Goal: Task Accomplishment & Management: Use online tool/utility

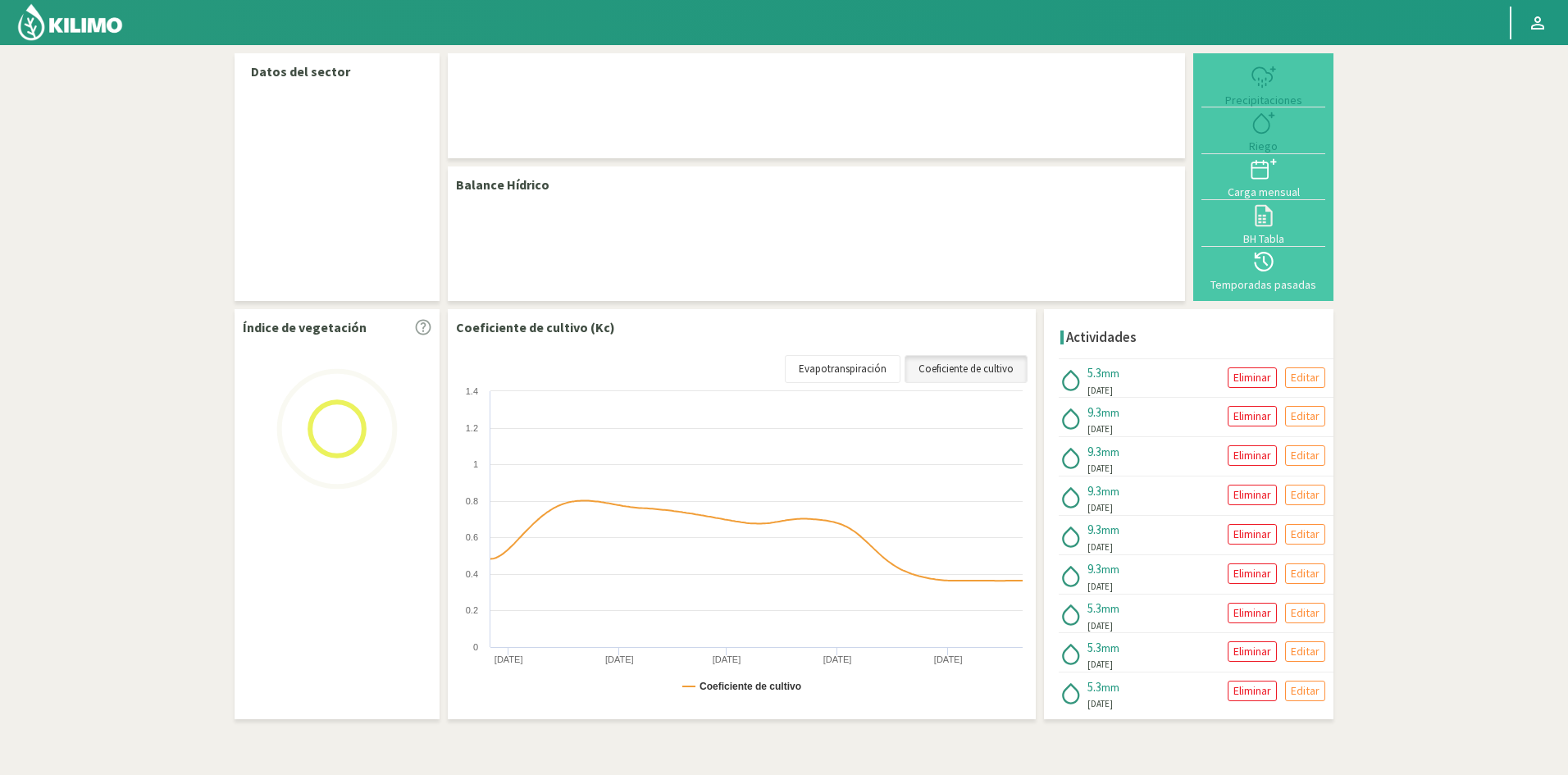
select select "5: Object"
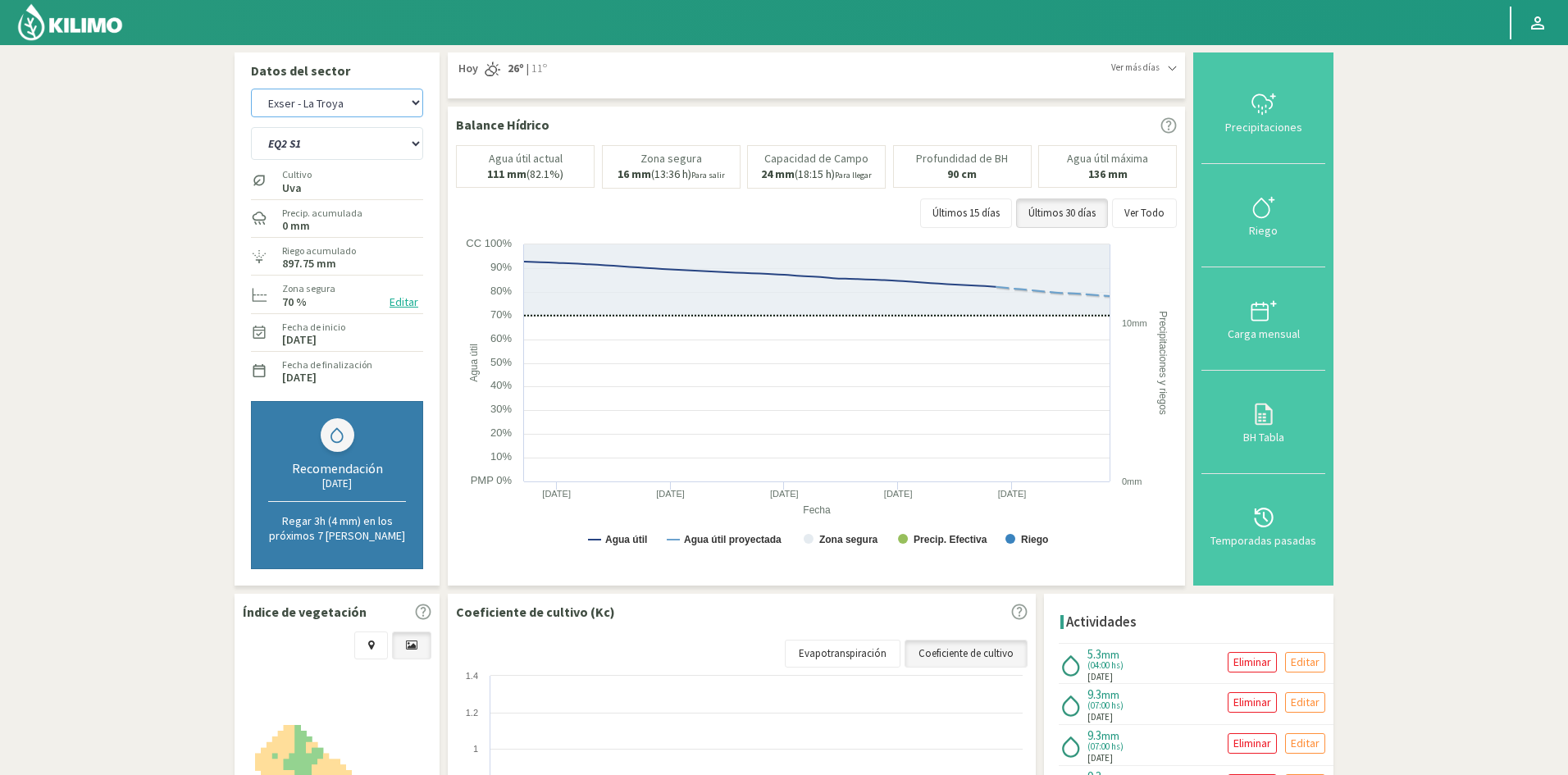
click at [414, 105] on select "Exser - La Troya Exser - Los Molles" at bounding box center [337, 103] width 172 height 29
click at [251, 89] on select "Exser - La Troya Exser - Los Molles" at bounding box center [337, 103] width 172 height 29
select select "3: Object"
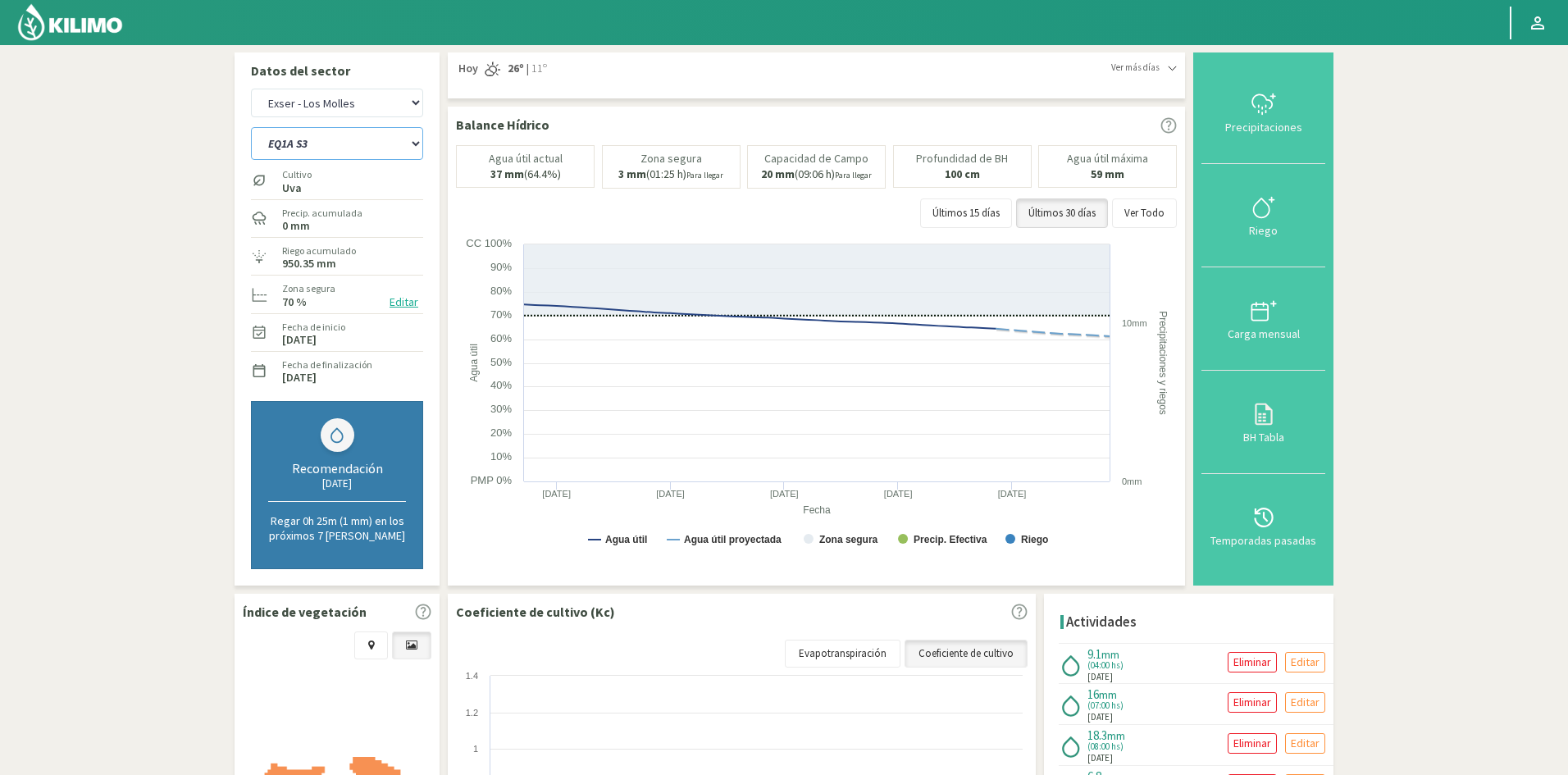
click at [278, 150] on select "EQ1A S3 EQ1A S4 EQ1A S5 EQ1B S1 EQ1B S2 EQ1B S3 EQ1B S4 EQ1B S5 EQ2 S1 EQ2 S3 E…" at bounding box center [337, 143] width 172 height 33
select select "18: Object"
click at [251, 127] on select "EQ1A S3 EQ1A S4 EQ1A S5 EQ1B S1 EQ1B S2 EQ1B S3 EQ1B S4 EQ1B S5 EQ2 S1 EQ2 S3 E…" at bounding box center [337, 143] width 172 height 33
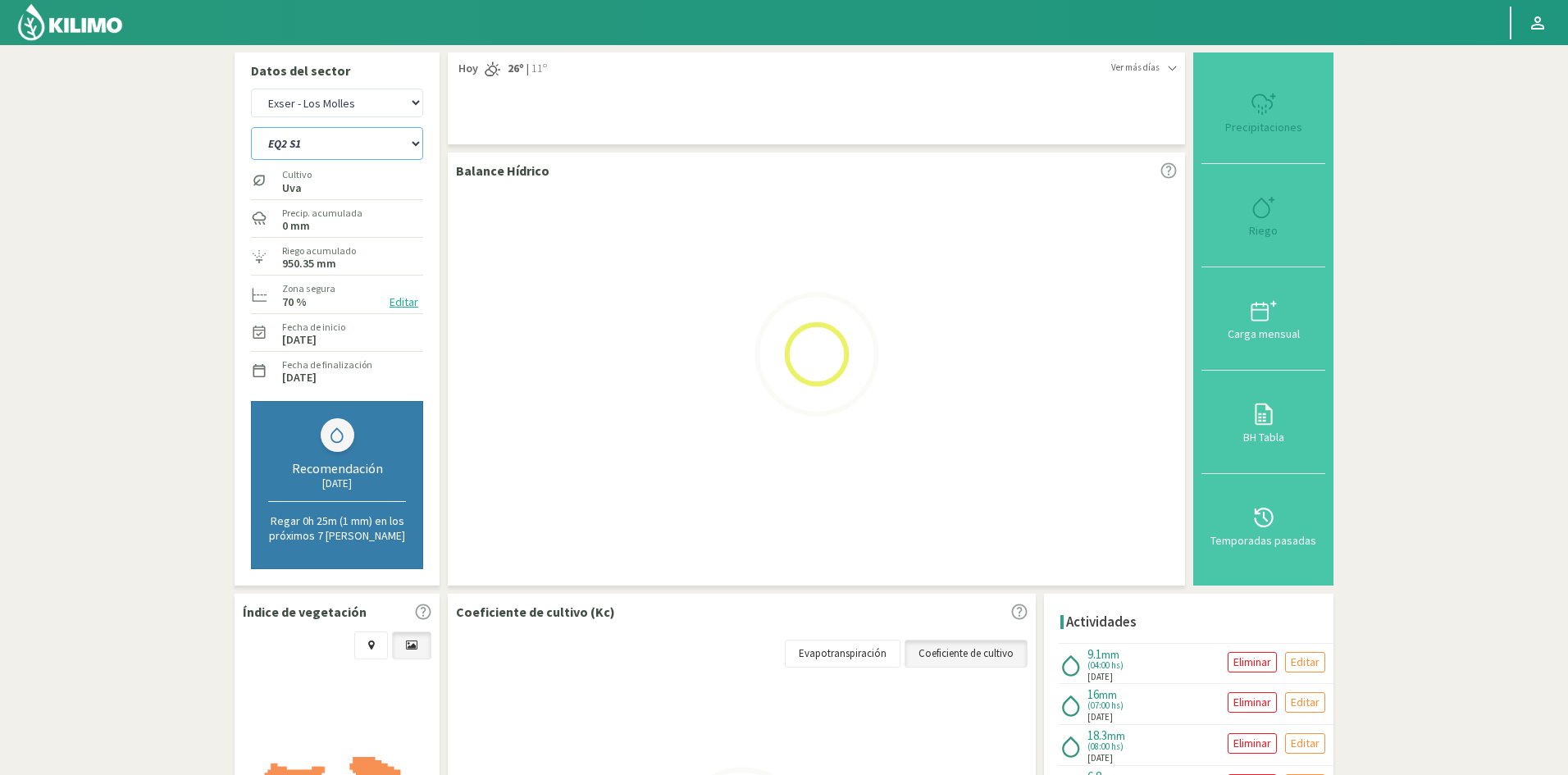
select select "5: Object"
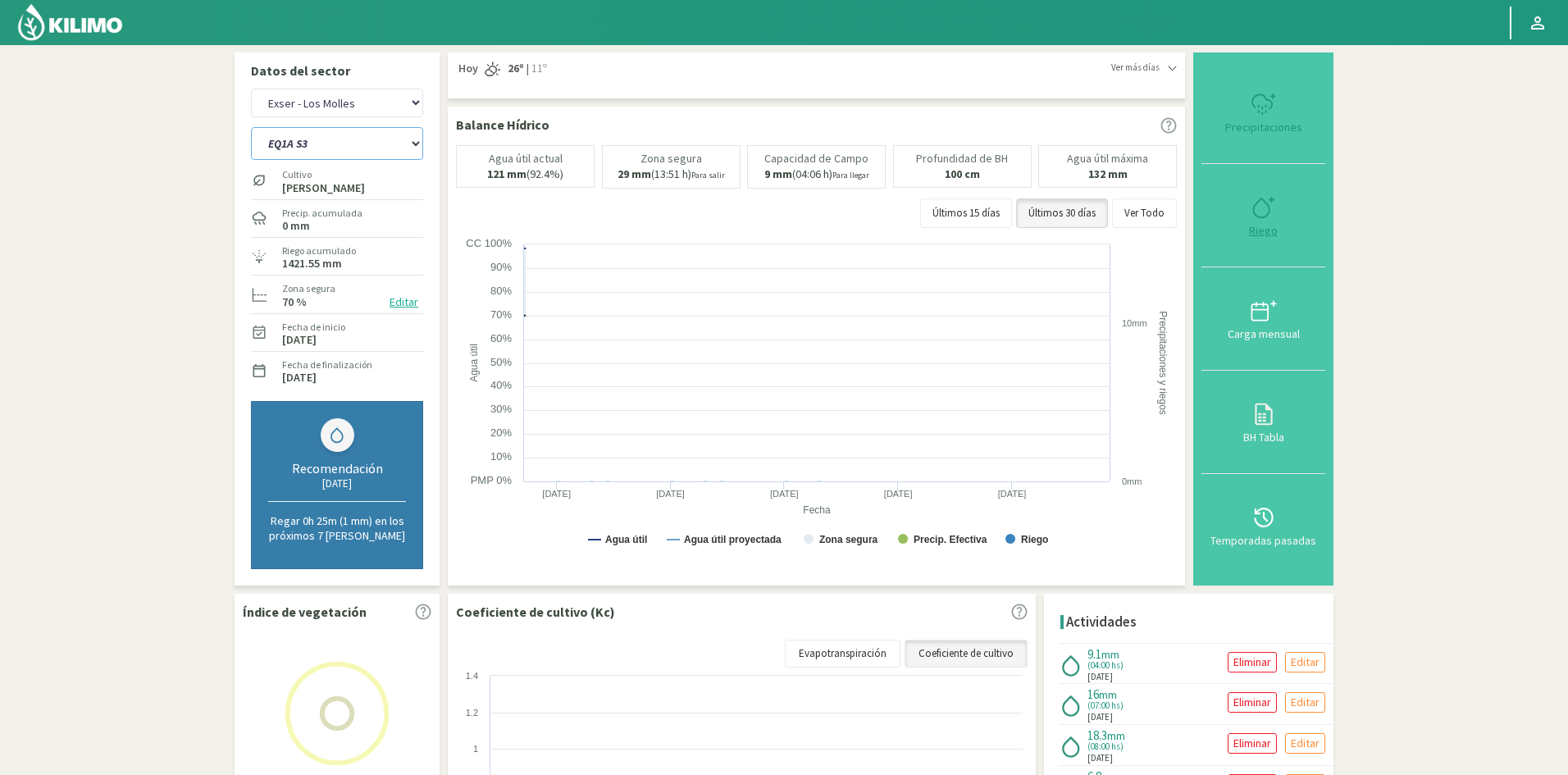
select select "41: Object"
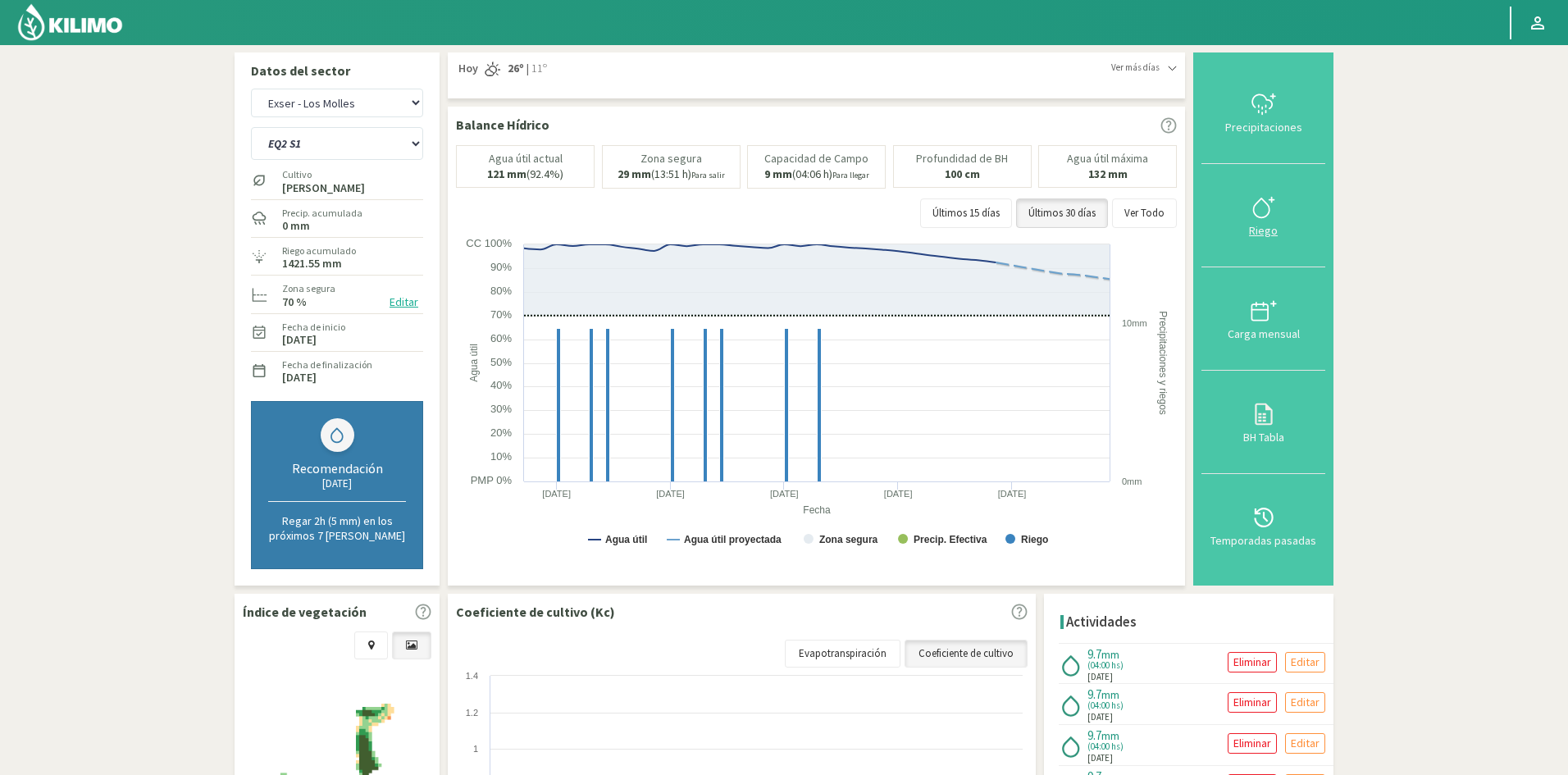
click at [1267, 233] on div "Riego" at bounding box center [1263, 231] width 114 height 12
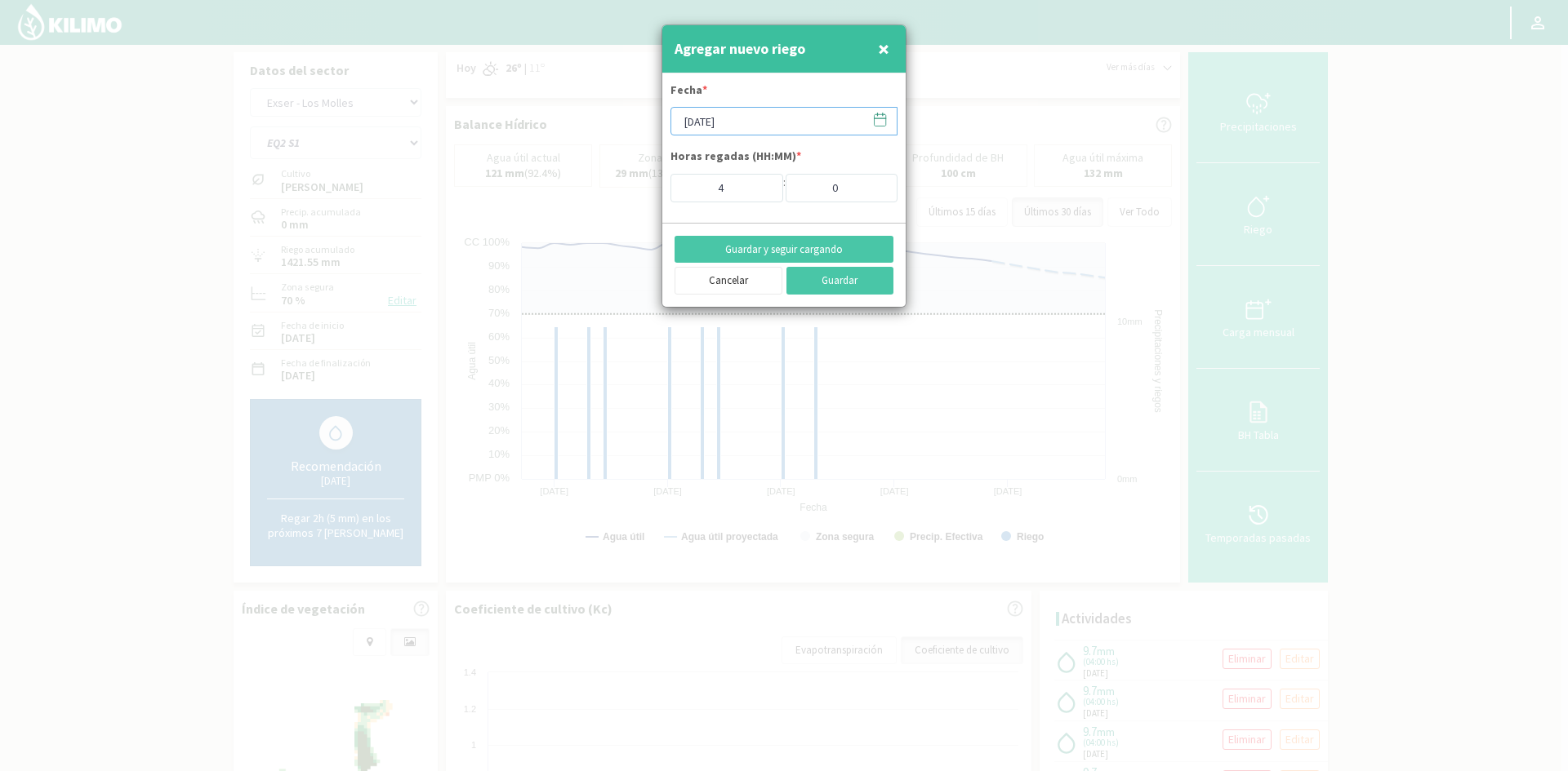
click at [728, 124] on input "[DATE]" at bounding box center [784, 121] width 227 height 29
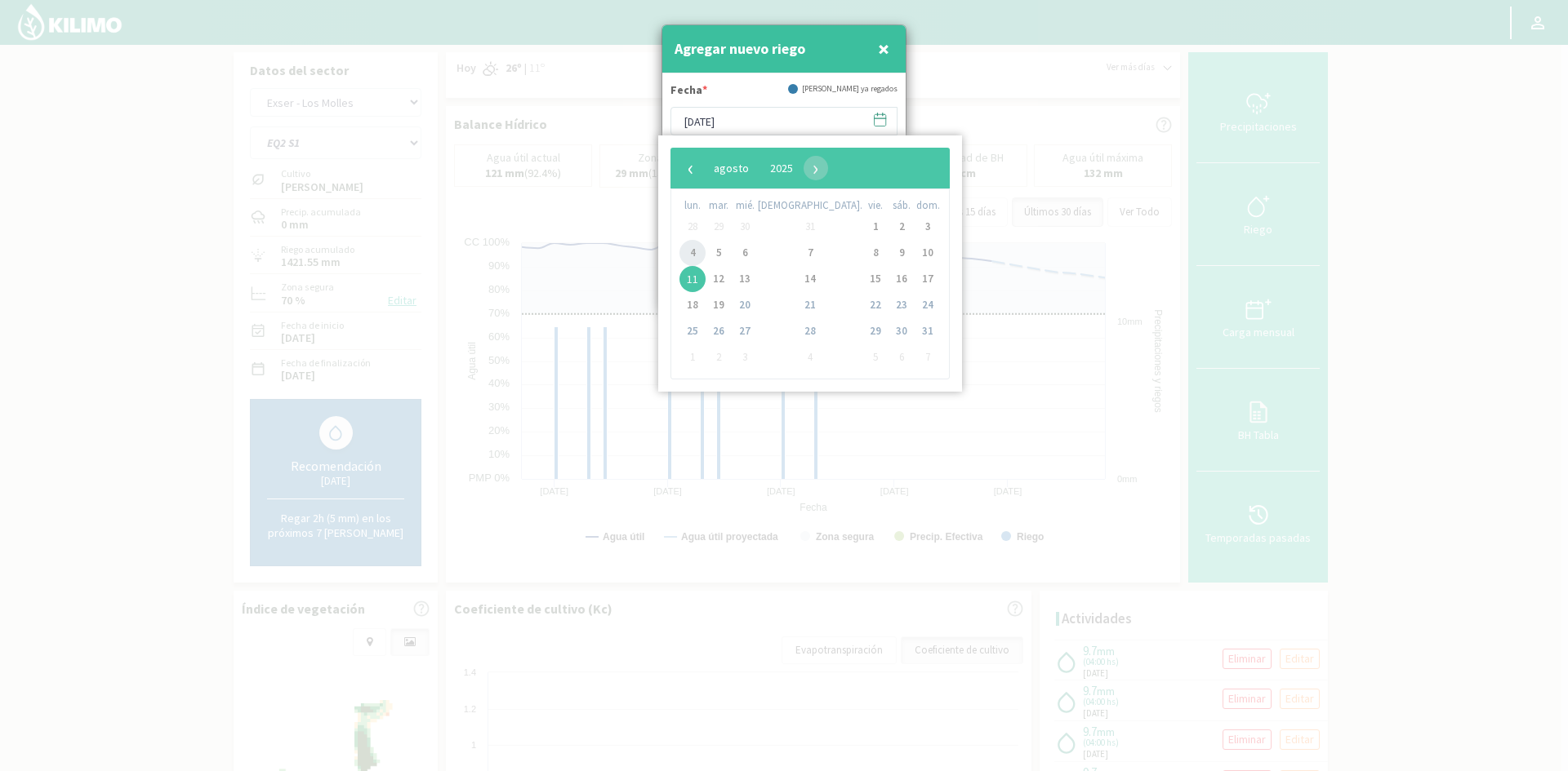
click at [697, 249] on span "4" at bounding box center [692, 252] width 26 height 26
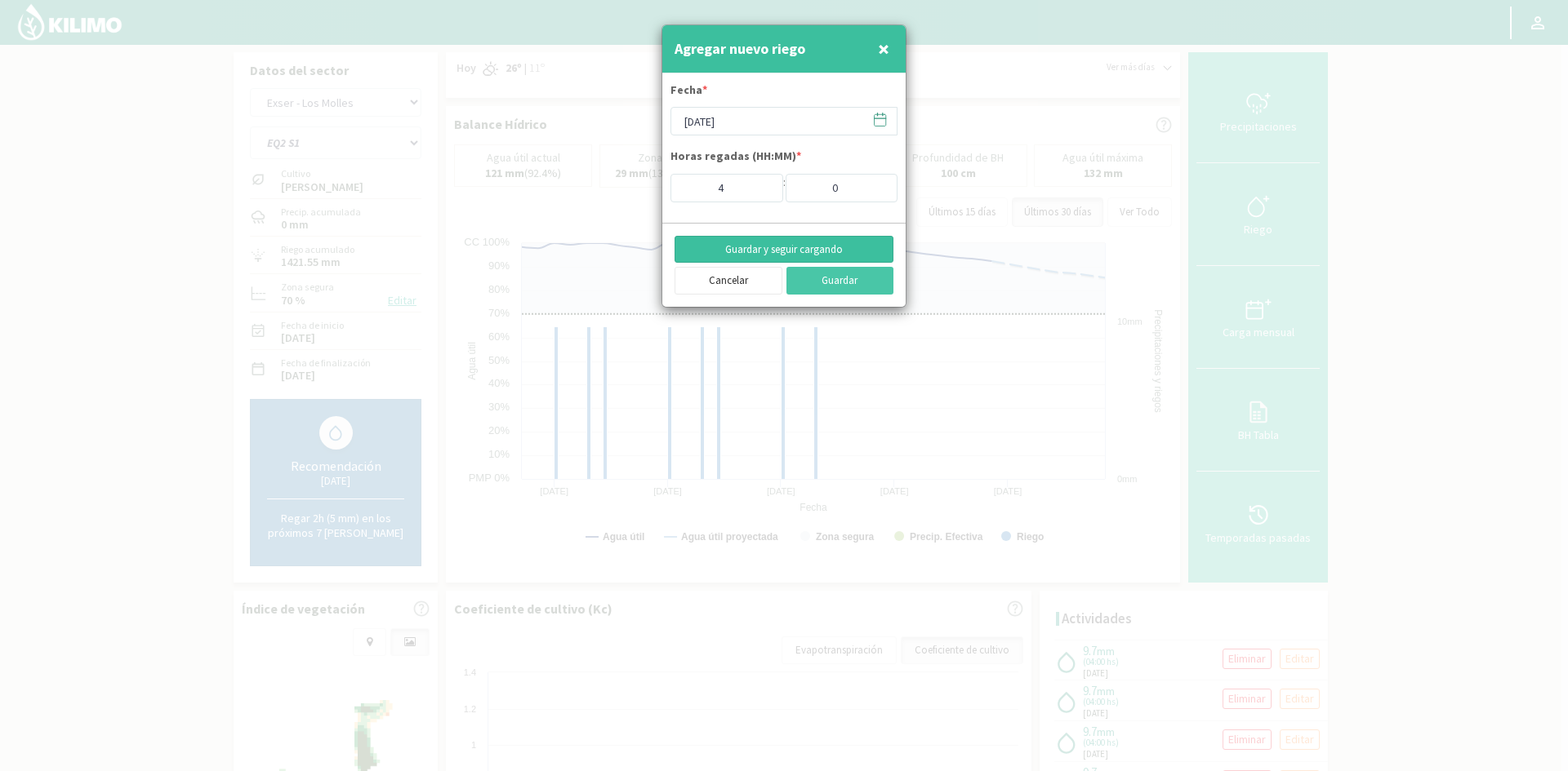
drag, startPoint x: 768, startPoint y: 244, endPoint x: 780, endPoint y: 240, distance: 12.6
click at [769, 246] on button "Guardar y seguir cargando" at bounding box center [784, 250] width 219 height 28
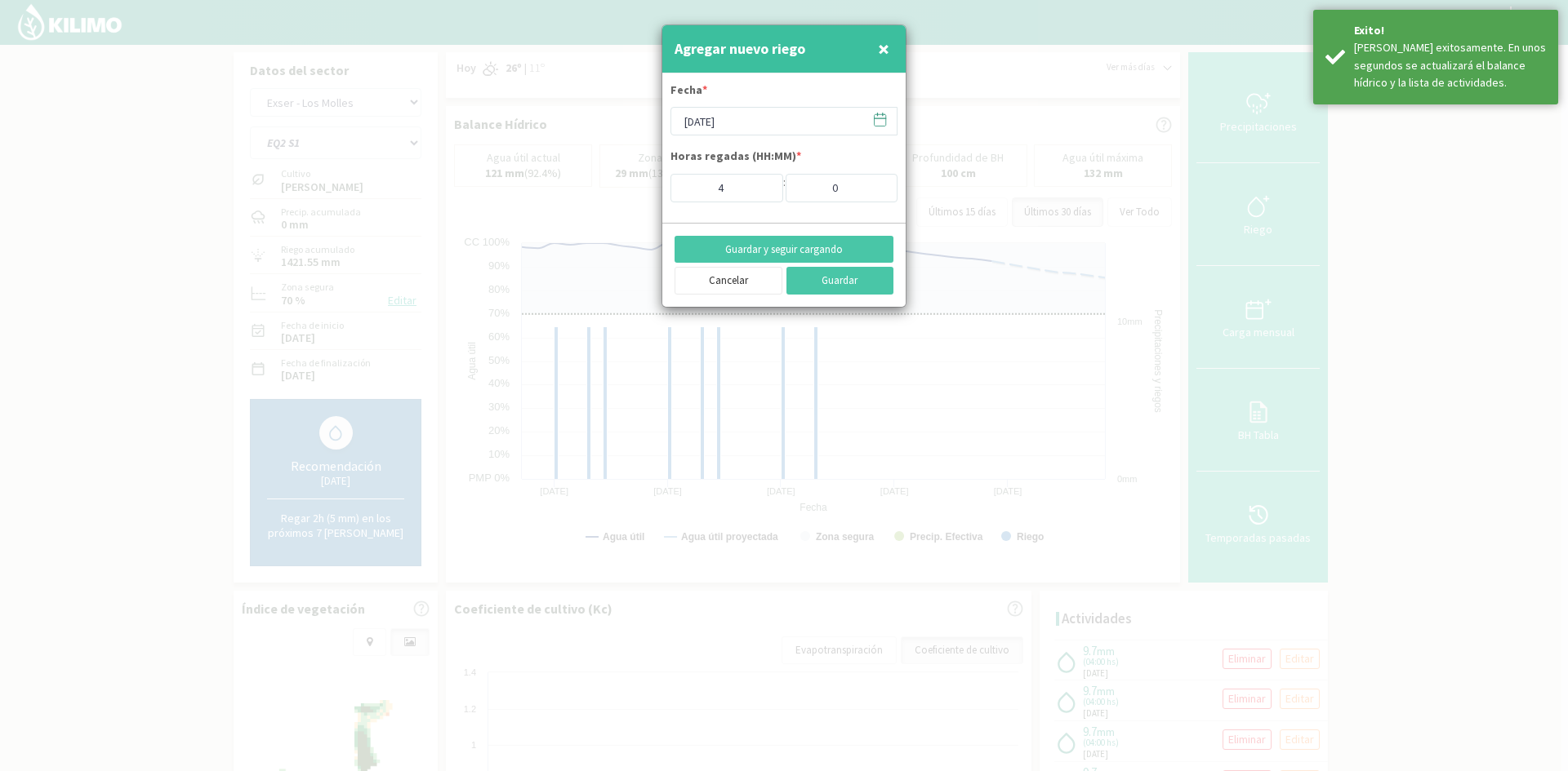
click at [882, 45] on span "×" at bounding box center [884, 49] width 12 height 27
type input "[DATE]"
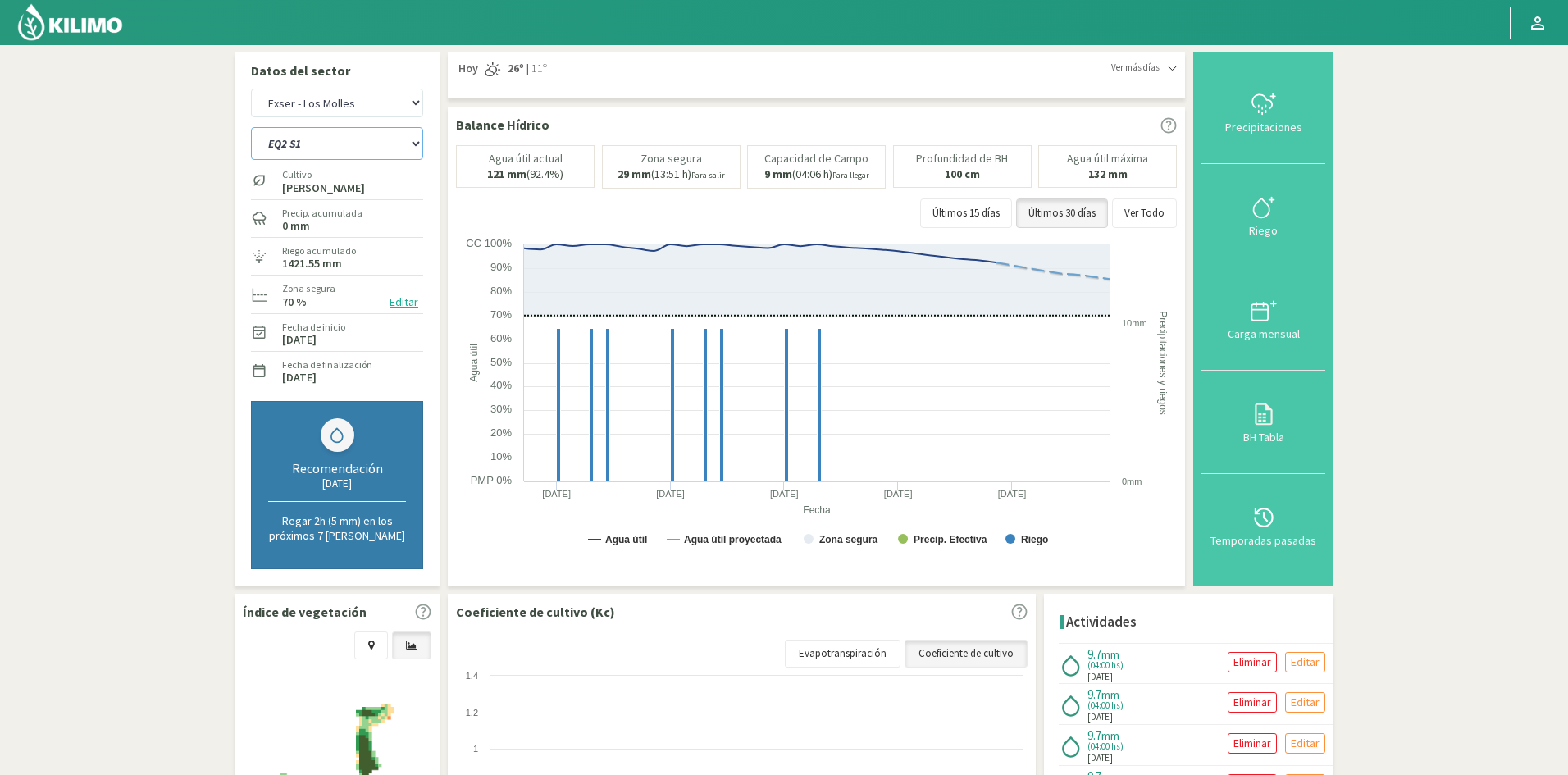
click at [301, 139] on select "EQ1A S3 EQ1A S4 EQ1A S5 EQ1B S1 EQ1B S2 EQ1B S3 EQ1B S4 EQ1B S5 EQ2 S1 EQ2 S3 E…" at bounding box center [337, 143] width 172 height 33
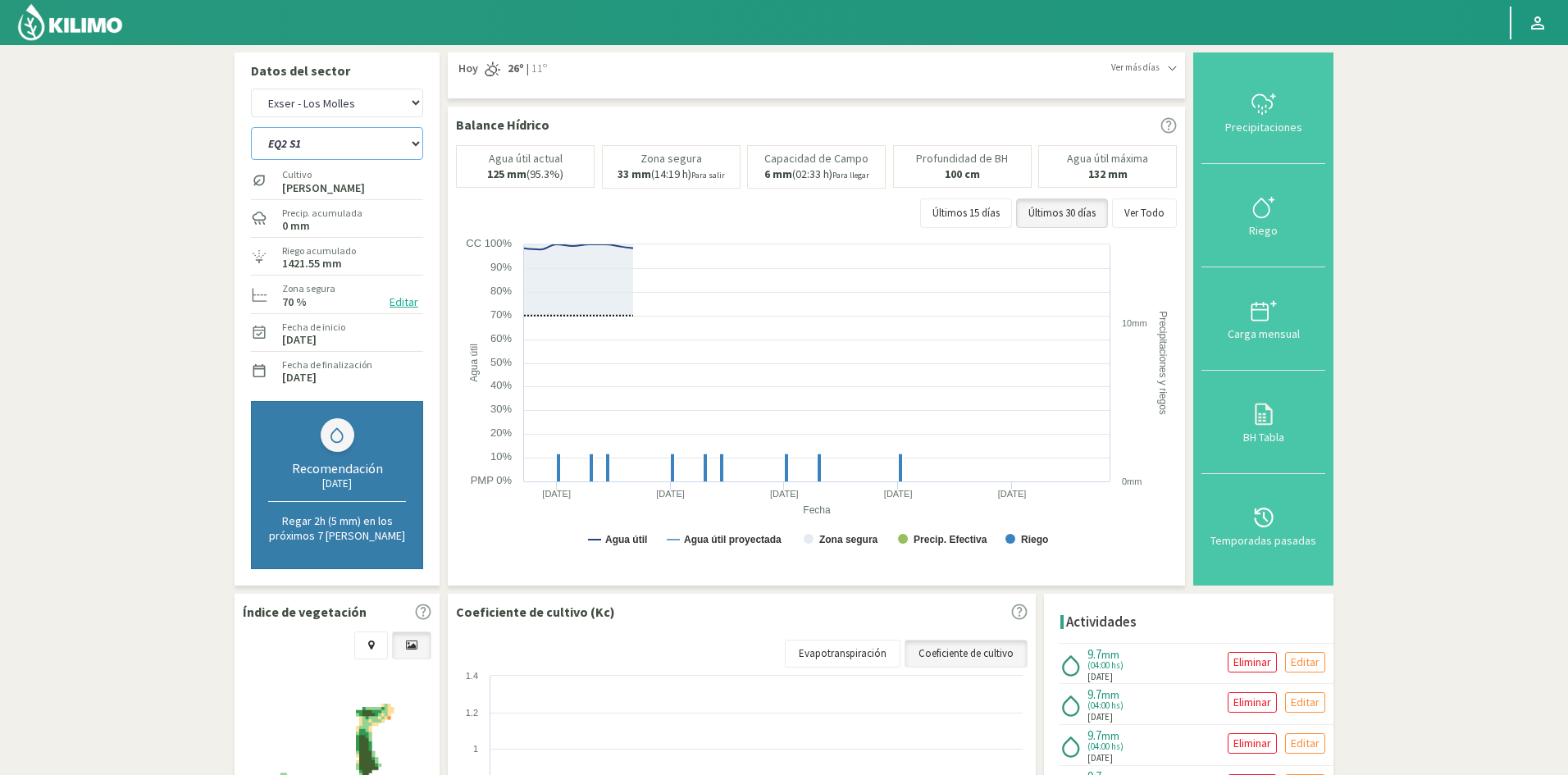
select select "44: Object"
click at [251, 127] on select "EQ1A S3 EQ1A S4 EQ1A S5 EQ1B S1 EQ1B S2 EQ1B S3 EQ1B S4 EQ1B S5 EQ2 S1 EQ2 S3 E…" at bounding box center [337, 143] width 172 height 33
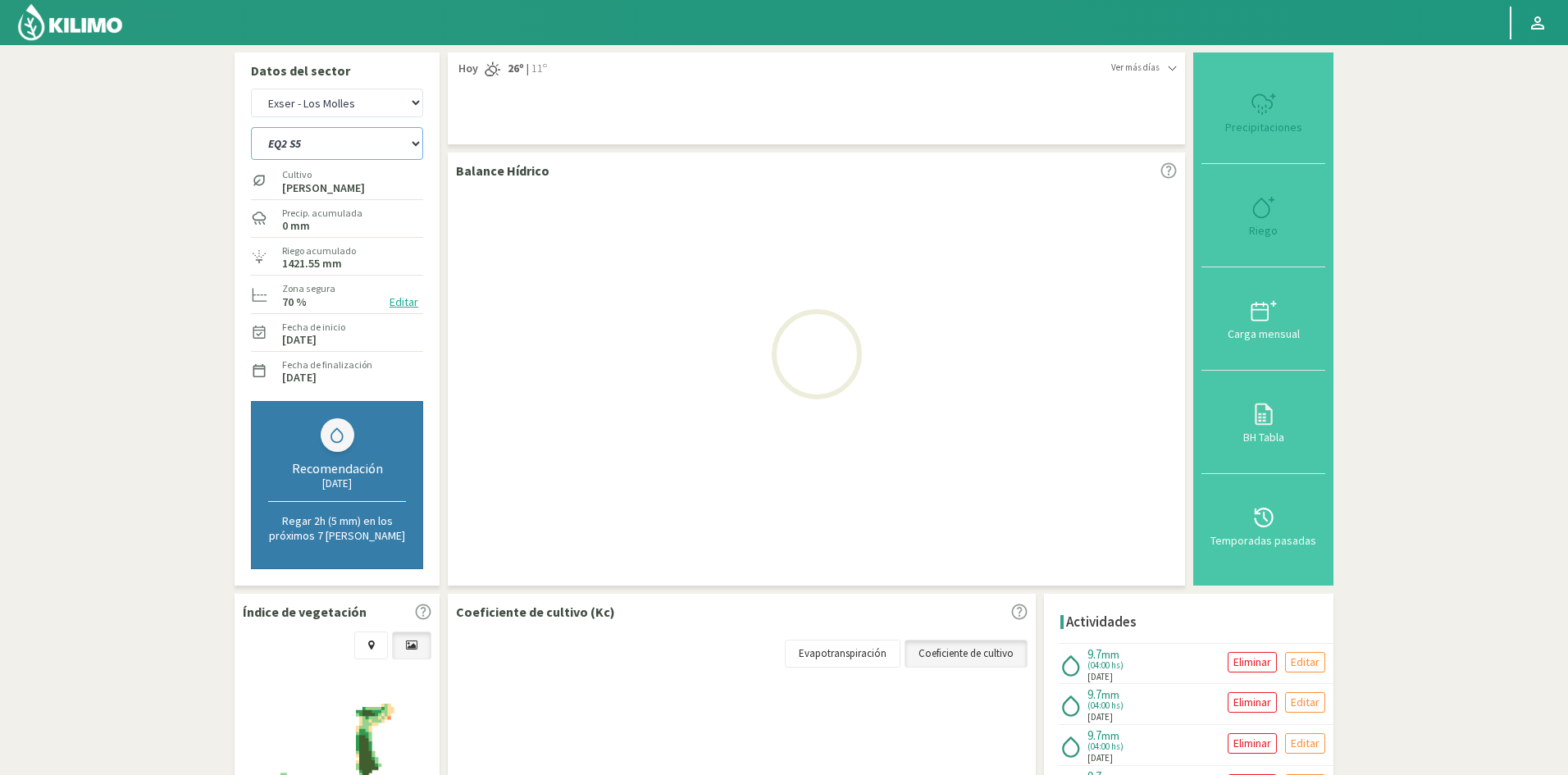
select select "7: Object"
select select "67: Object"
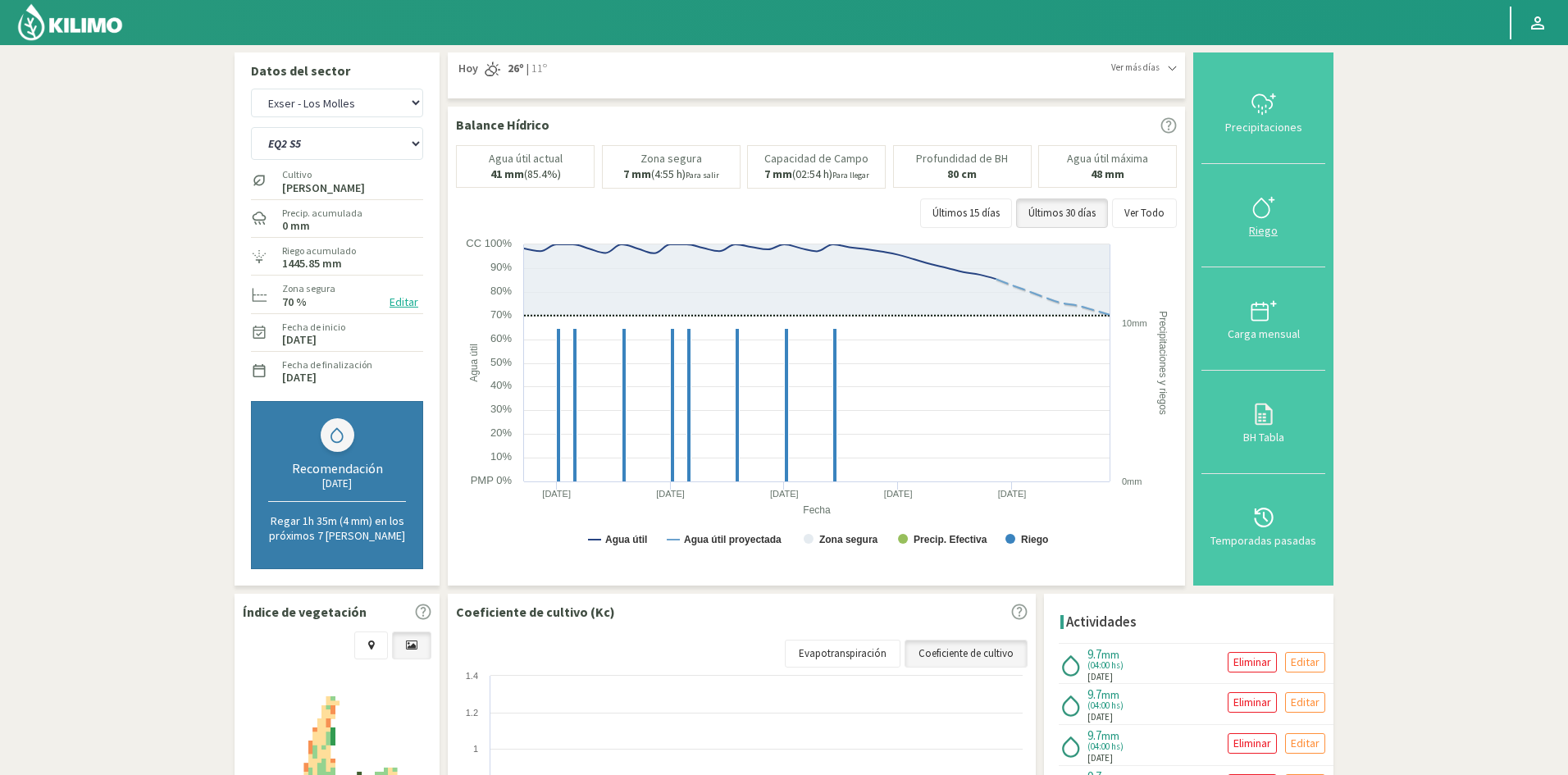
click at [1264, 233] on div "Riego" at bounding box center [1263, 231] width 114 height 12
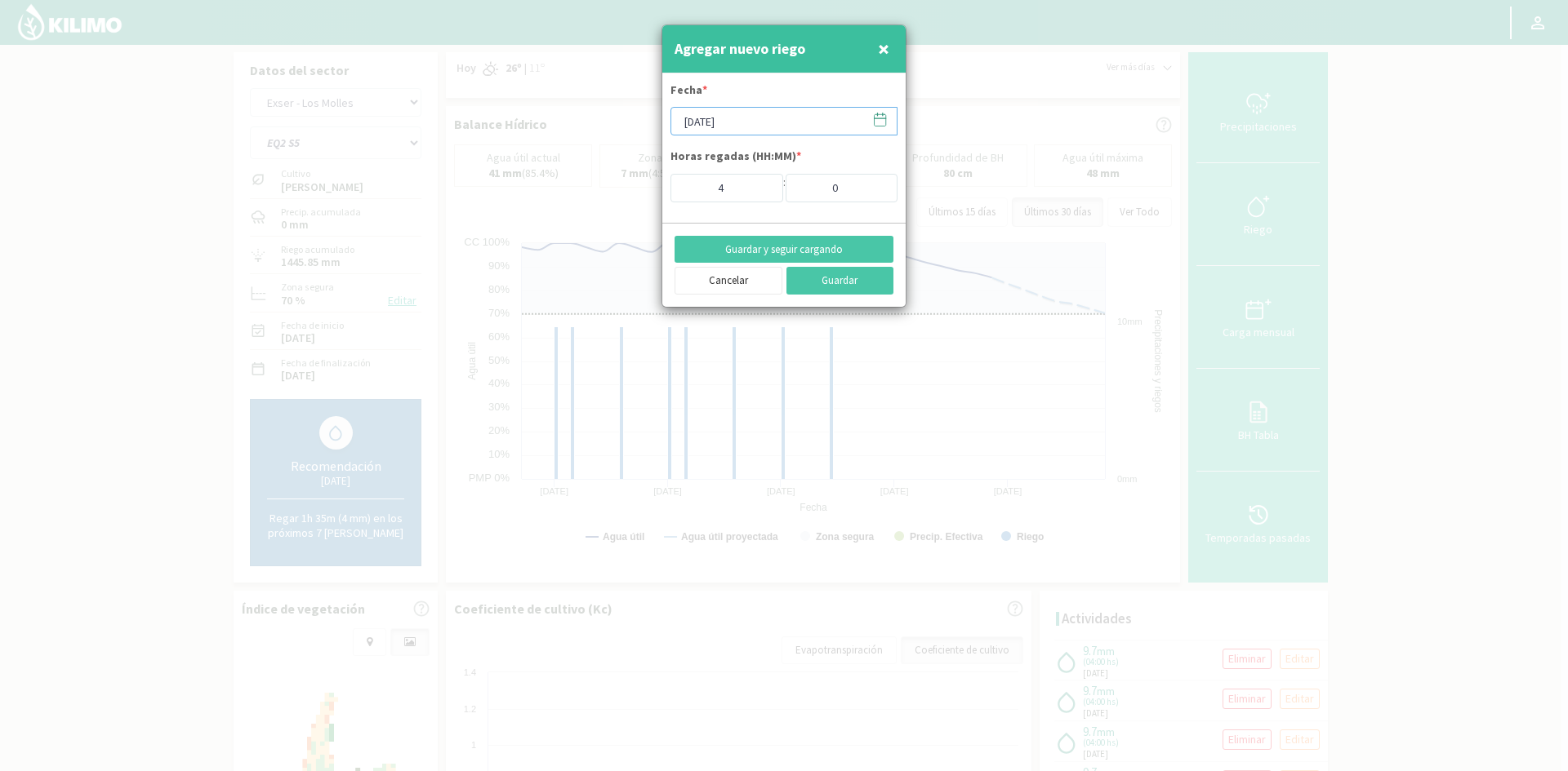
click at [726, 124] on input "[DATE]" at bounding box center [784, 121] width 227 height 29
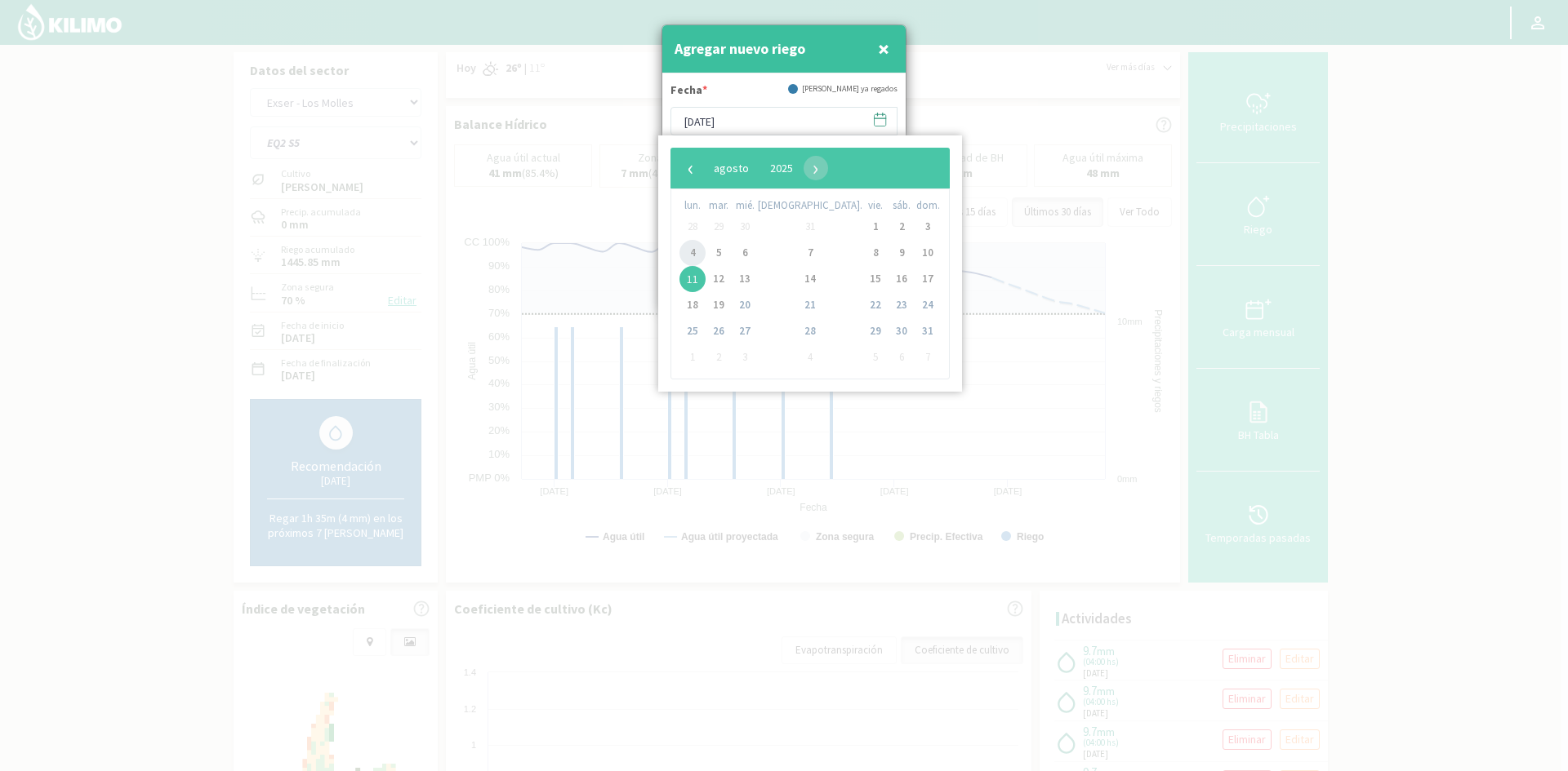
drag, startPoint x: 709, startPoint y: 273, endPoint x: 698, endPoint y: 252, distance: 23.7
click at [697, 257] on span "4" at bounding box center [692, 252] width 26 height 26
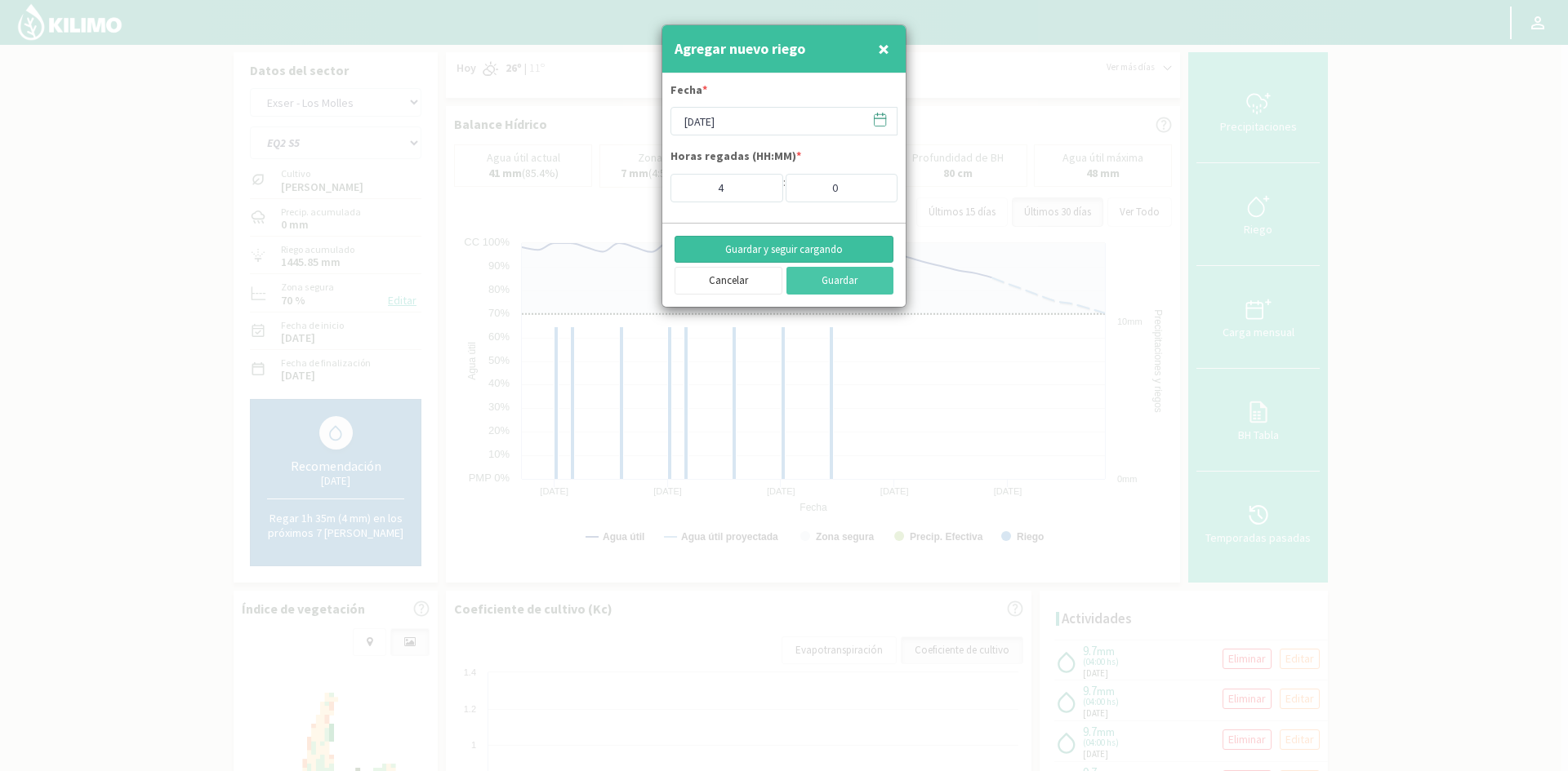
click at [787, 250] on button "Guardar y seguir cargando" at bounding box center [784, 250] width 219 height 28
click at [878, 44] on span "×" at bounding box center [884, 49] width 12 height 27
type input "[DATE]"
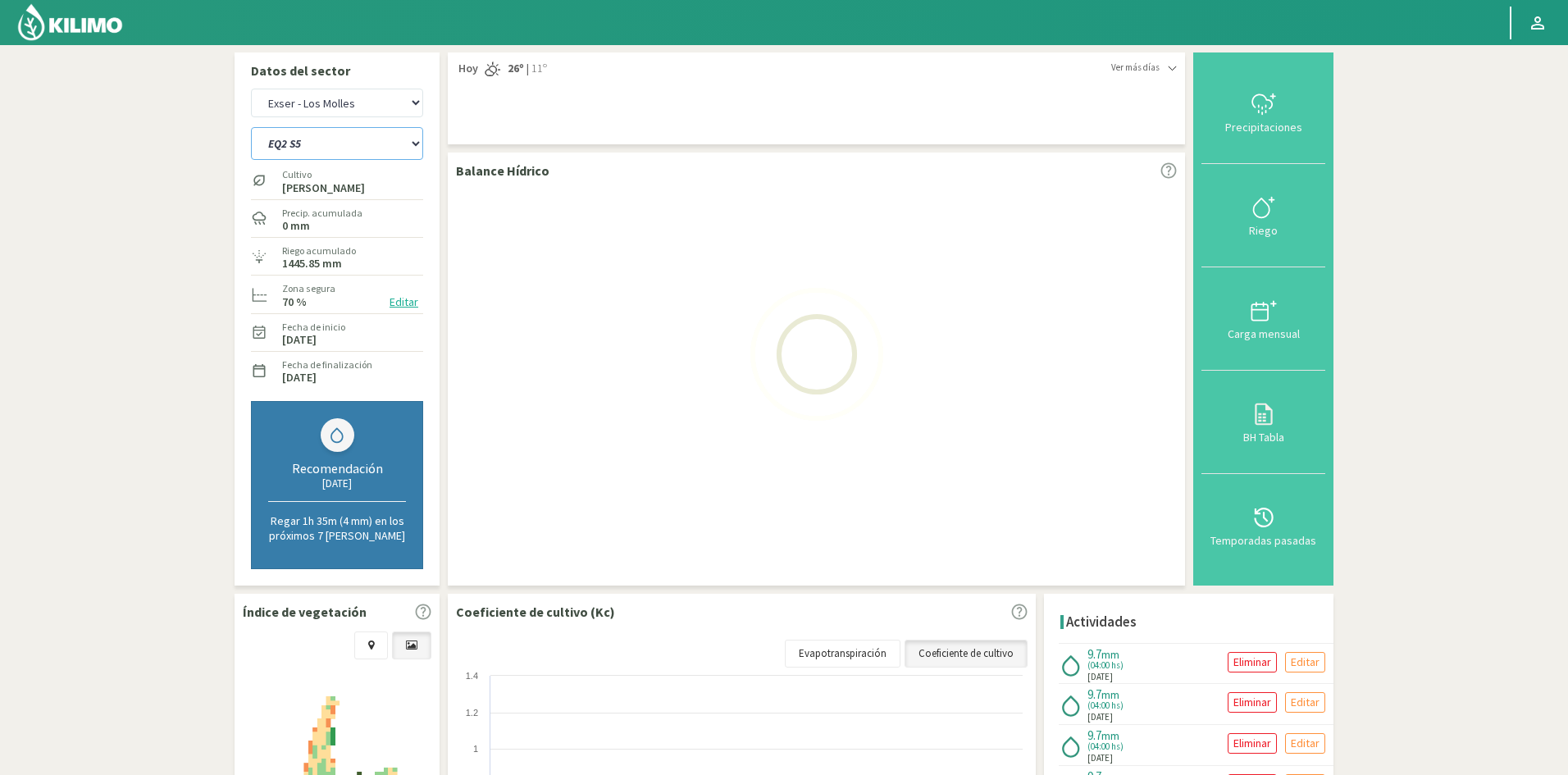
click at [319, 145] on select "EQ1A S3 EQ1A S4 EQ1A S5 EQ1B S1 EQ1B S2 EQ1B S3 EQ1B S4 EQ1B S5 EQ2 S1 EQ2 S3 E…" at bounding box center [337, 143] width 172 height 33
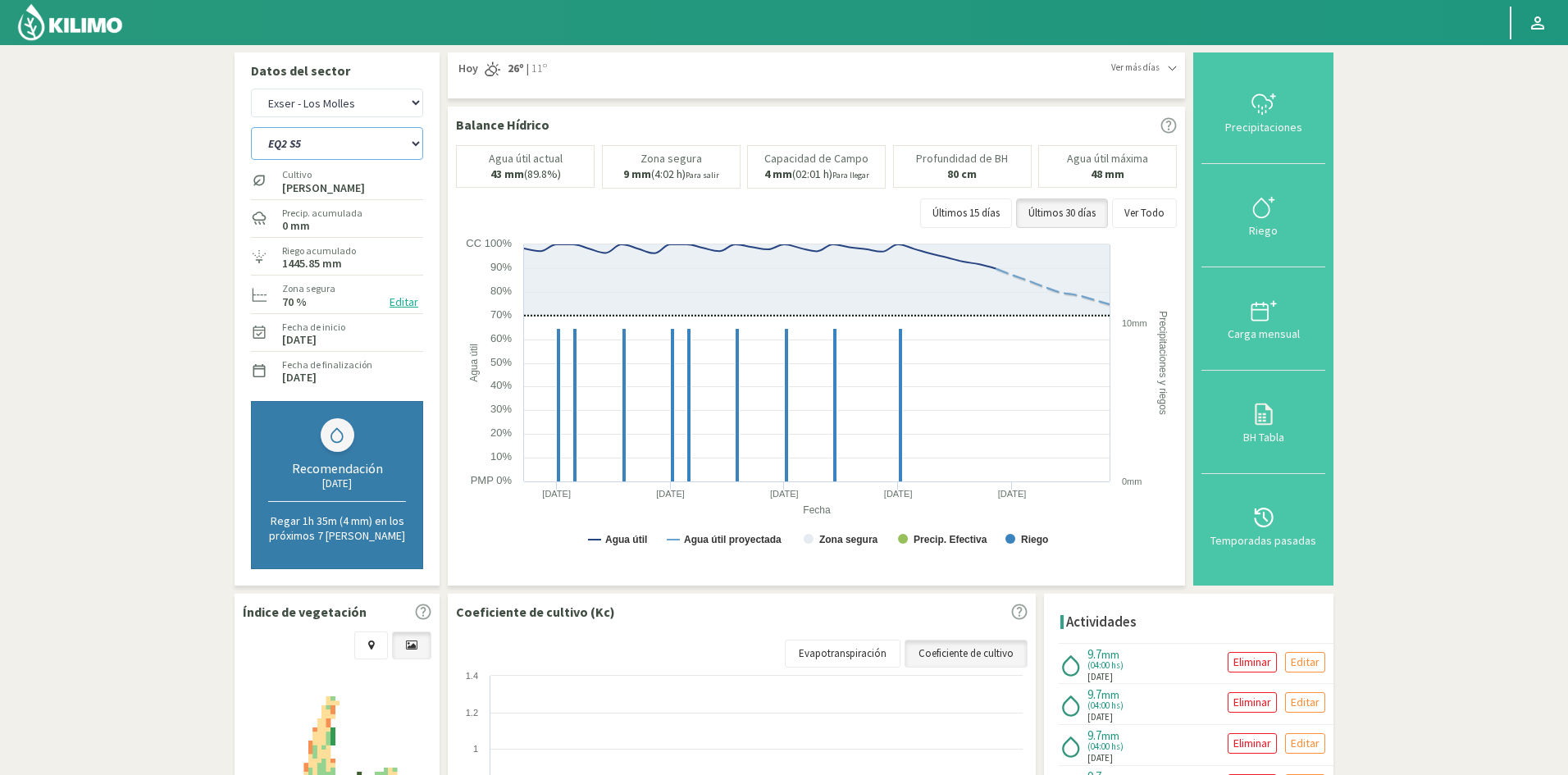
select select "65: Object"
click at [251, 127] on select "EQ1A S3 EQ1A S4 EQ1A S5 EQ1B S1 EQ1B S2 EQ1B S3 EQ1B S4 EQ1B S5 EQ2 S1 EQ2 S3 E…" at bounding box center [337, 143] width 172 height 33
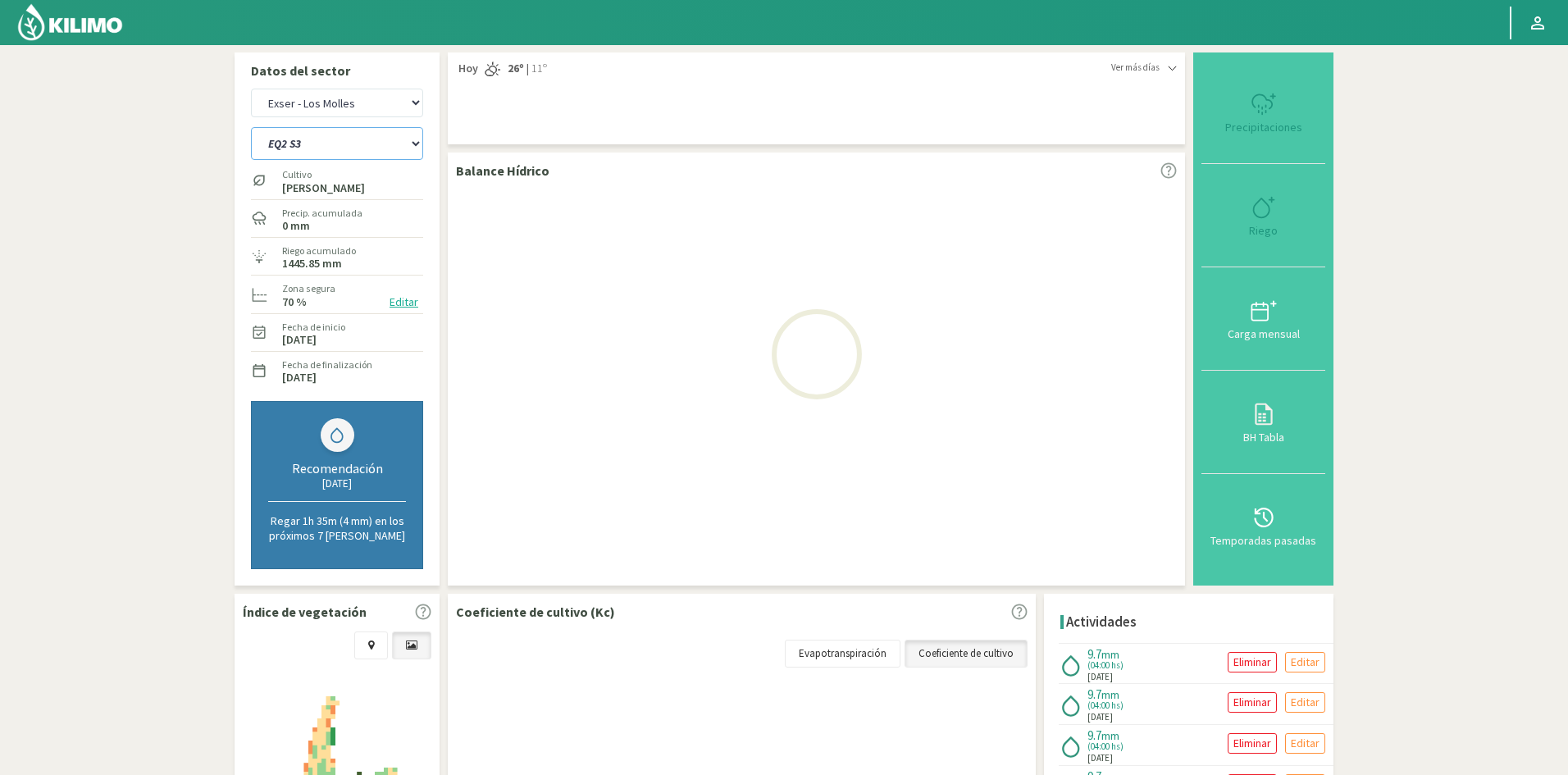
select select "9: Object"
select select "88: Object"
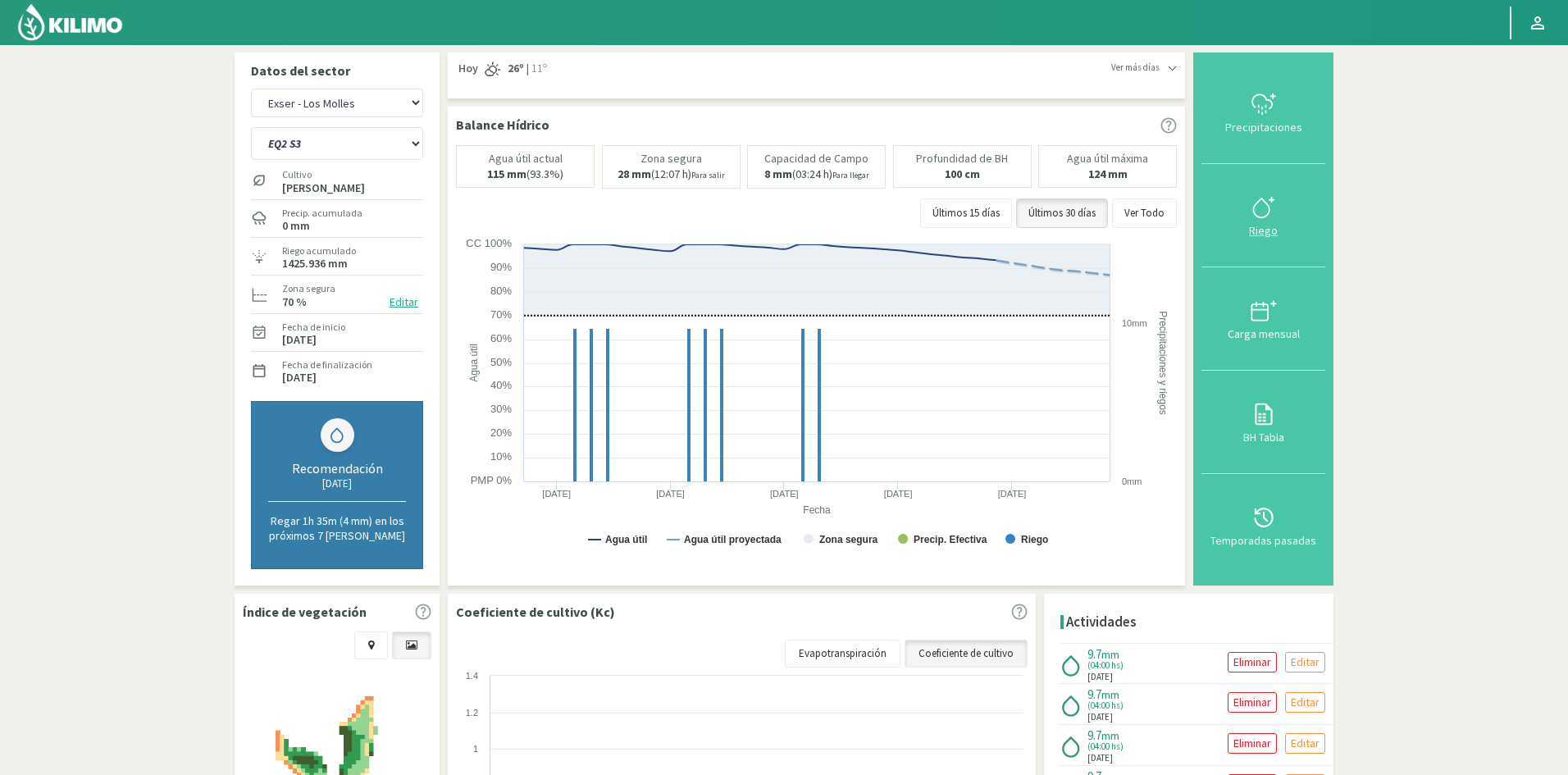
click at [1271, 231] on div "Riego" at bounding box center [1263, 231] width 114 height 12
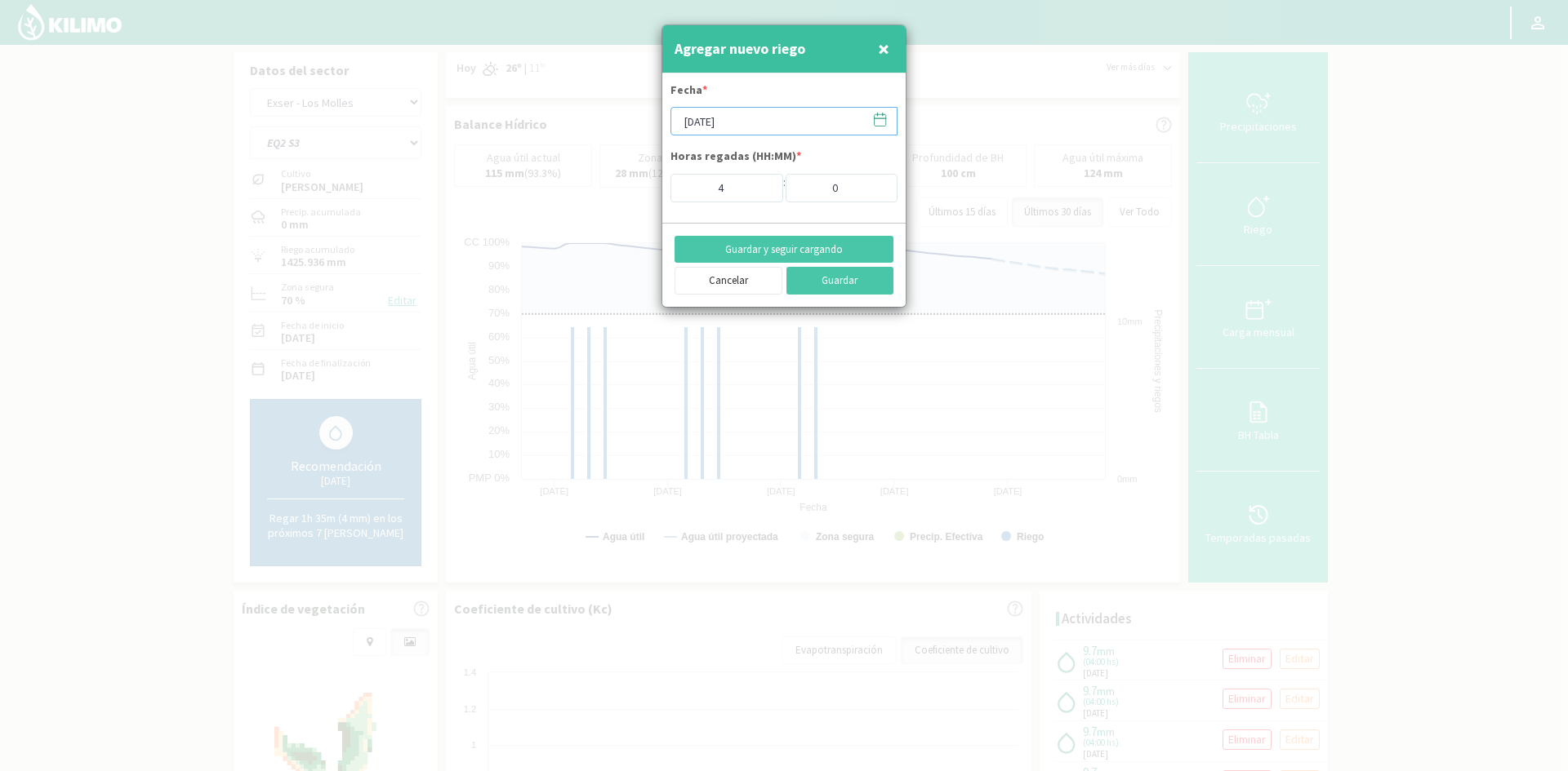
click at [697, 118] on input "[DATE]" at bounding box center [784, 121] width 227 height 29
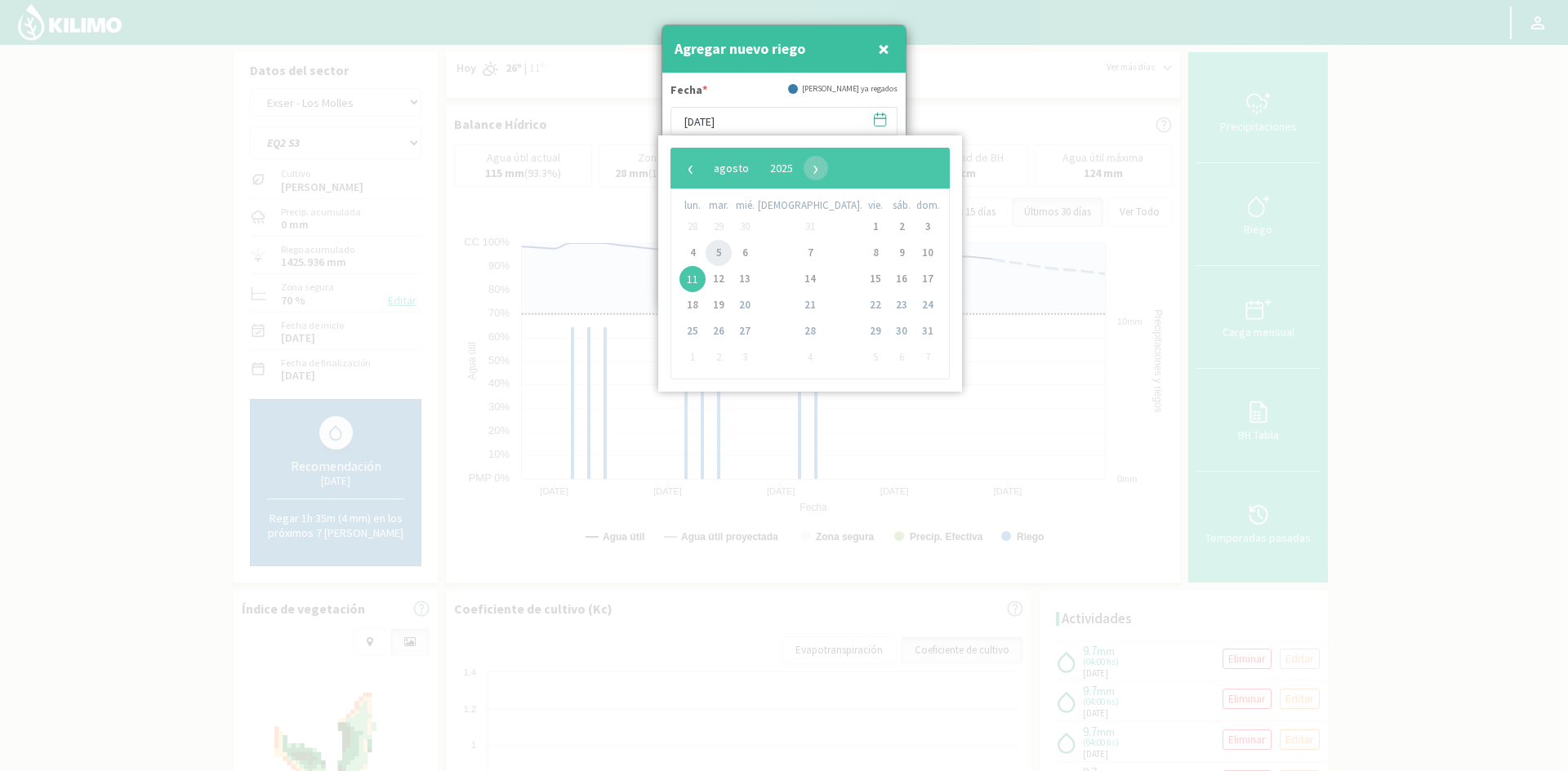
click at [726, 261] on span "5" at bounding box center [718, 252] width 26 height 26
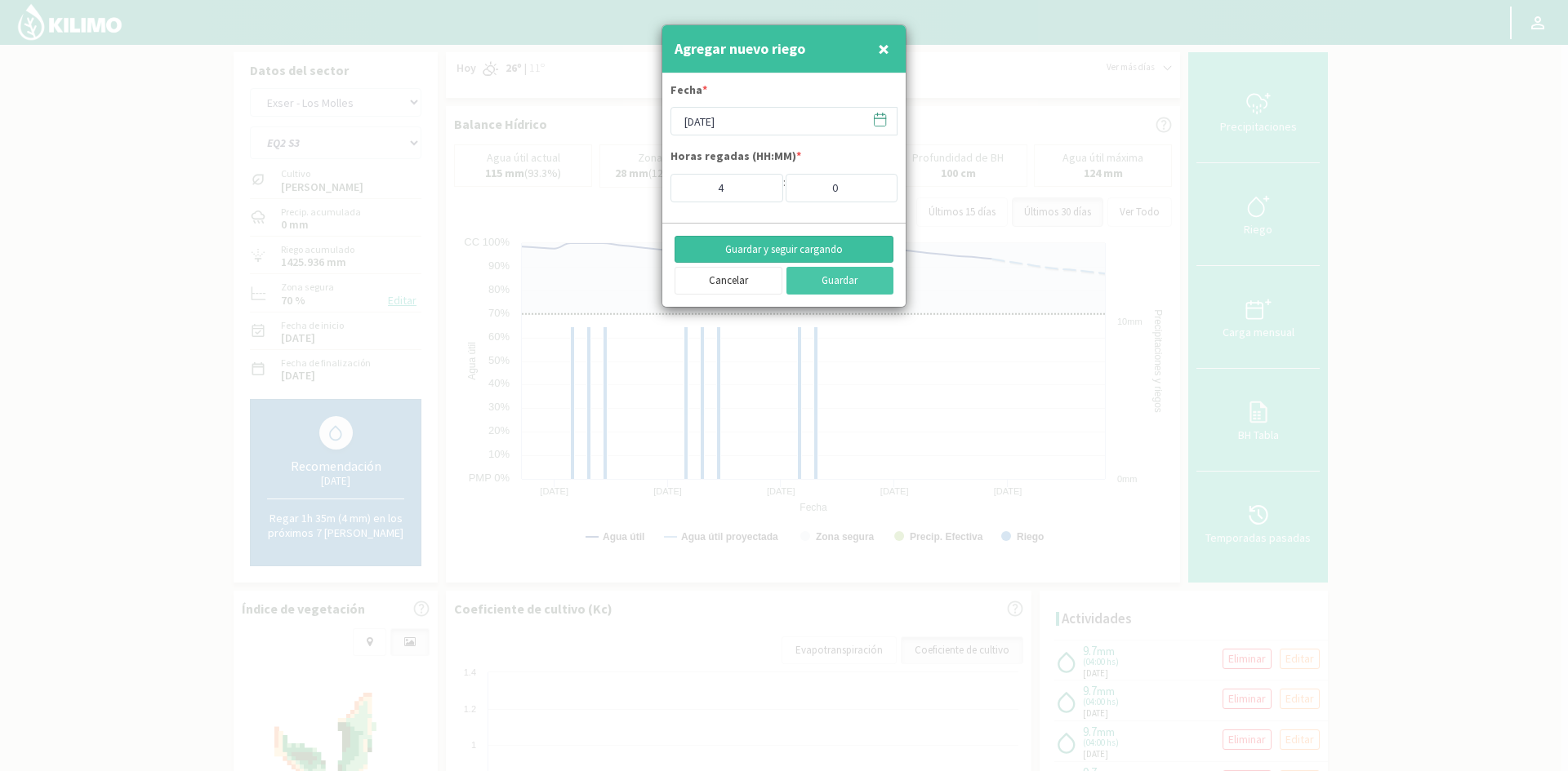
click at [738, 245] on button "Guardar y seguir cargando" at bounding box center [784, 250] width 219 height 28
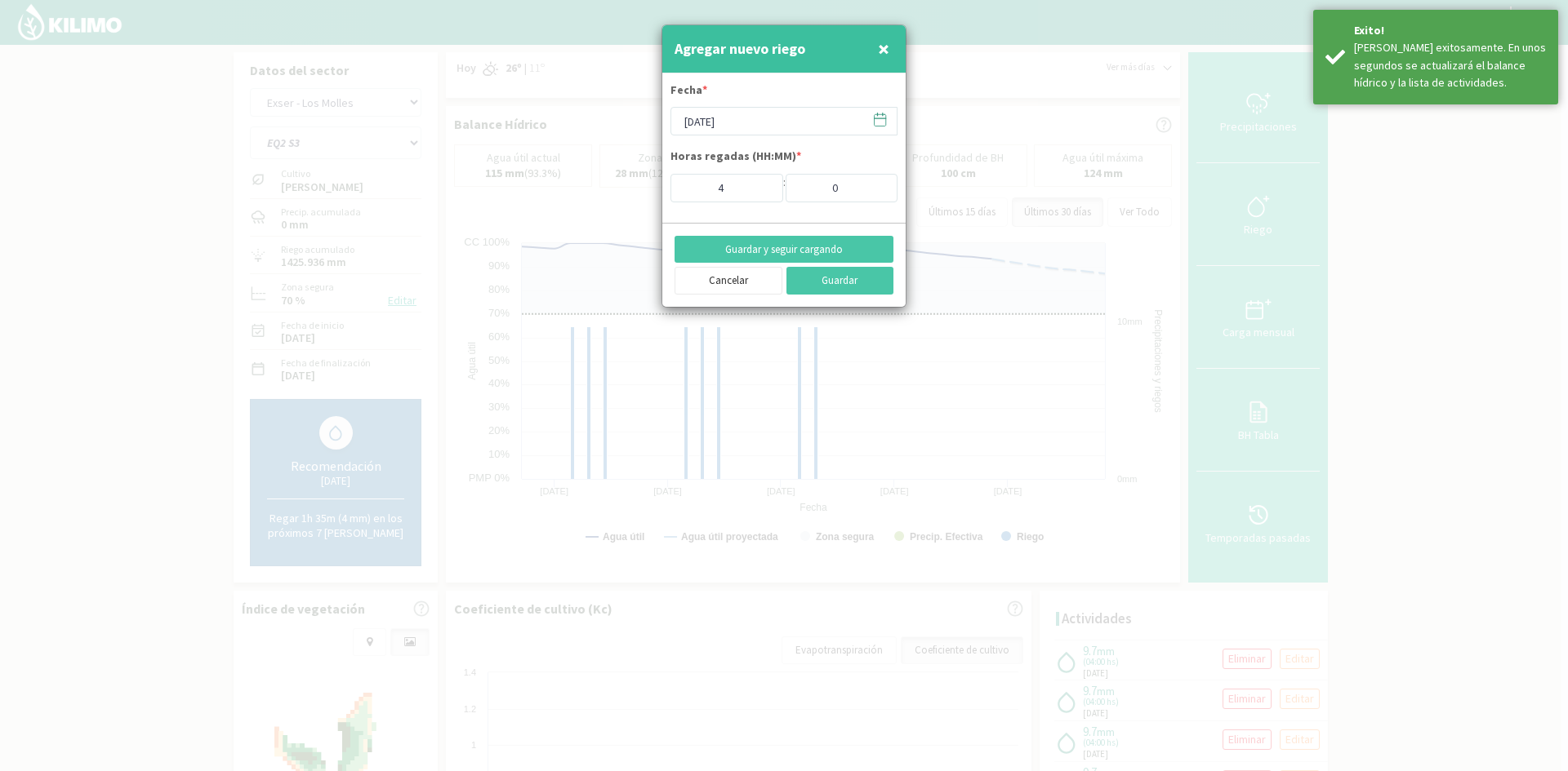
click at [887, 53] on span "×" at bounding box center [884, 49] width 12 height 27
type input "[DATE]"
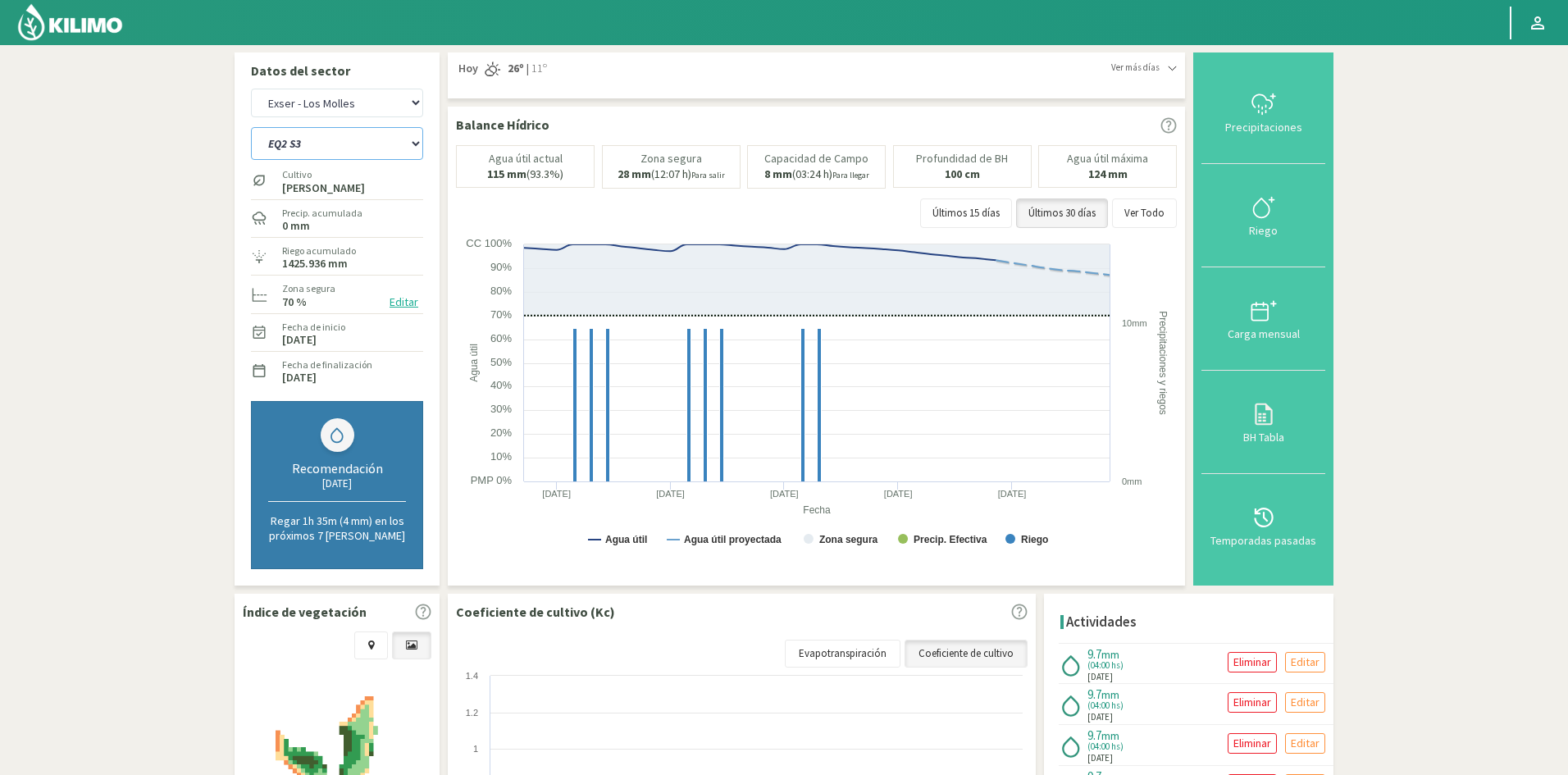
click at [291, 148] on select "EQ1A S3 EQ1A S4 EQ1A S5 EQ1B S1 EQ1B S2 EQ1B S3 EQ1B S4 EQ1B S5 EQ2 S1 EQ2 S3 E…" at bounding box center [337, 143] width 172 height 33
select select "94: Object"
click at [251, 127] on select "EQ1A S3 EQ1A S4 EQ1A S5 EQ1B S1 EQ1B S2 EQ1B S3 EQ1B S4 EQ1B S5 EQ2 S1 EQ2 S3 E…" at bounding box center [337, 143] width 172 height 33
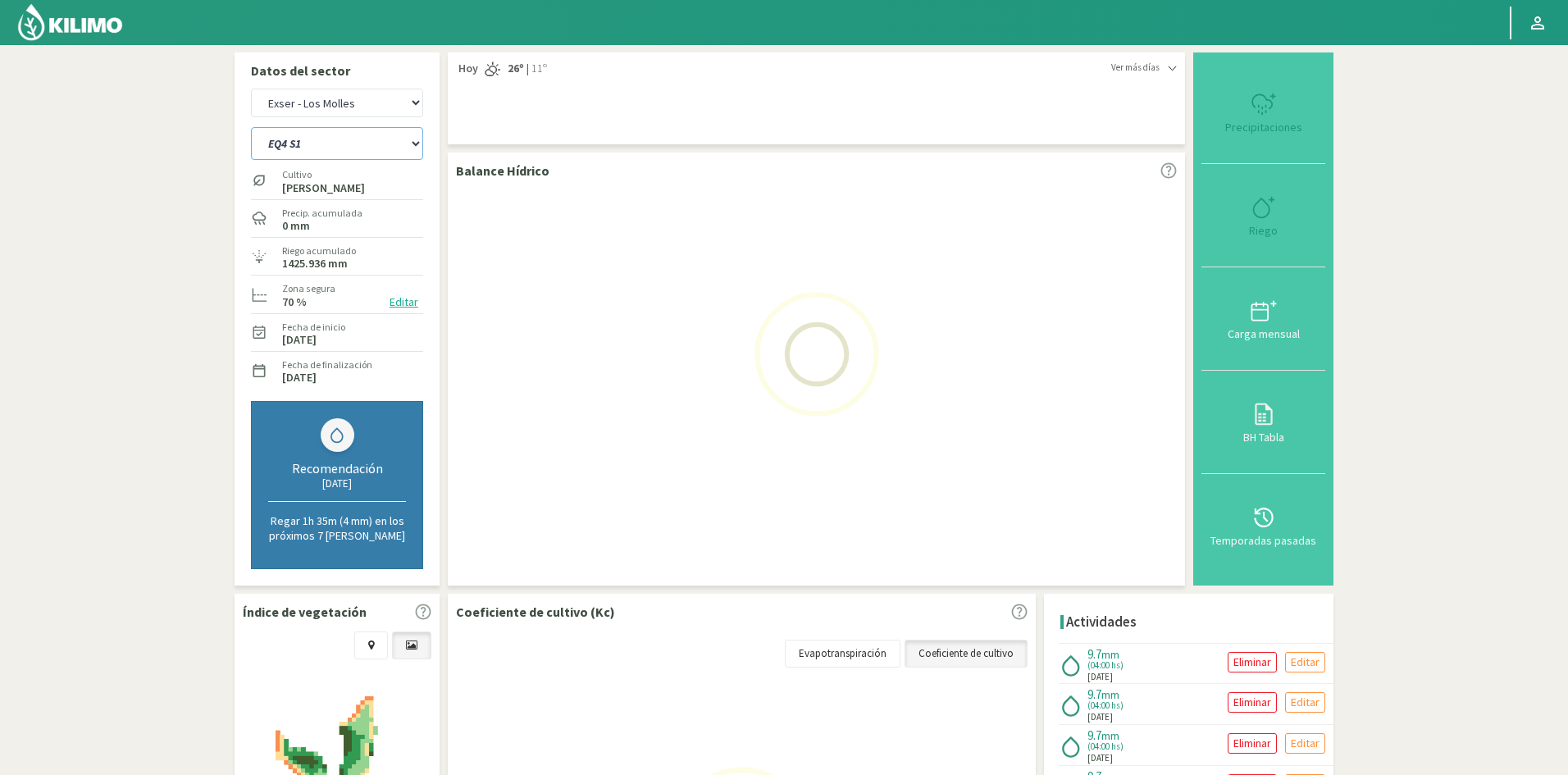
select select "11: Object"
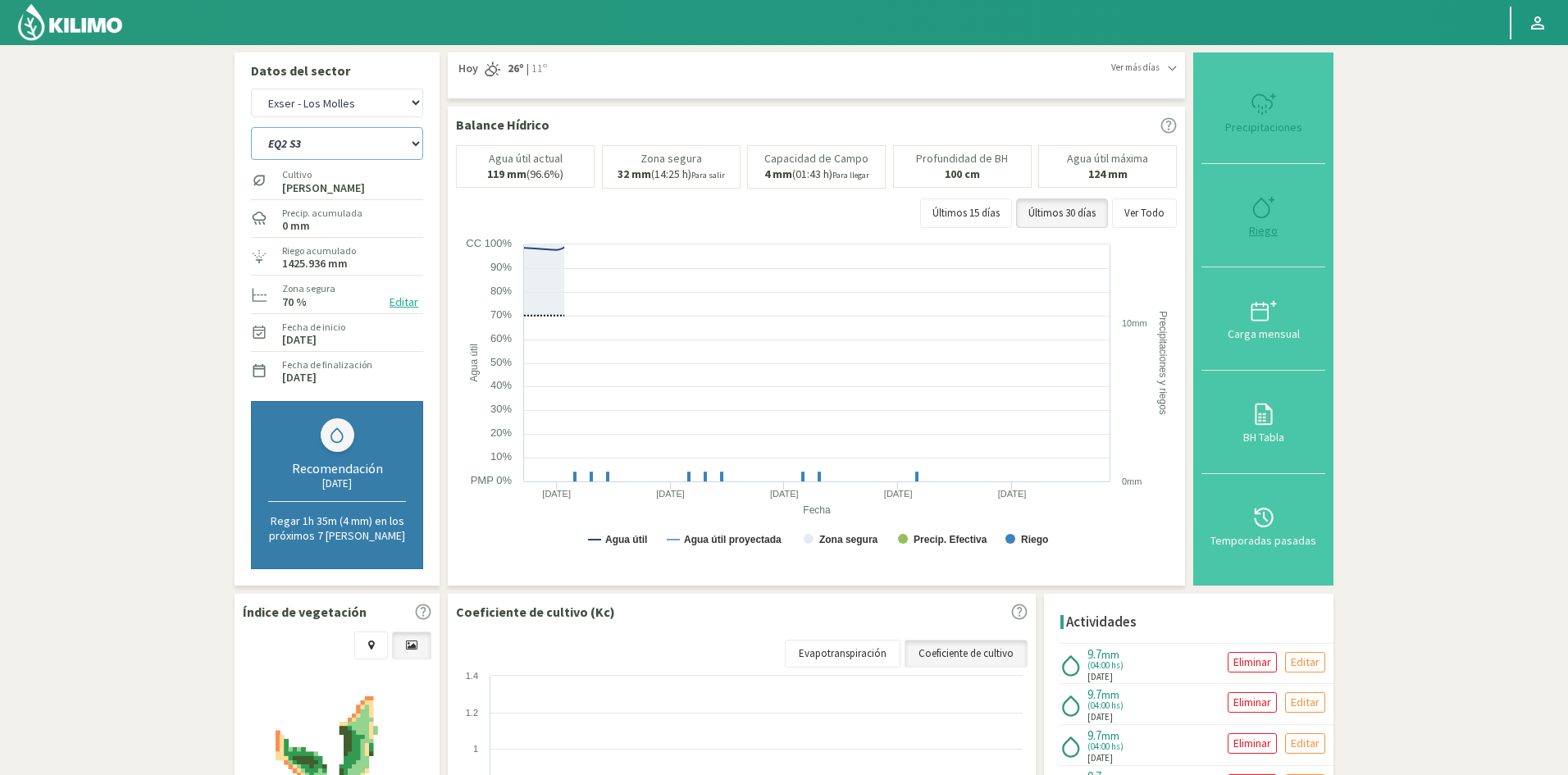
select select "117: Object"
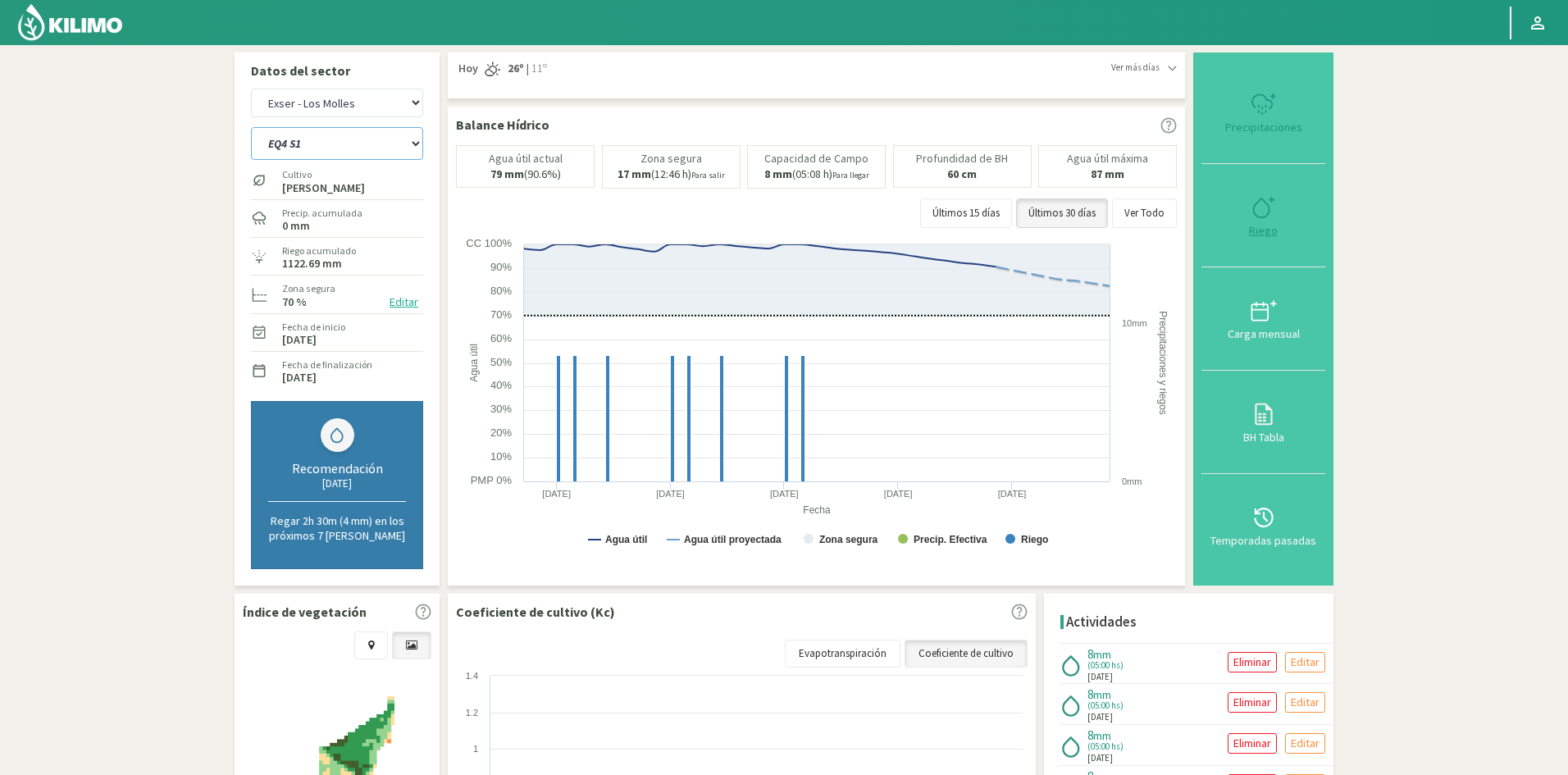
type input "5"
drag, startPoint x: 1268, startPoint y: 234, endPoint x: 1030, endPoint y: 206, distance: 239.6
click at [1268, 235] on div "Riego" at bounding box center [1263, 231] width 114 height 12
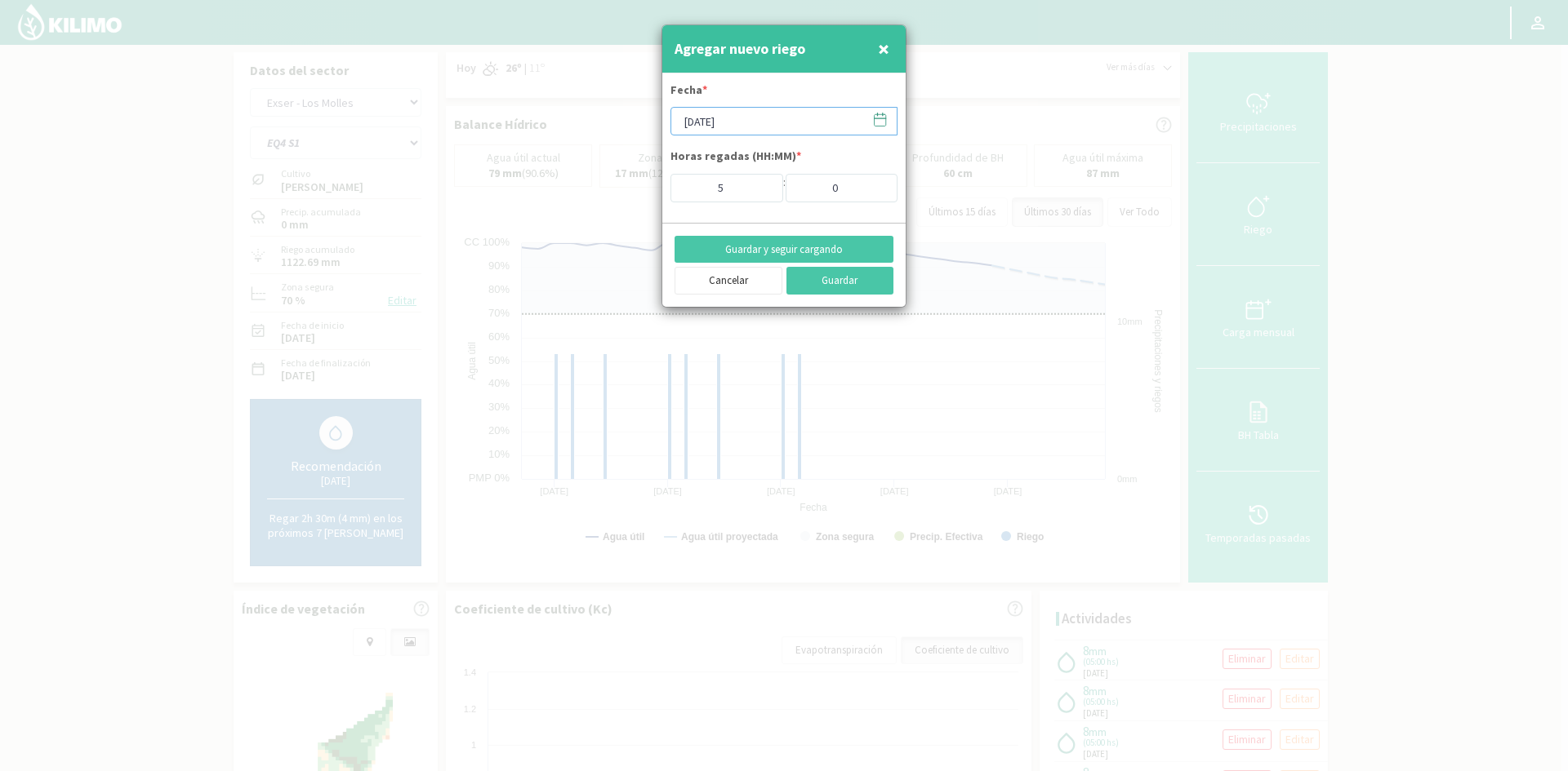
click at [713, 118] on input "[DATE]" at bounding box center [784, 121] width 227 height 29
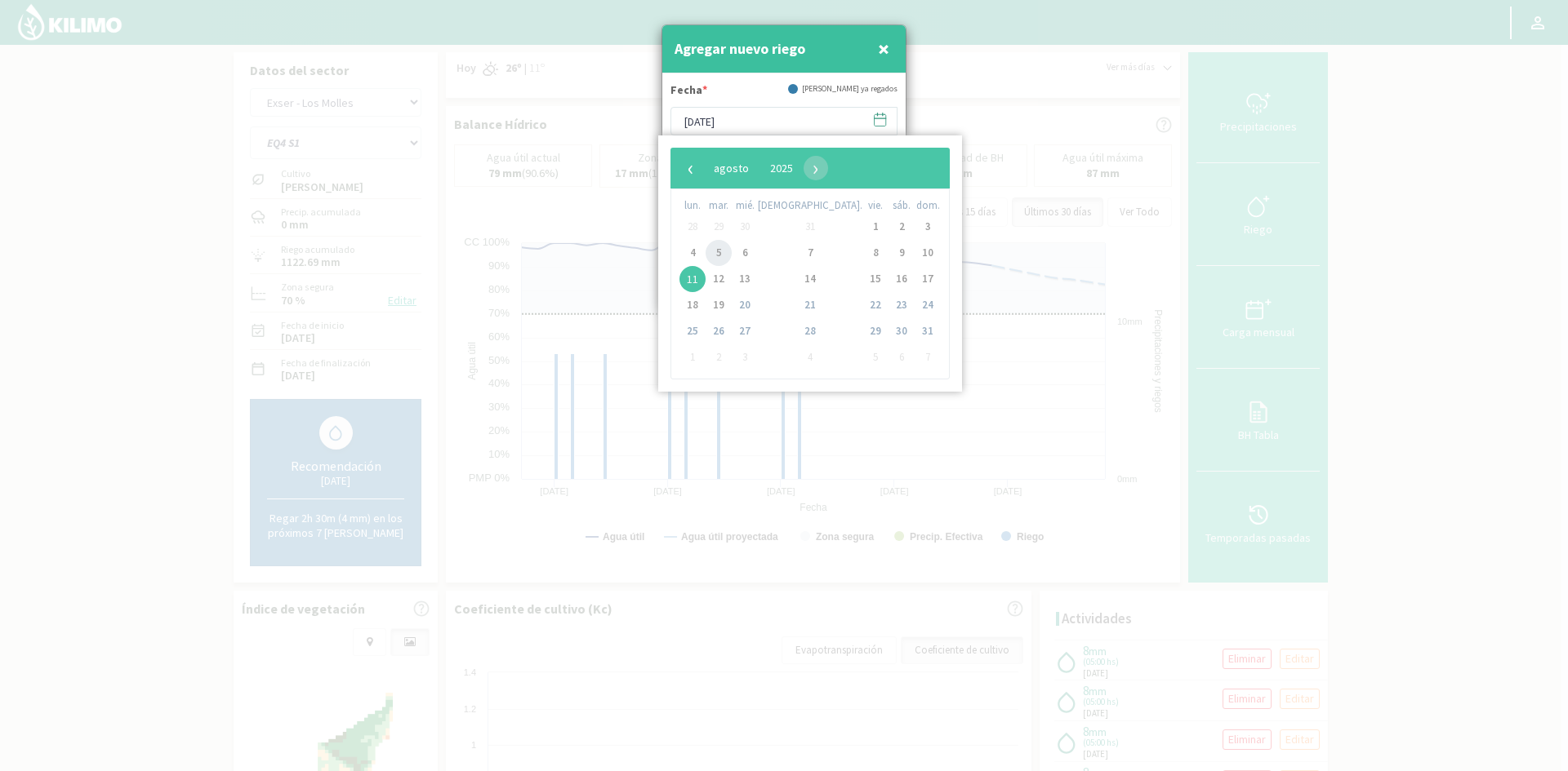
click at [718, 251] on span "5" at bounding box center [718, 252] width 26 height 26
type input "[DATE]"
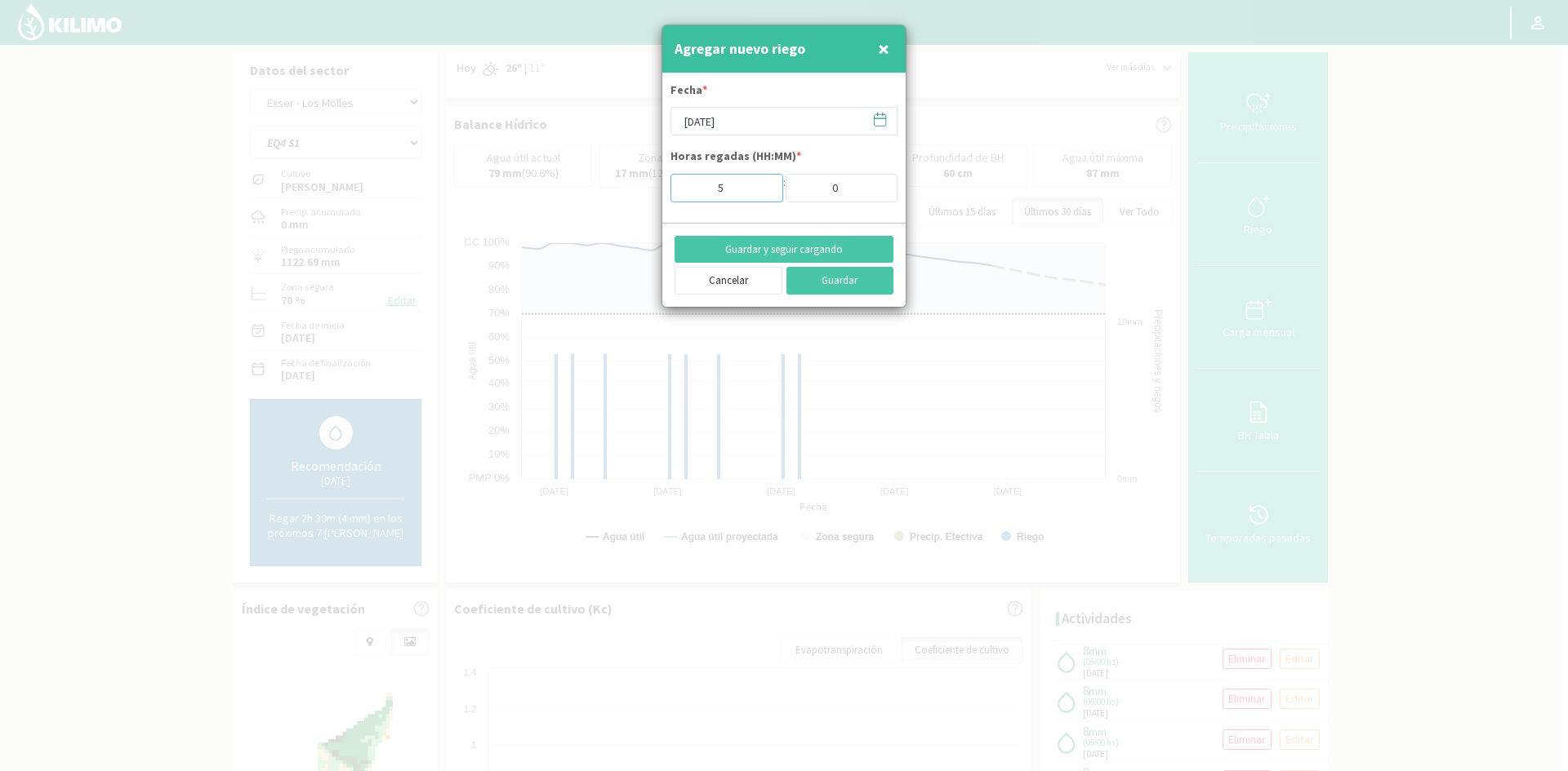
click at [736, 199] on input "5" at bounding box center [727, 188] width 113 height 29
type input "4"
click at [757, 193] on input "4" at bounding box center [727, 188] width 113 height 29
click at [759, 246] on button "Guardar y seguir cargando" at bounding box center [784, 250] width 219 height 28
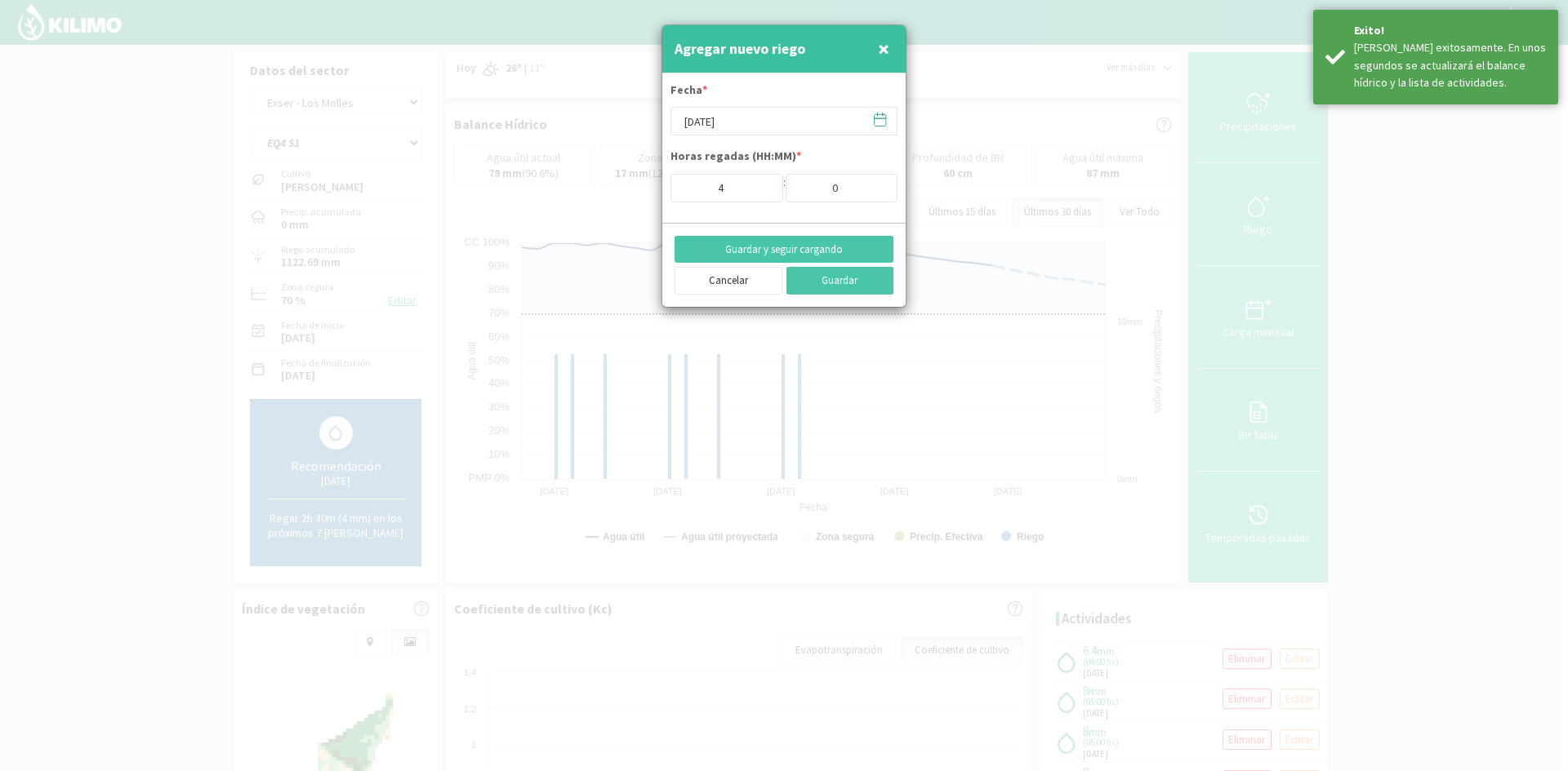
click at [886, 41] on span "×" at bounding box center [884, 49] width 12 height 27
type input "[DATE]"
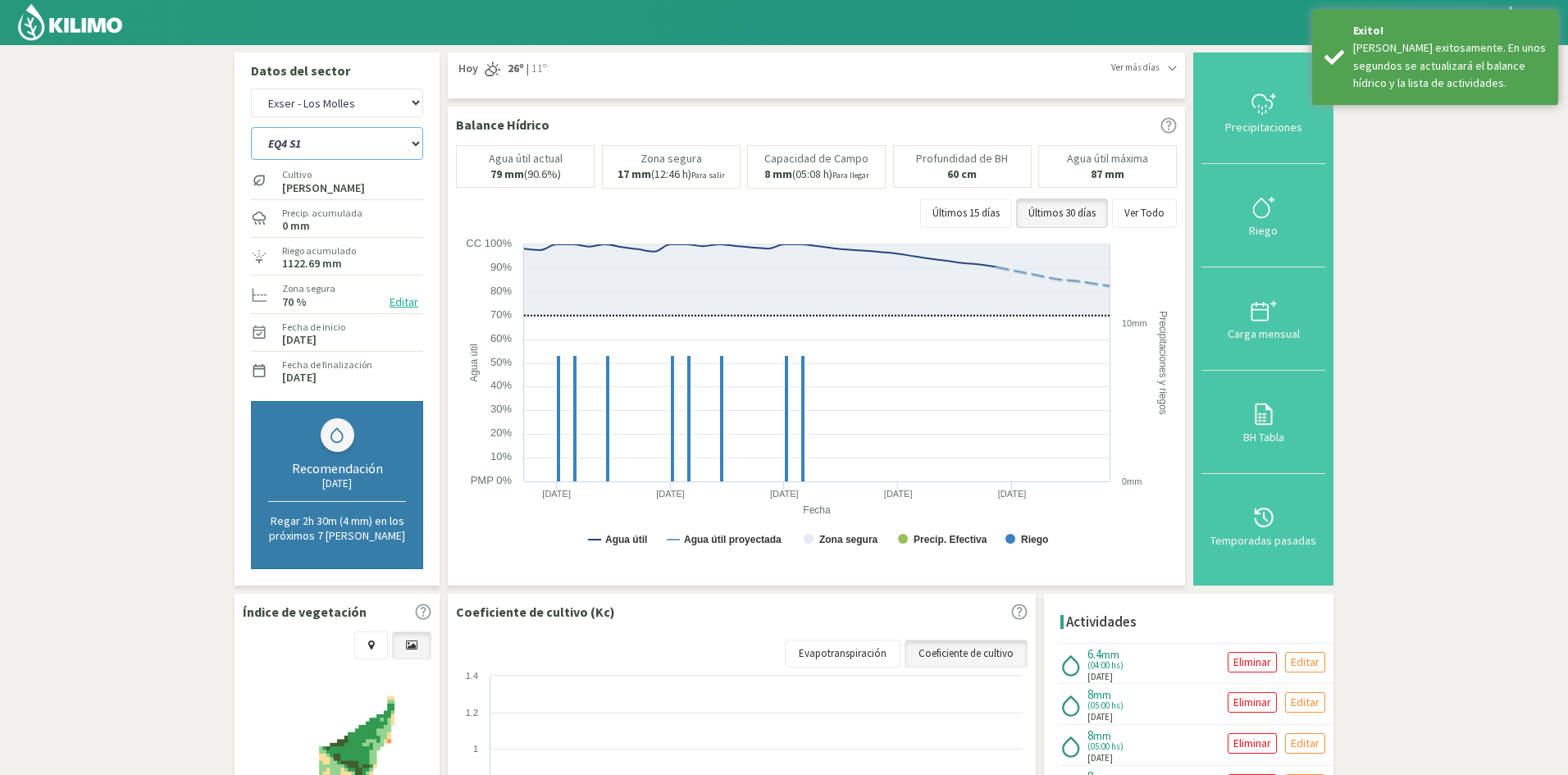
click at [336, 147] on select "EQ1A S3 EQ1A S4 EQ1A S5 EQ1B S1 EQ1B S2 EQ1B S3 EQ1B S4 EQ1B S5 EQ2 S1 EQ2 S3 E…" at bounding box center [337, 143] width 172 height 33
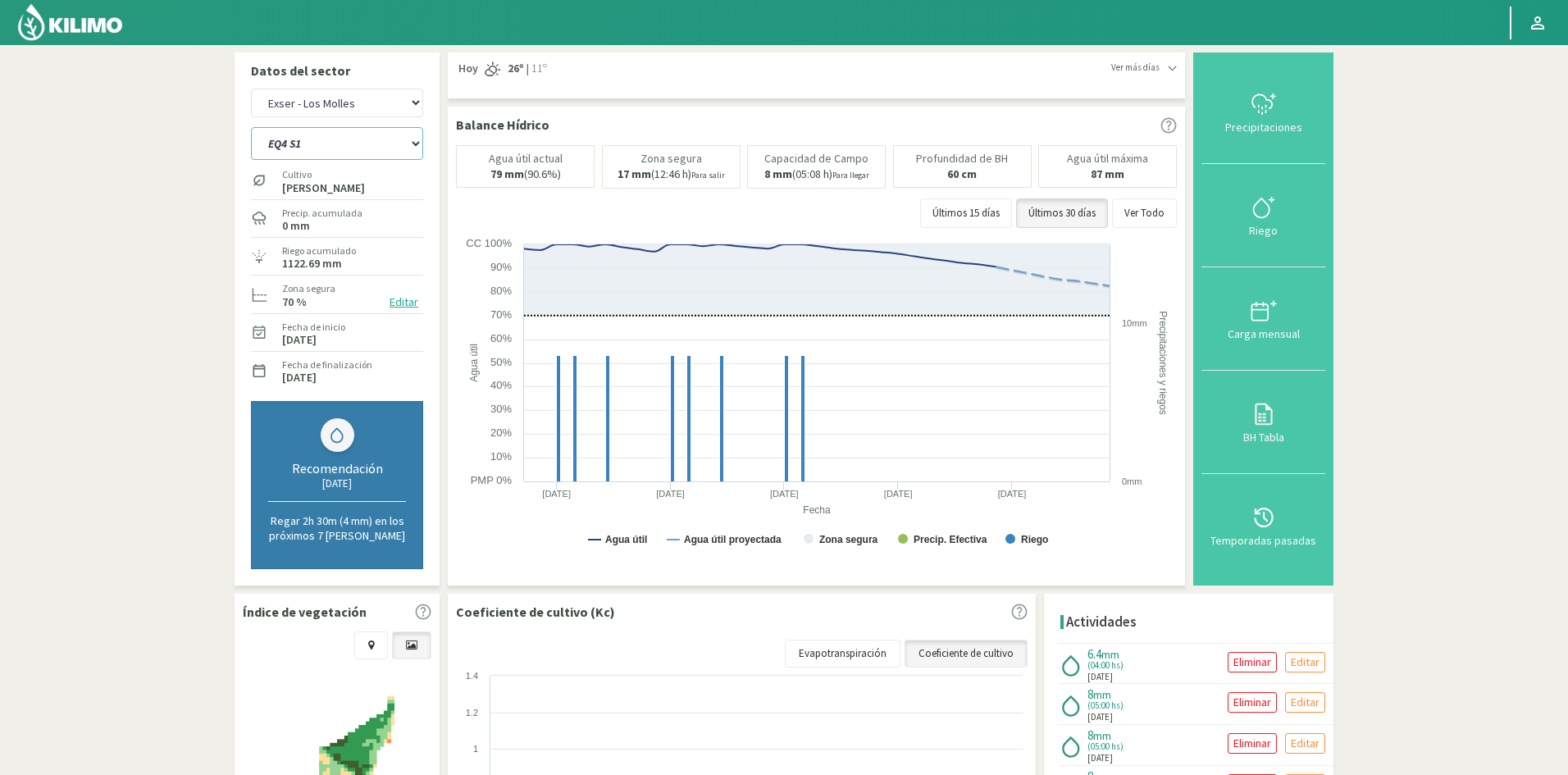
select select "118: Object"
click at [251, 127] on select "EQ1A S3 EQ1A S4 EQ1A S5 EQ1B S1 EQ1B S2 EQ1B S3 EQ1B S4 EQ1B S5 EQ2 S1 EQ2 S3 E…" at bounding box center [337, 143] width 172 height 33
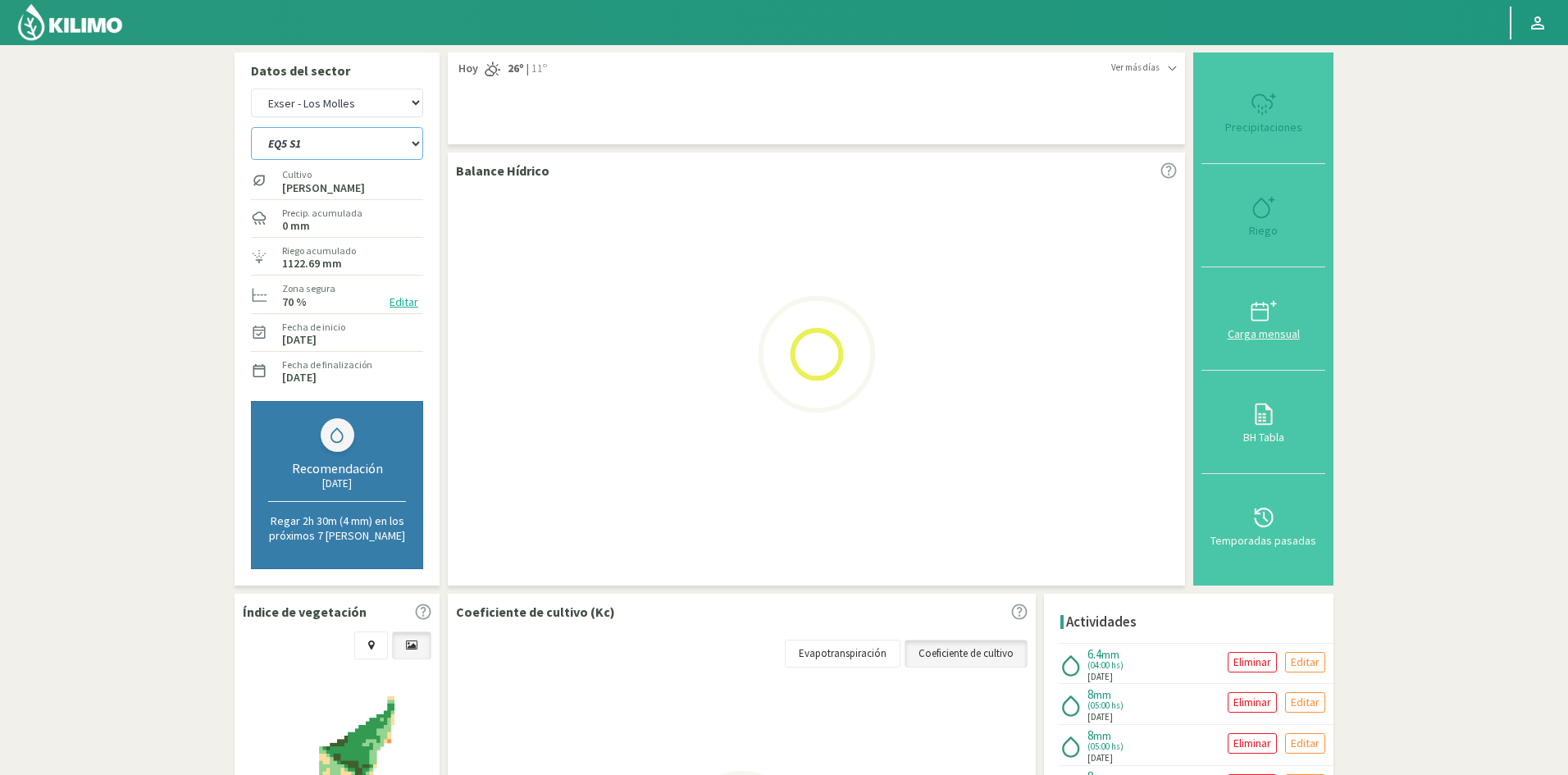
select select "13: Object"
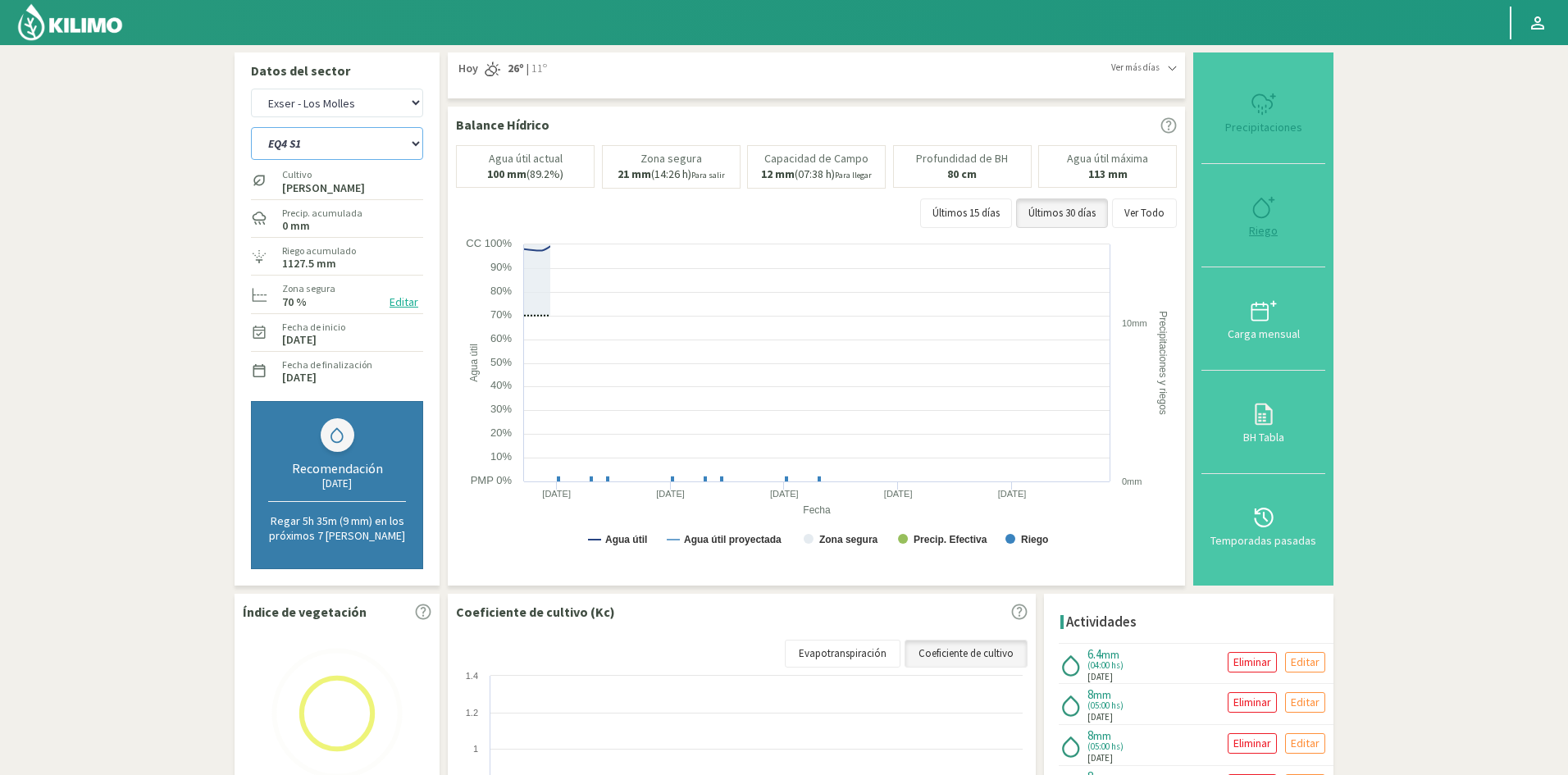
select select "141: Object"
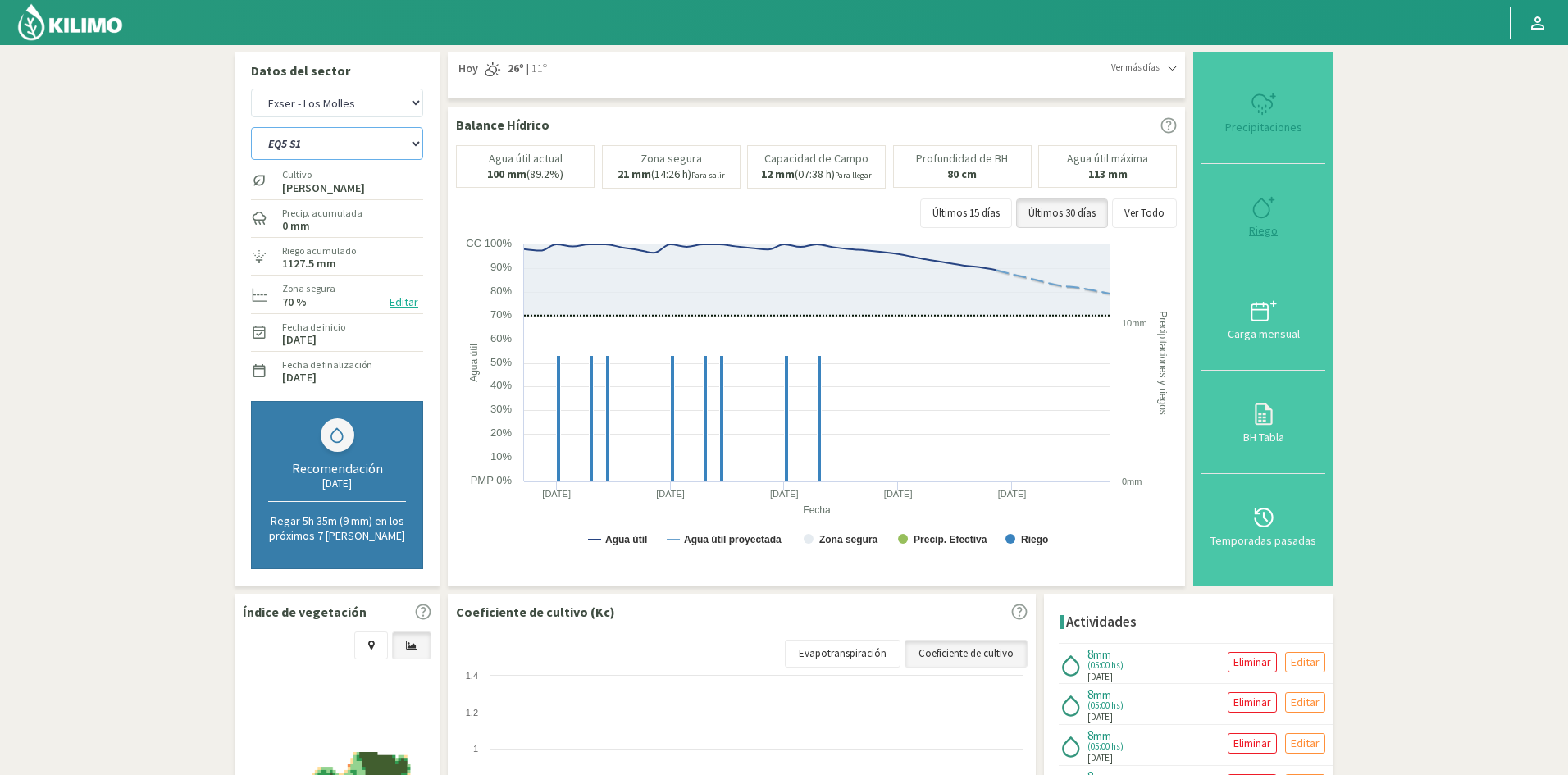
type input "5"
click at [1262, 232] on div "Riego" at bounding box center [1263, 231] width 114 height 12
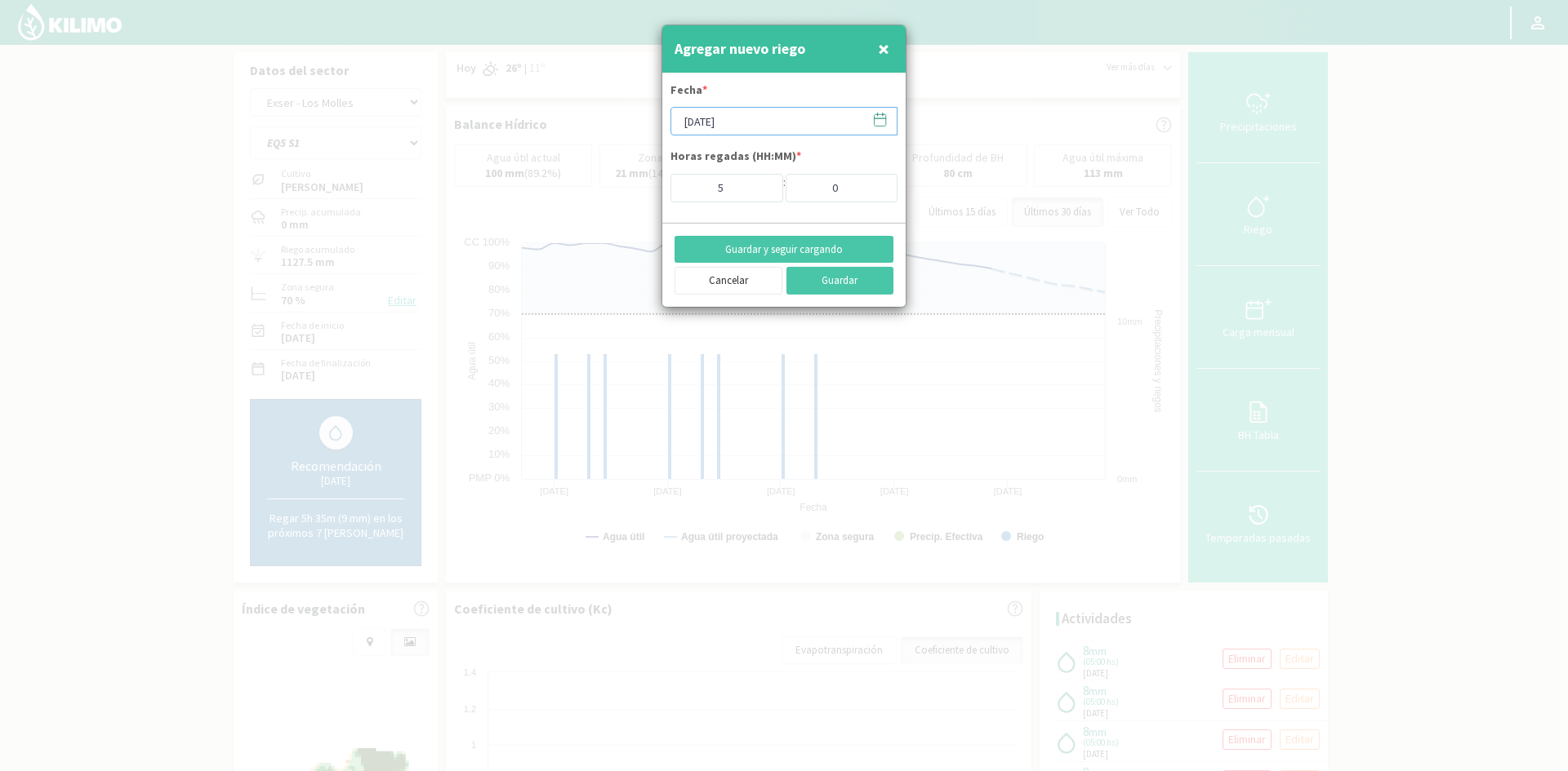
click at [708, 126] on input "[DATE]" at bounding box center [784, 121] width 227 height 29
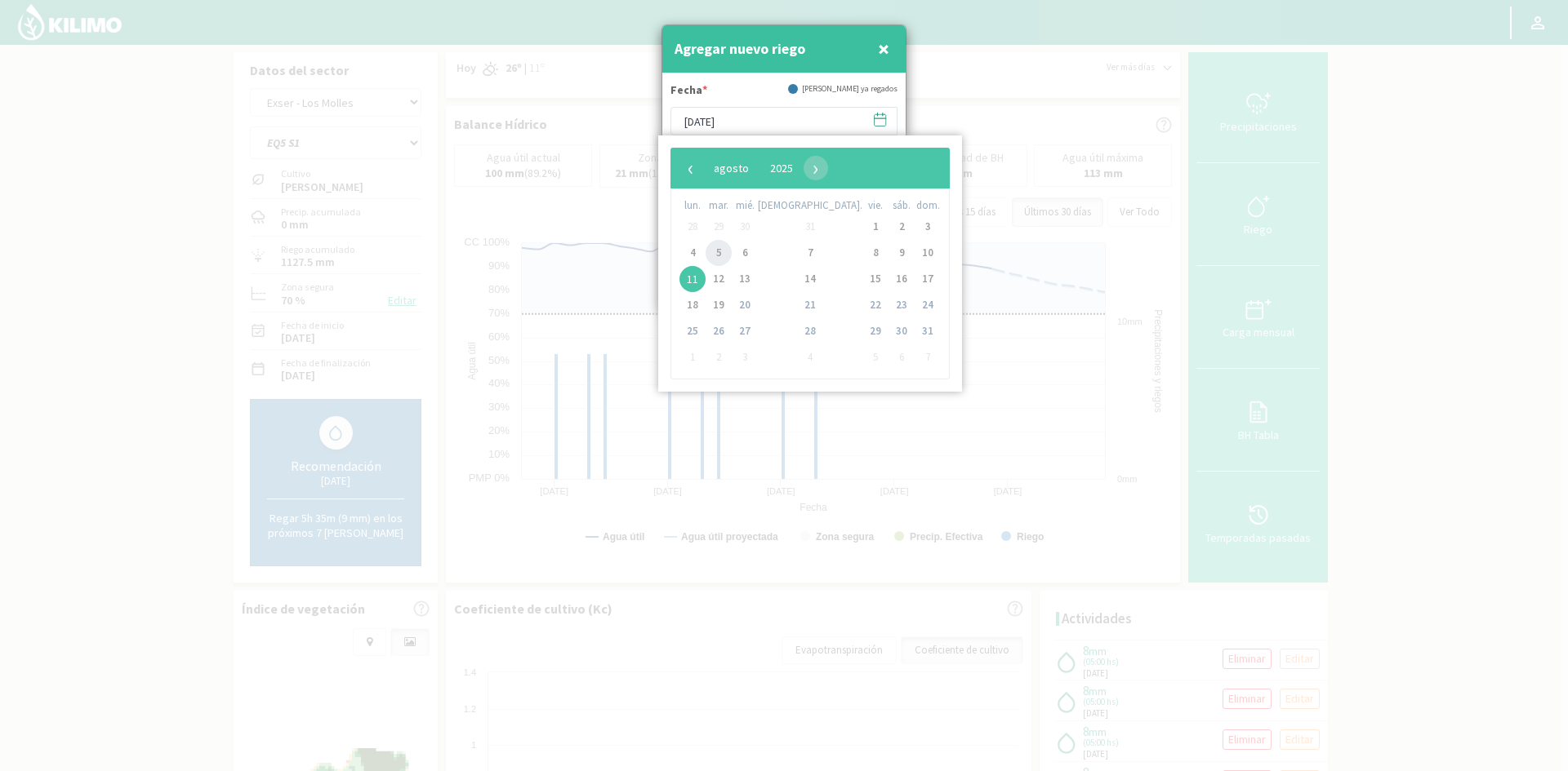
click at [723, 252] on span "5" at bounding box center [718, 252] width 26 height 26
type input "[DATE]"
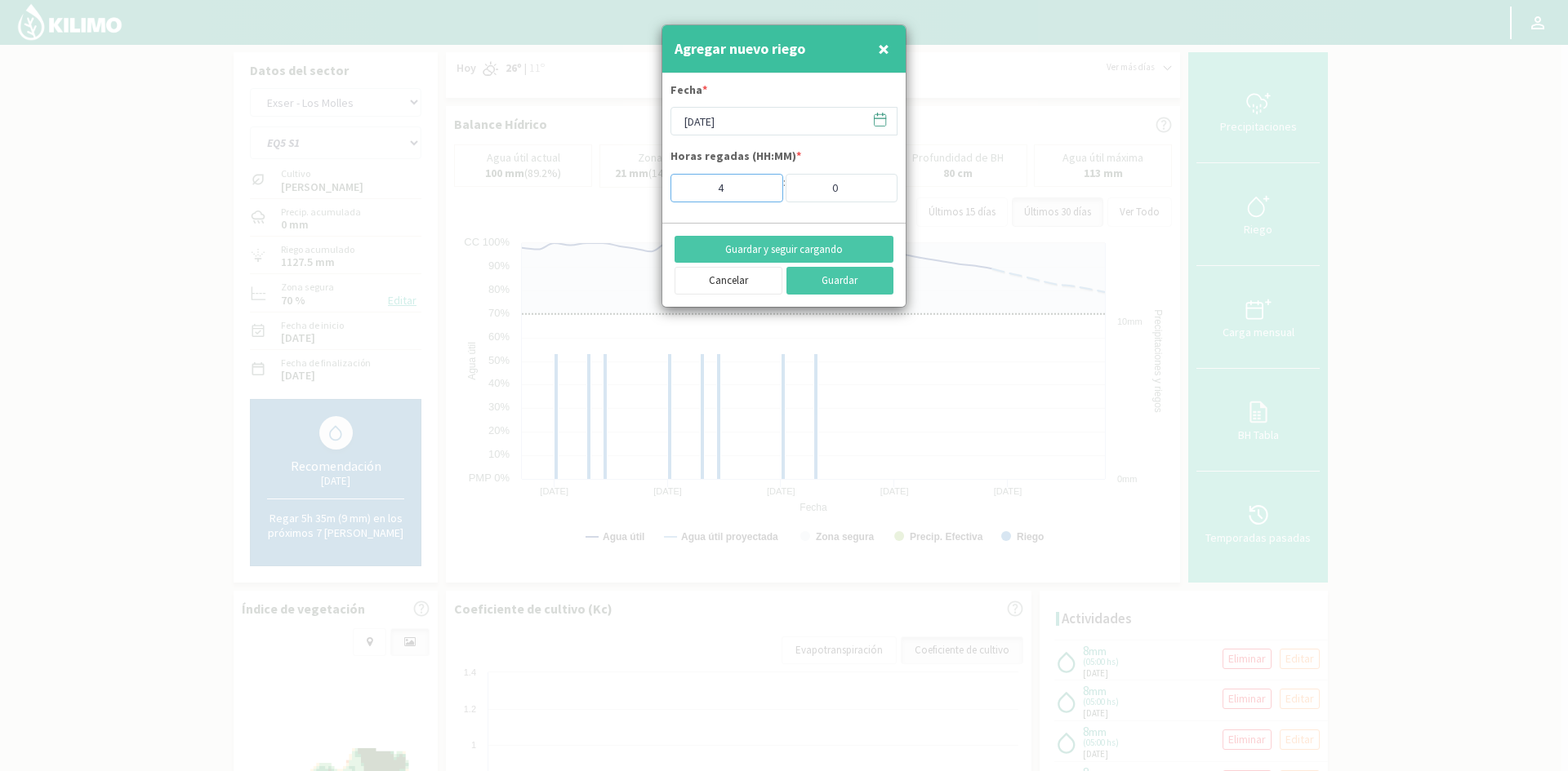
type input "4"
click at [762, 194] on input "4" at bounding box center [727, 188] width 113 height 29
click at [765, 254] on button "Guardar y seguir cargando" at bounding box center [784, 250] width 219 height 28
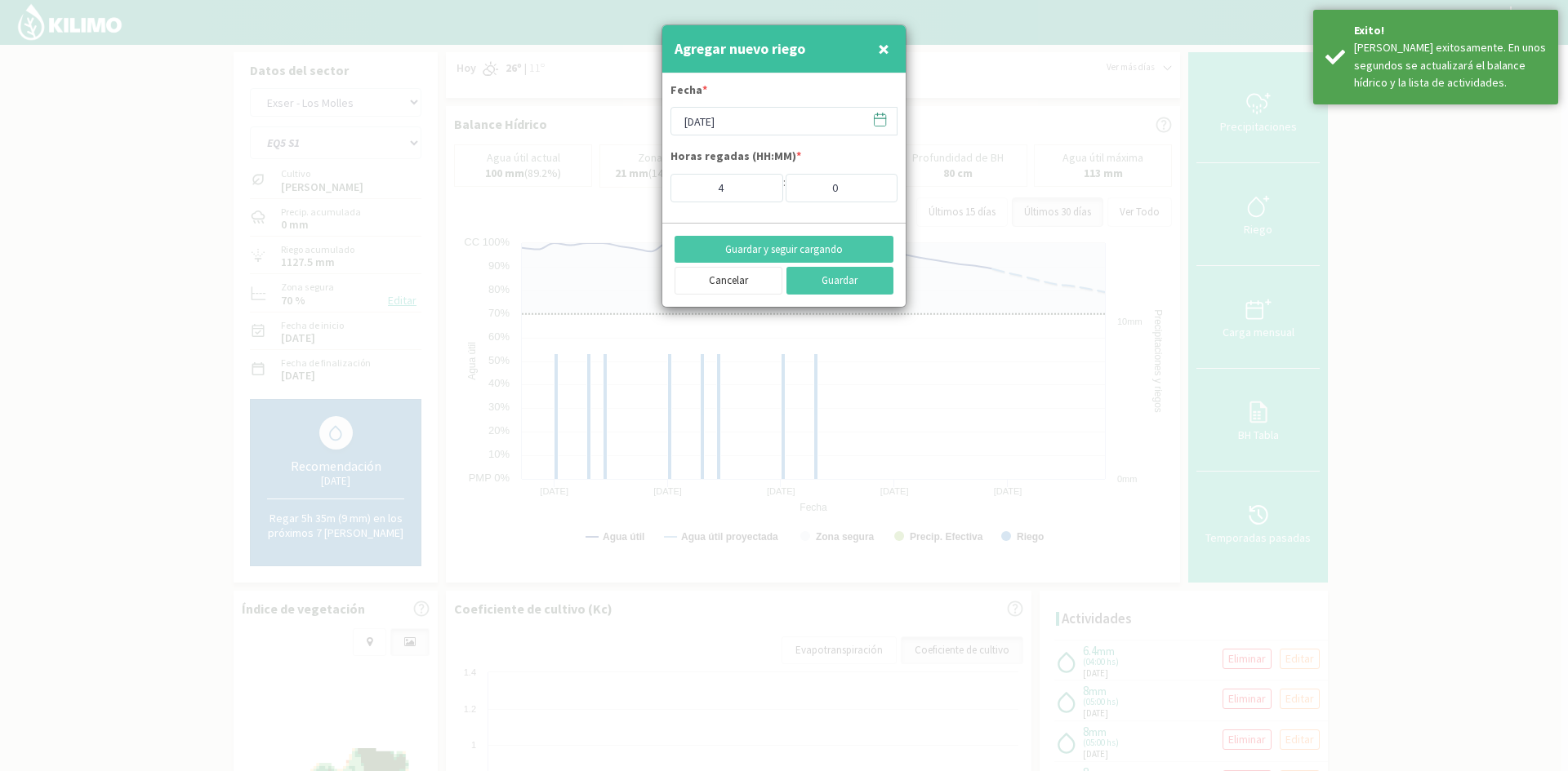
click at [885, 50] on span "×" at bounding box center [884, 49] width 12 height 27
type input "[DATE]"
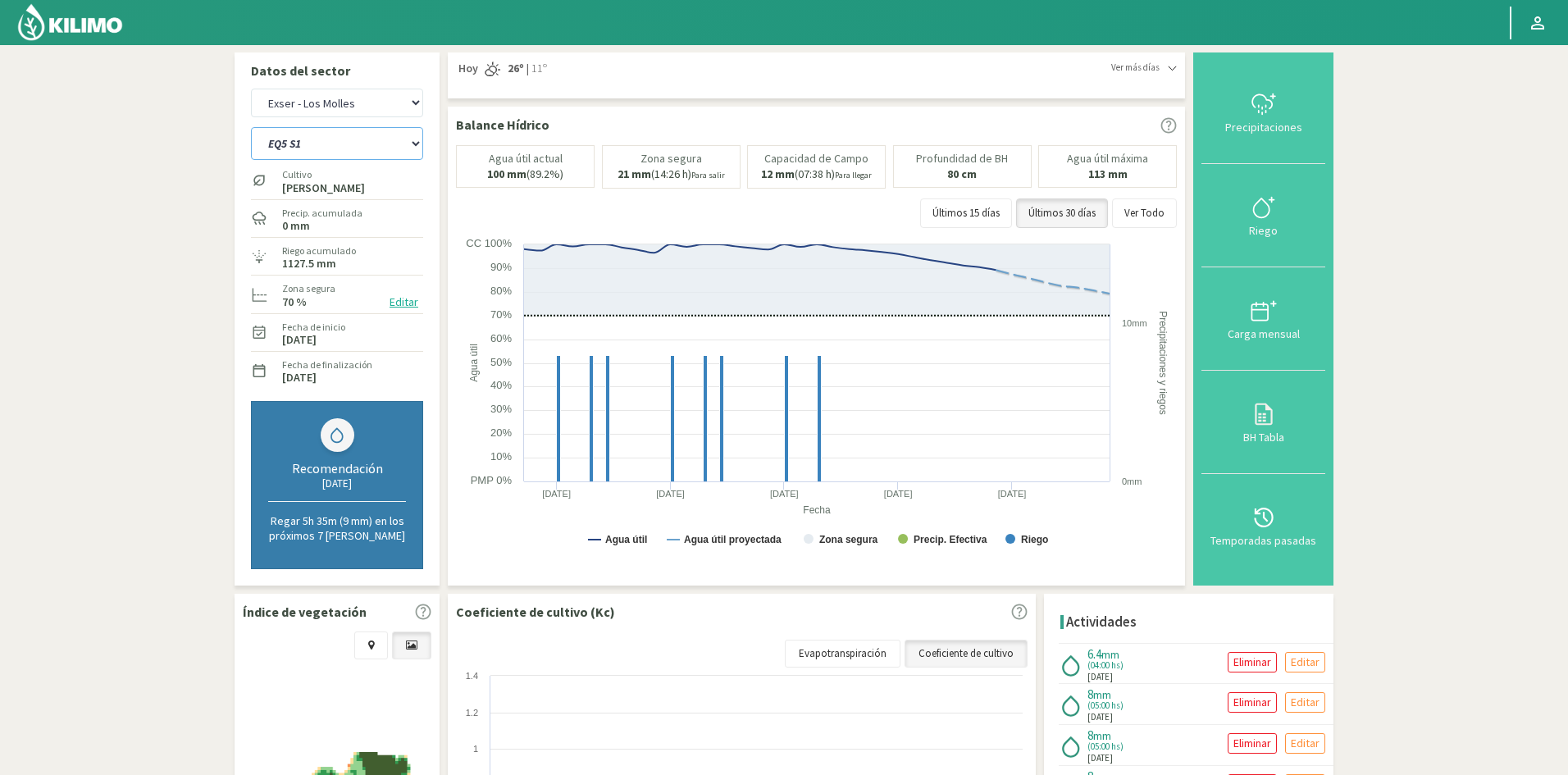
click at [317, 151] on select "EQ1A S3 EQ1A S4 EQ1A S5 EQ1B S1 EQ1B S2 EQ1B S3 EQ1B S4 EQ1B S5 EQ2 S1 EQ2 S3 E…" at bounding box center [337, 143] width 172 height 33
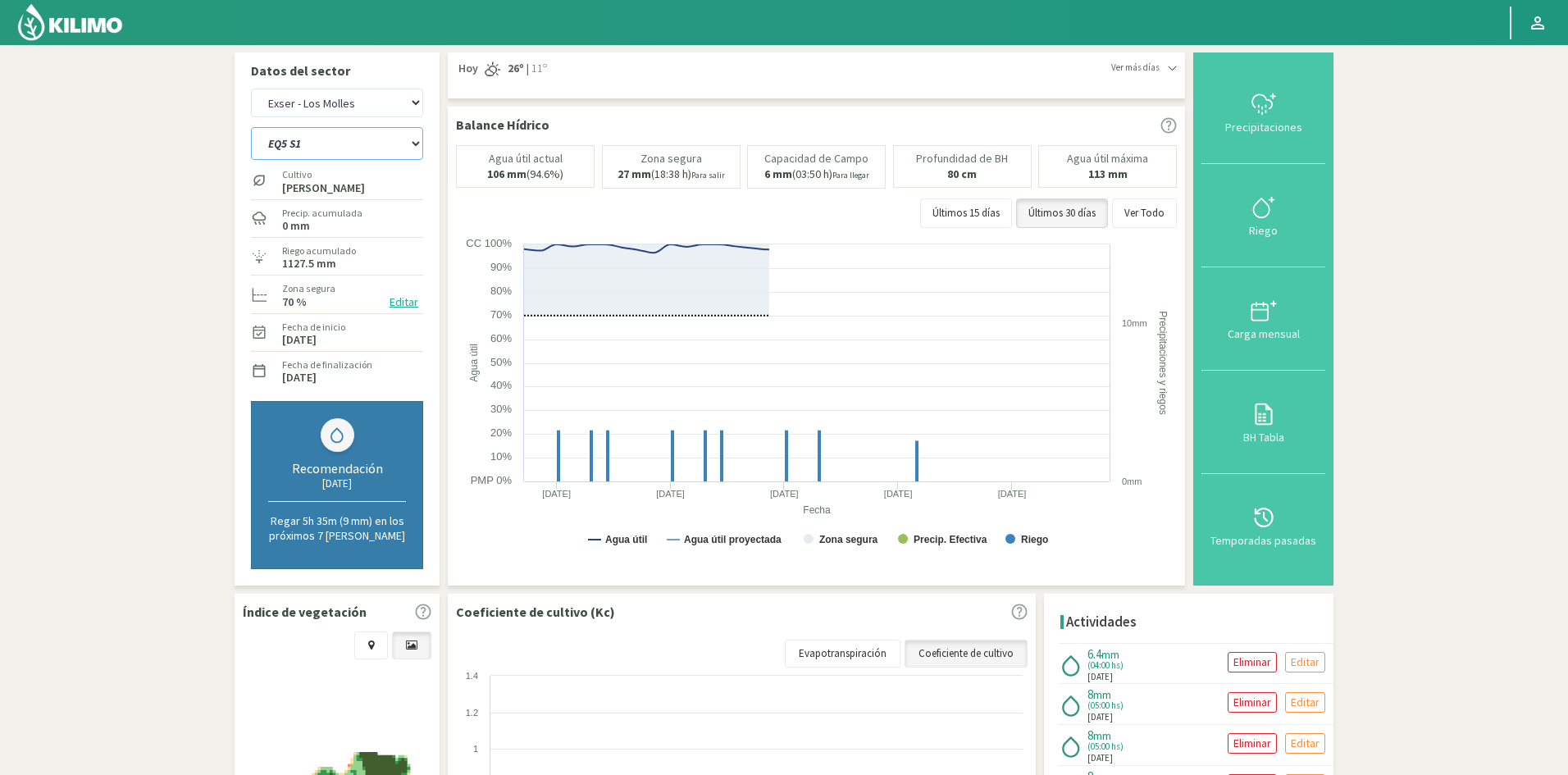
select select "135: Object"
click at [251, 127] on select "EQ1A S3 EQ1A S4 EQ1A S5 EQ1B S1 EQ1B S2 EQ1B S3 EQ1B S4 EQ1B S5 EQ2 S1 EQ2 S3 E…" at bounding box center [337, 143] width 172 height 33
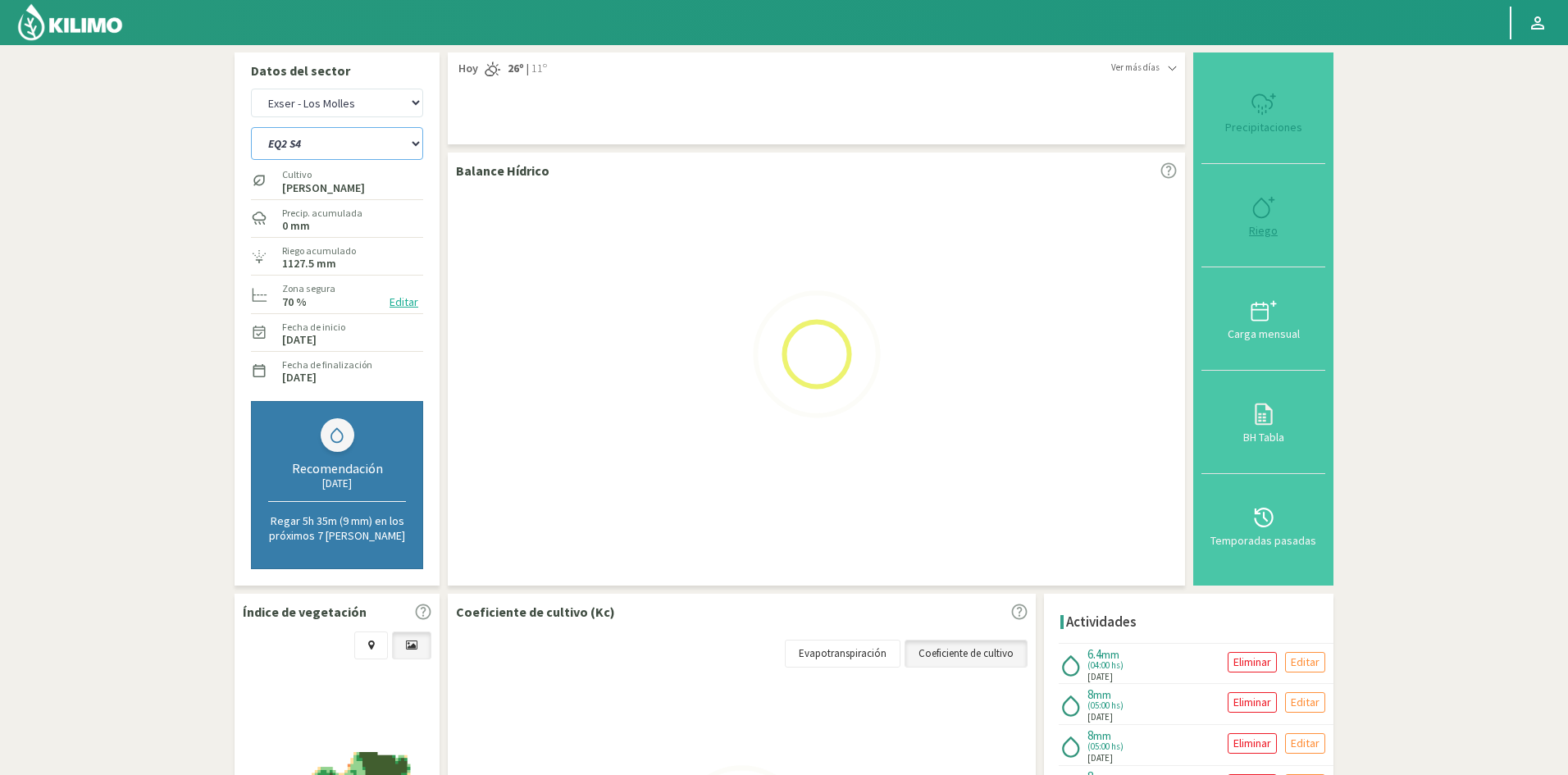
select select "15: Object"
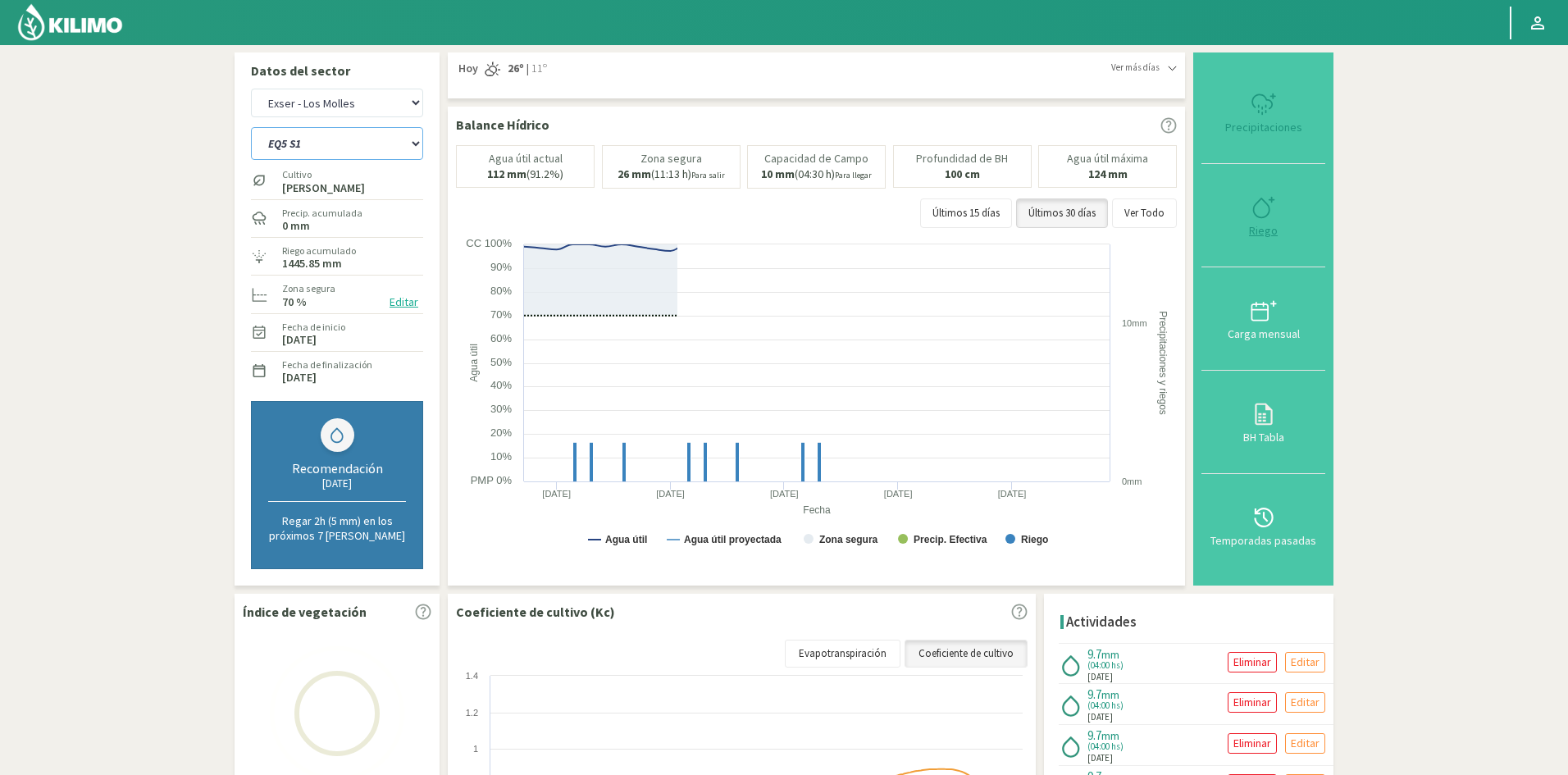
select select "158: Object"
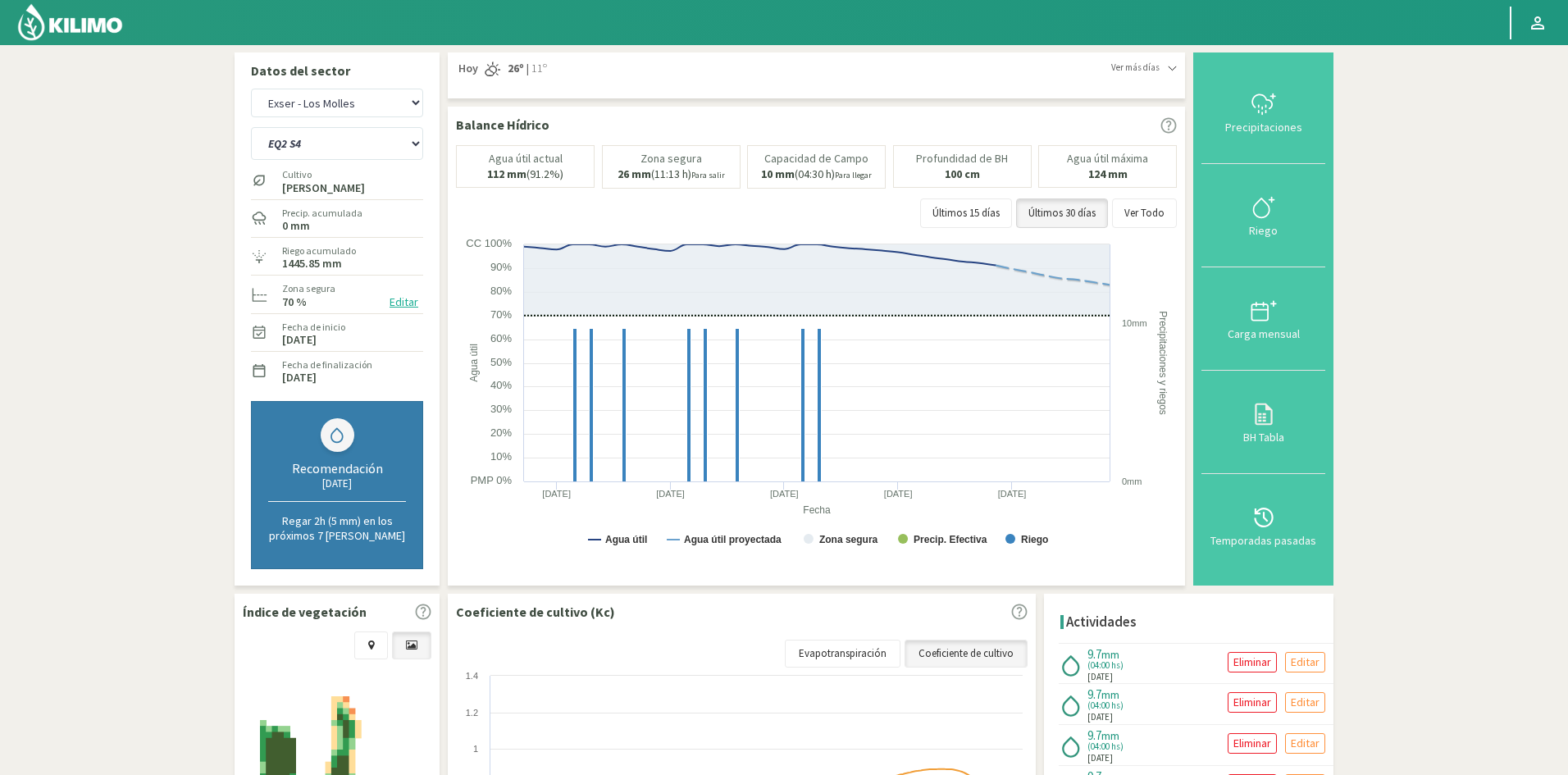
click at [1259, 231] on div "Riego" at bounding box center [1263, 231] width 114 height 12
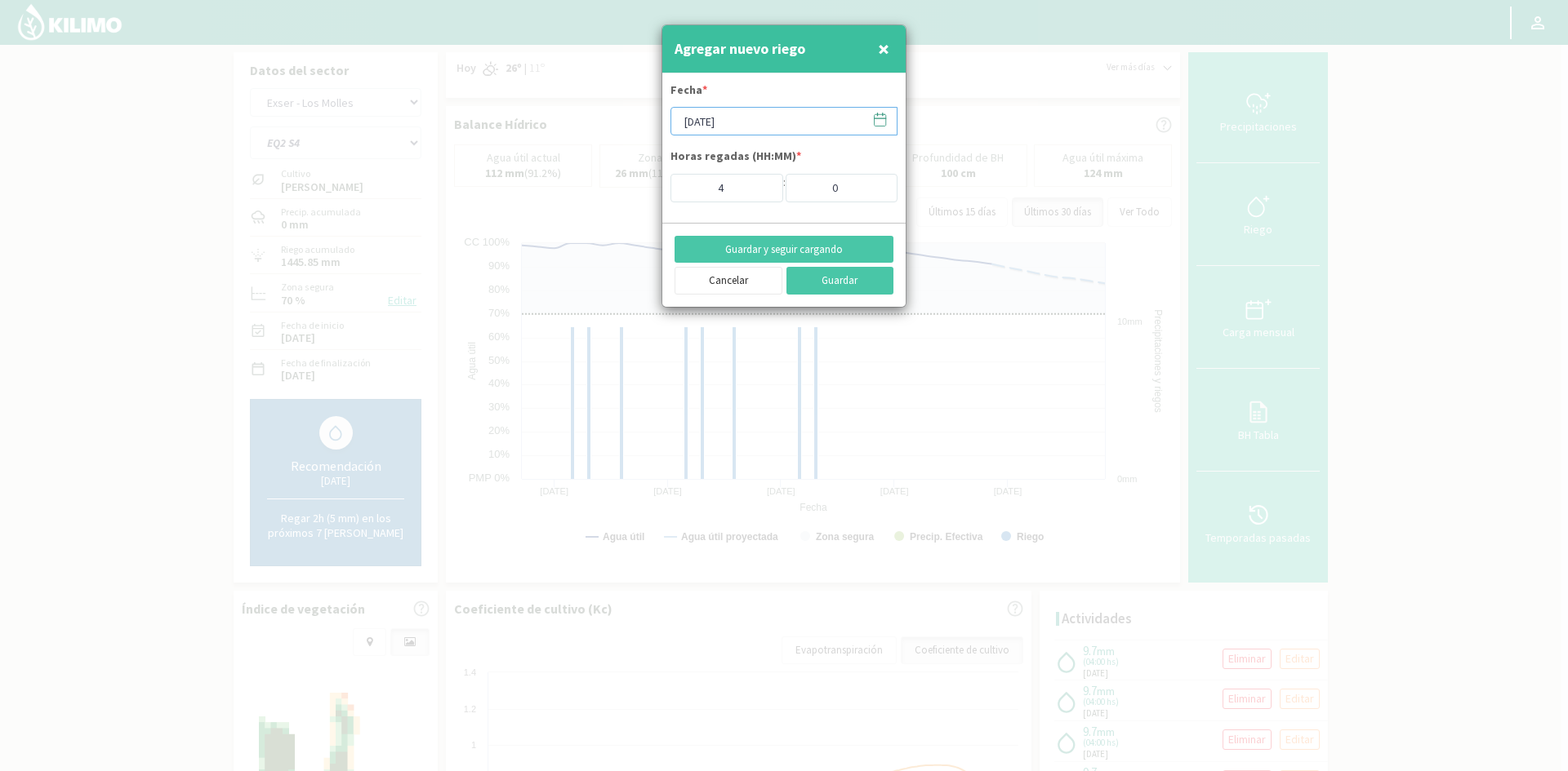
click at [698, 126] on input "[DATE]" at bounding box center [784, 121] width 227 height 29
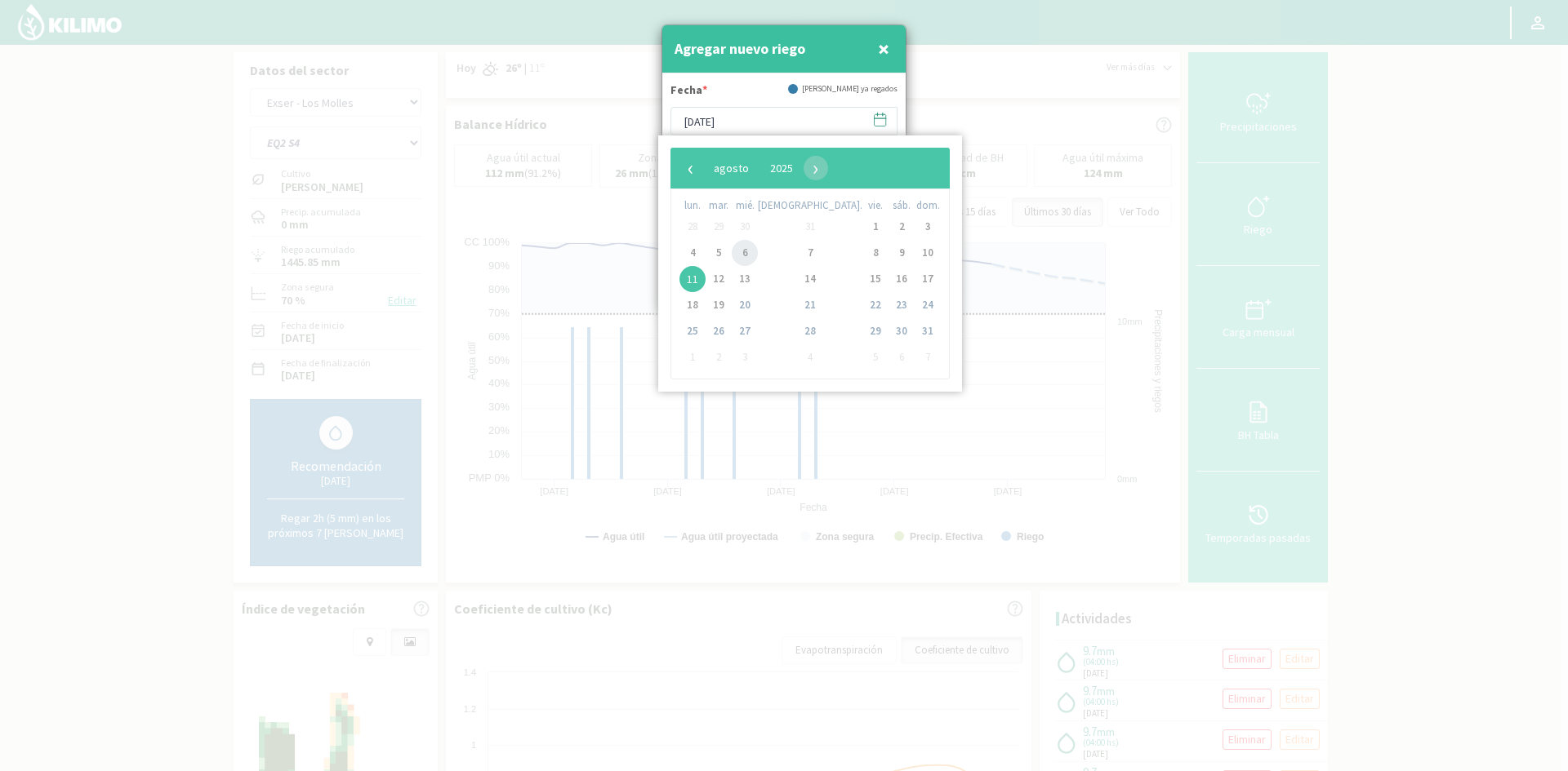
click at [751, 249] on span "6" at bounding box center [744, 252] width 26 height 26
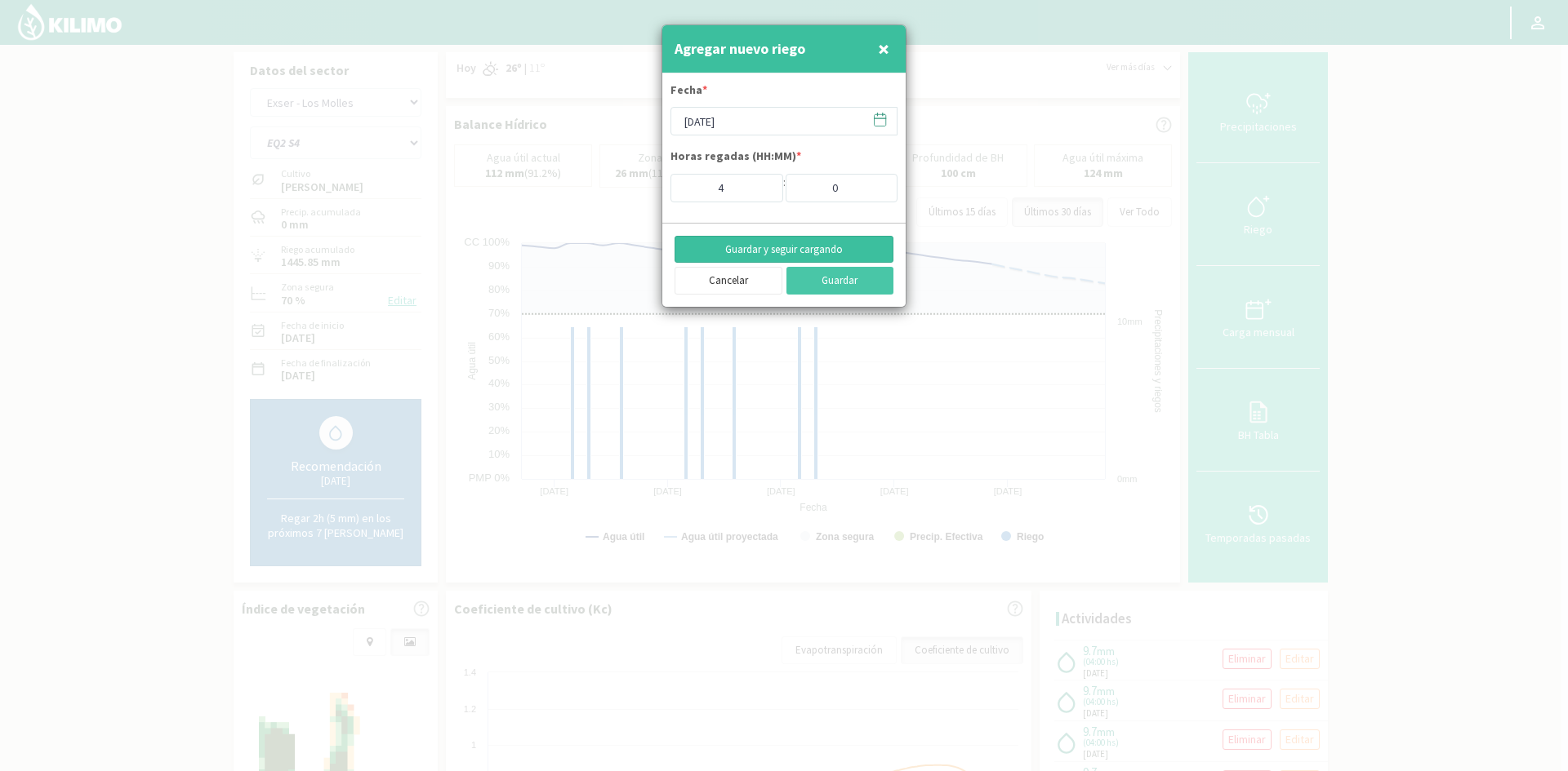
click at [755, 246] on button "Guardar y seguir cargando" at bounding box center [784, 250] width 219 height 28
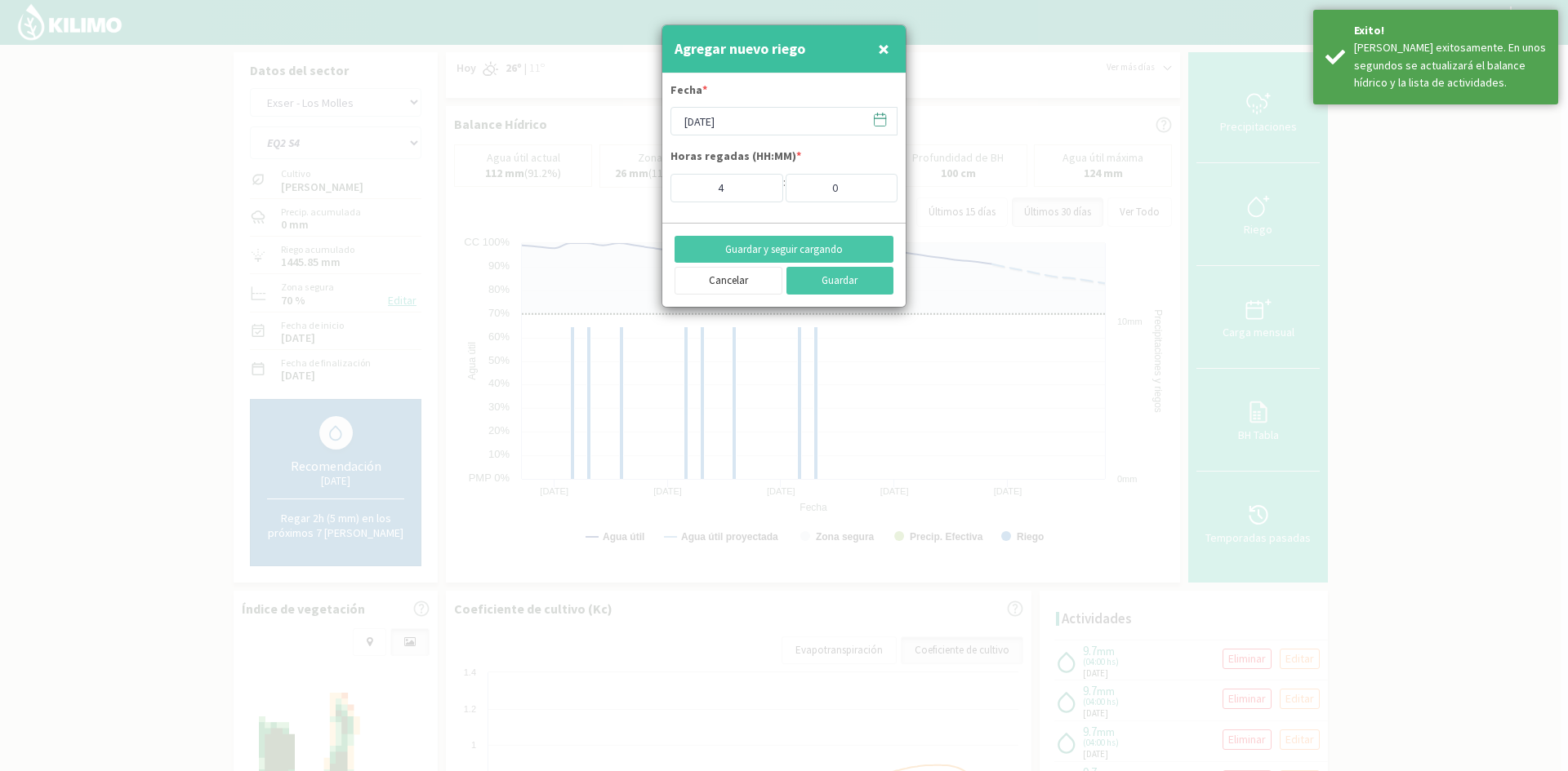
click at [886, 55] on span "×" at bounding box center [884, 49] width 12 height 27
type input "[DATE]"
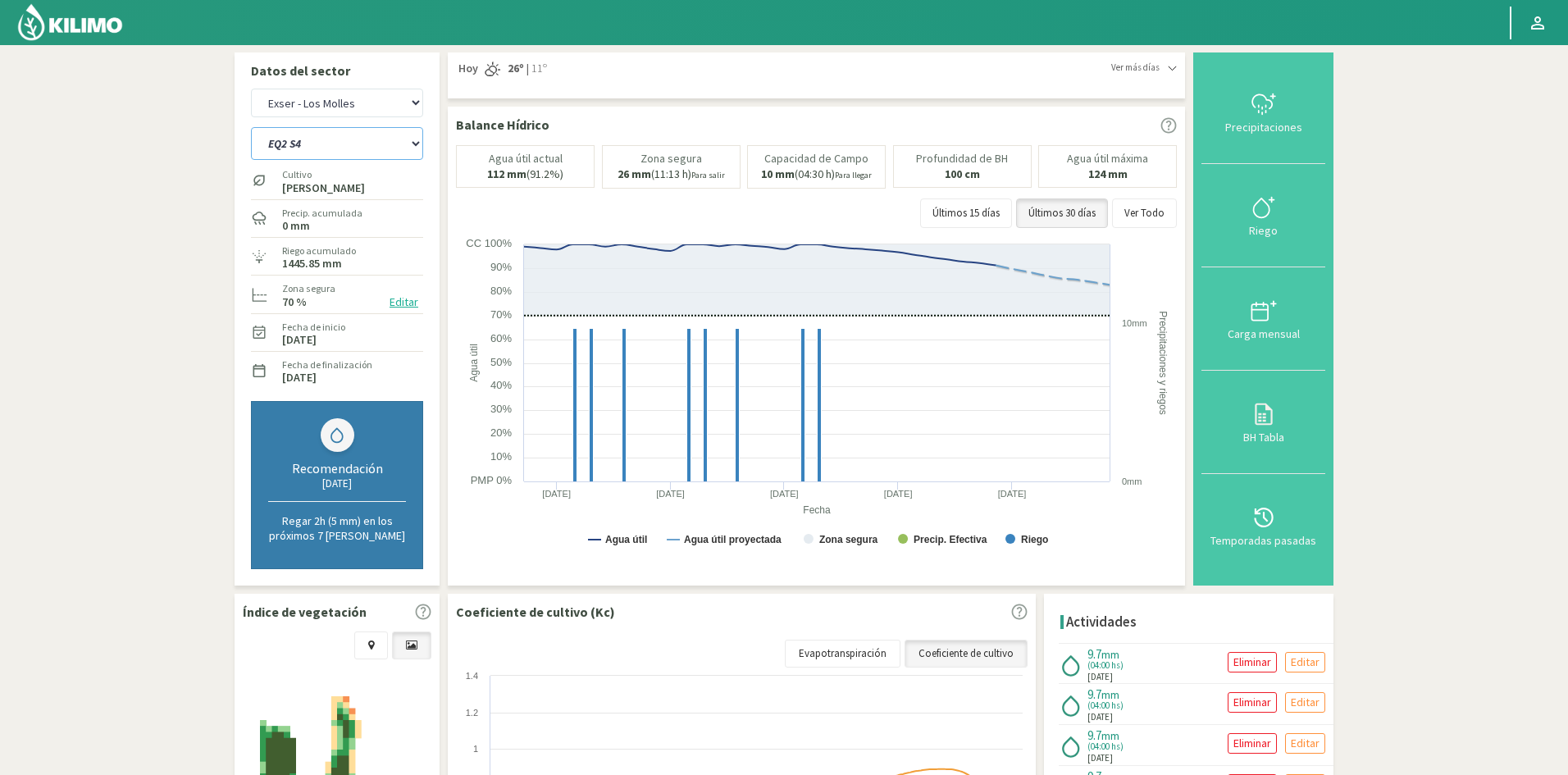
click at [346, 133] on select "EQ1A S3 EQ1A S4 EQ1A S5 EQ1B S1 EQ1B S2 EQ1B S3 EQ1B S4 EQ1B S5 EQ2 S1 EQ2 S3 E…" at bounding box center [337, 143] width 172 height 33
select select "160: Object"
click at [251, 127] on select "EQ1A S3 EQ1A S4 EQ1A S5 EQ1B S1 EQ1B S2 EQ1B S3 EQ1B S4 EQ1B S5 EQ2 S1 EQ2 S3 E…" at bounding box center [337, 143] width 172 height 33
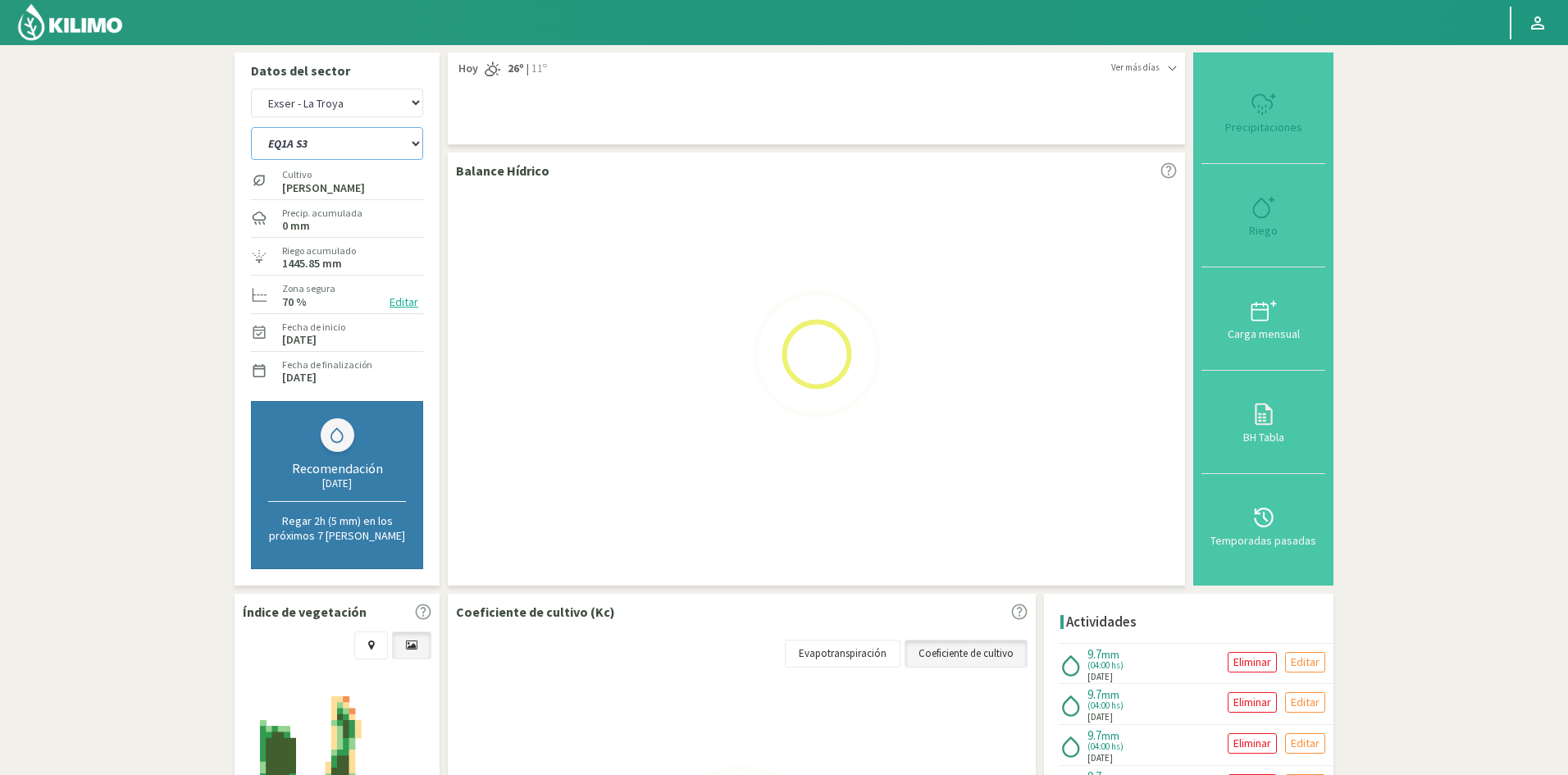
select select "17: Object"
select select "183: Object"
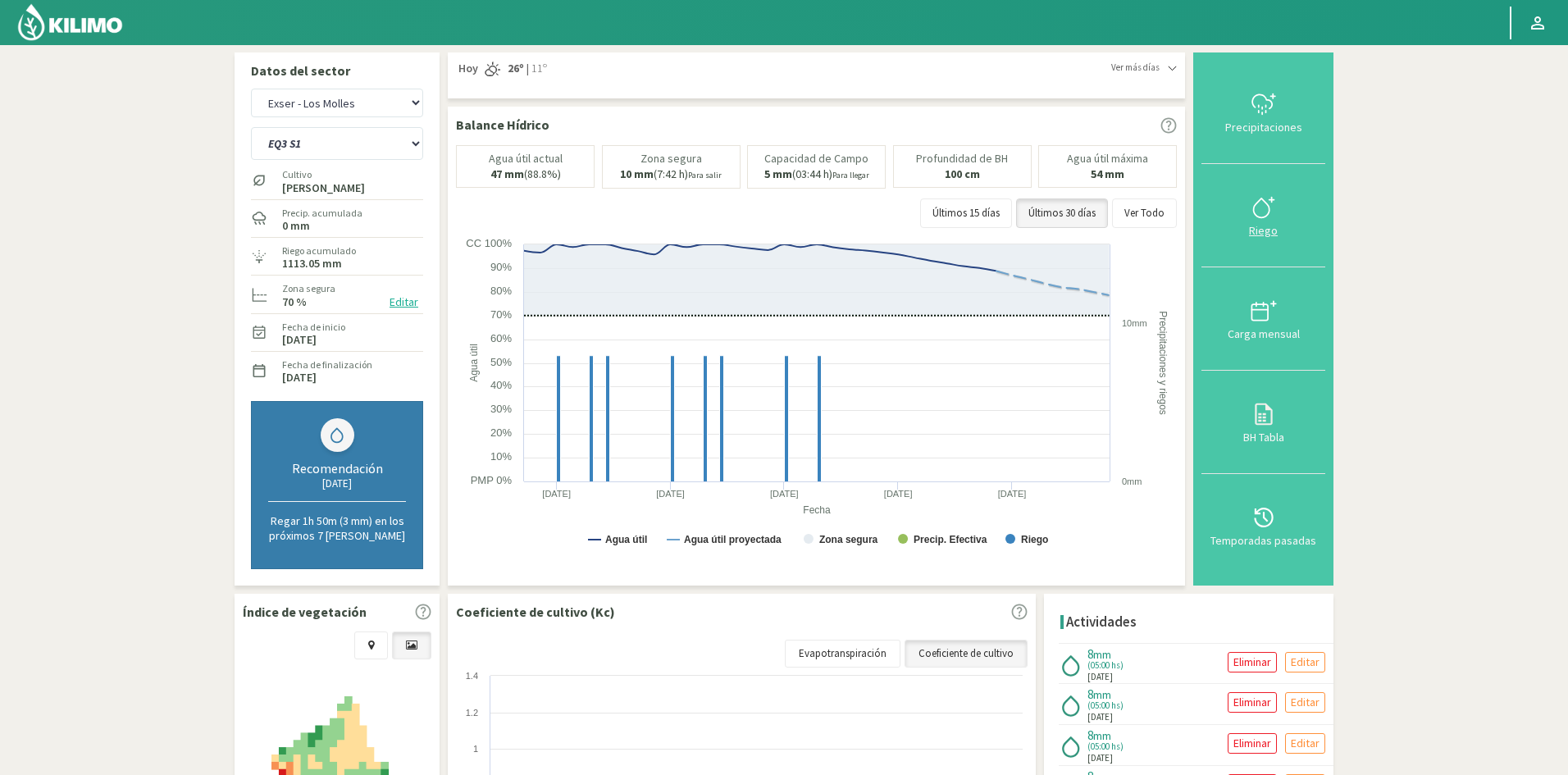
click at [1269, 233] on div "Riego" at bounding box center [1263, 231] width 114 height 12
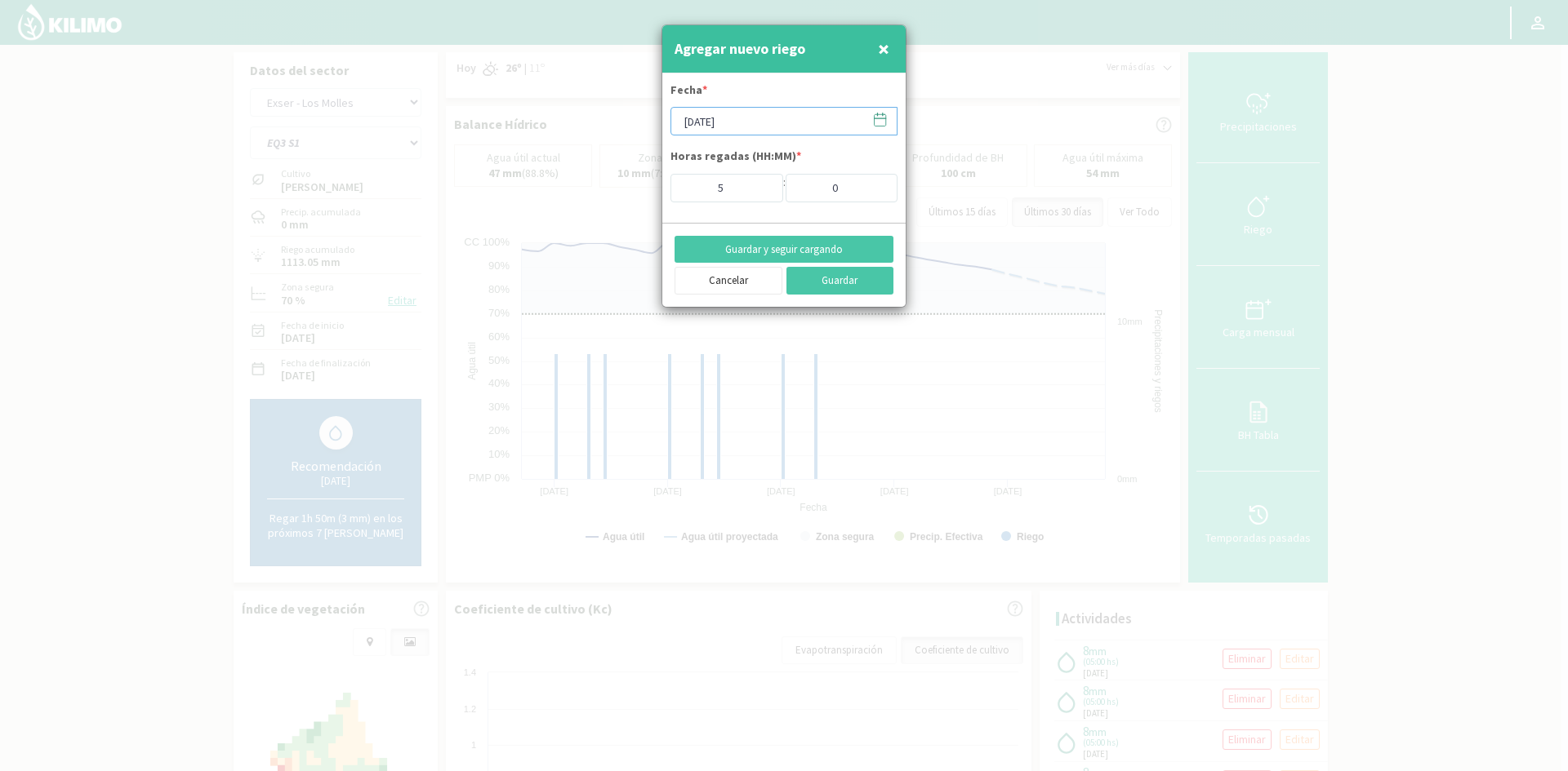
click at [708, 120] on input "[DATE]" at bounding box center [784, 121] width 227 height 29
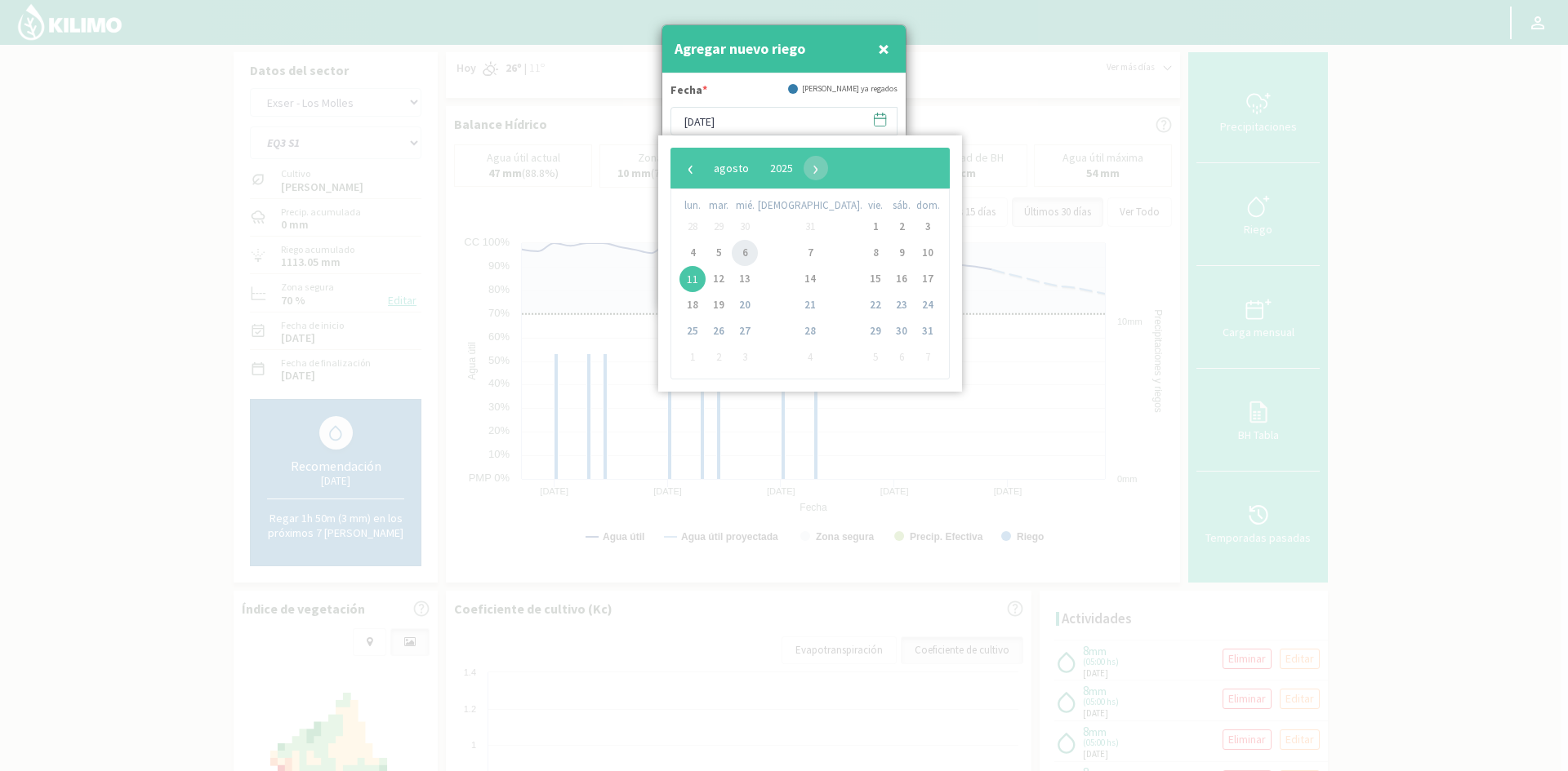
click at [753, 251] on span "6" at bounding box center [744, 252] width 26 height 26
type input "[DATE]"
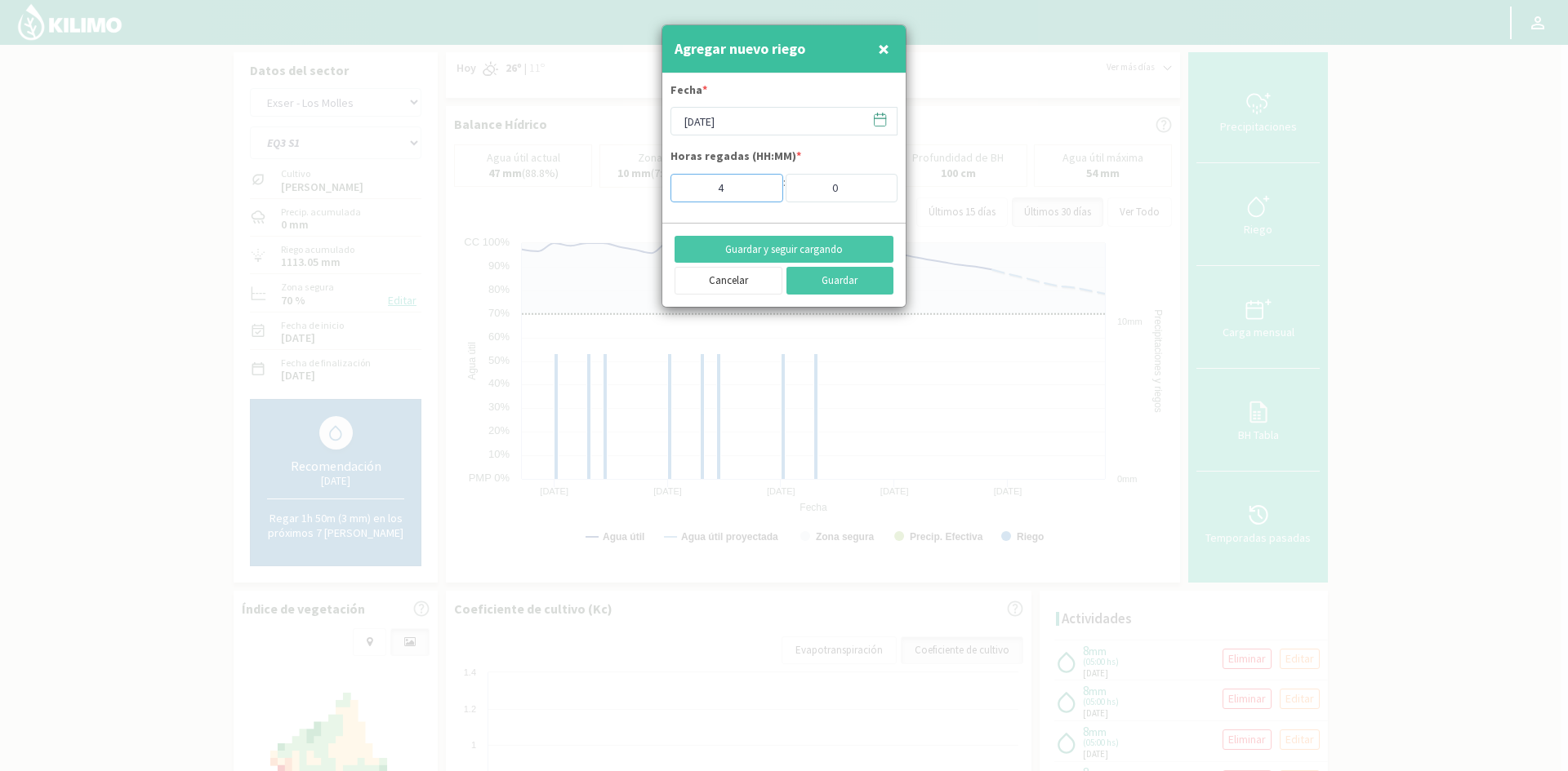
type input "4"
click at [760, 193] on input "4" at bounding box center [727, 188] width 113 height 29
click at [792, 251] on button "Guardar y seguir cargando" at bounding box center [784, 250] width 219 height 28
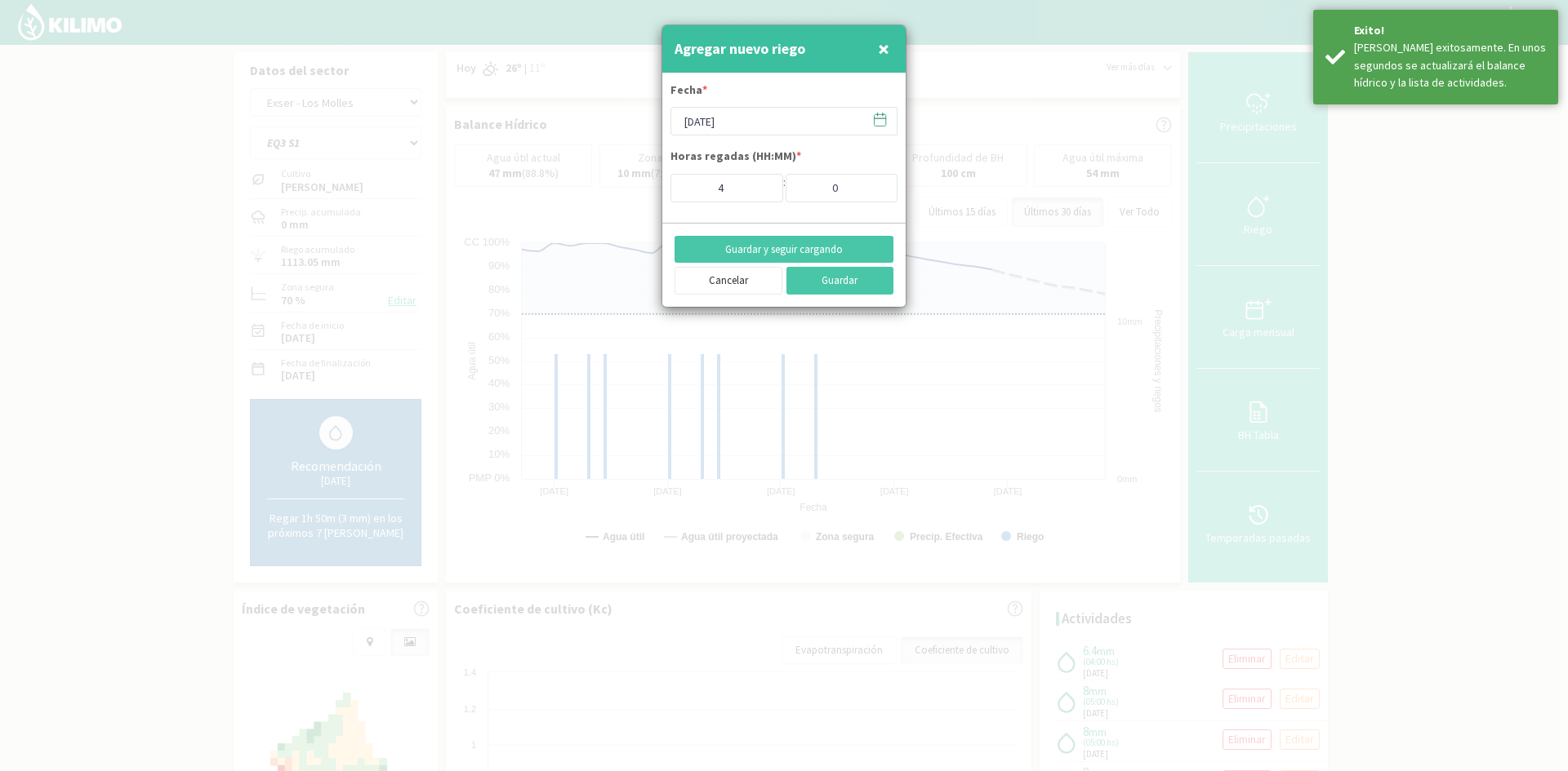
click at [878, 45] on span "×" at bounding box center [884, 49] width 12 height 27
type input "[DATE]"
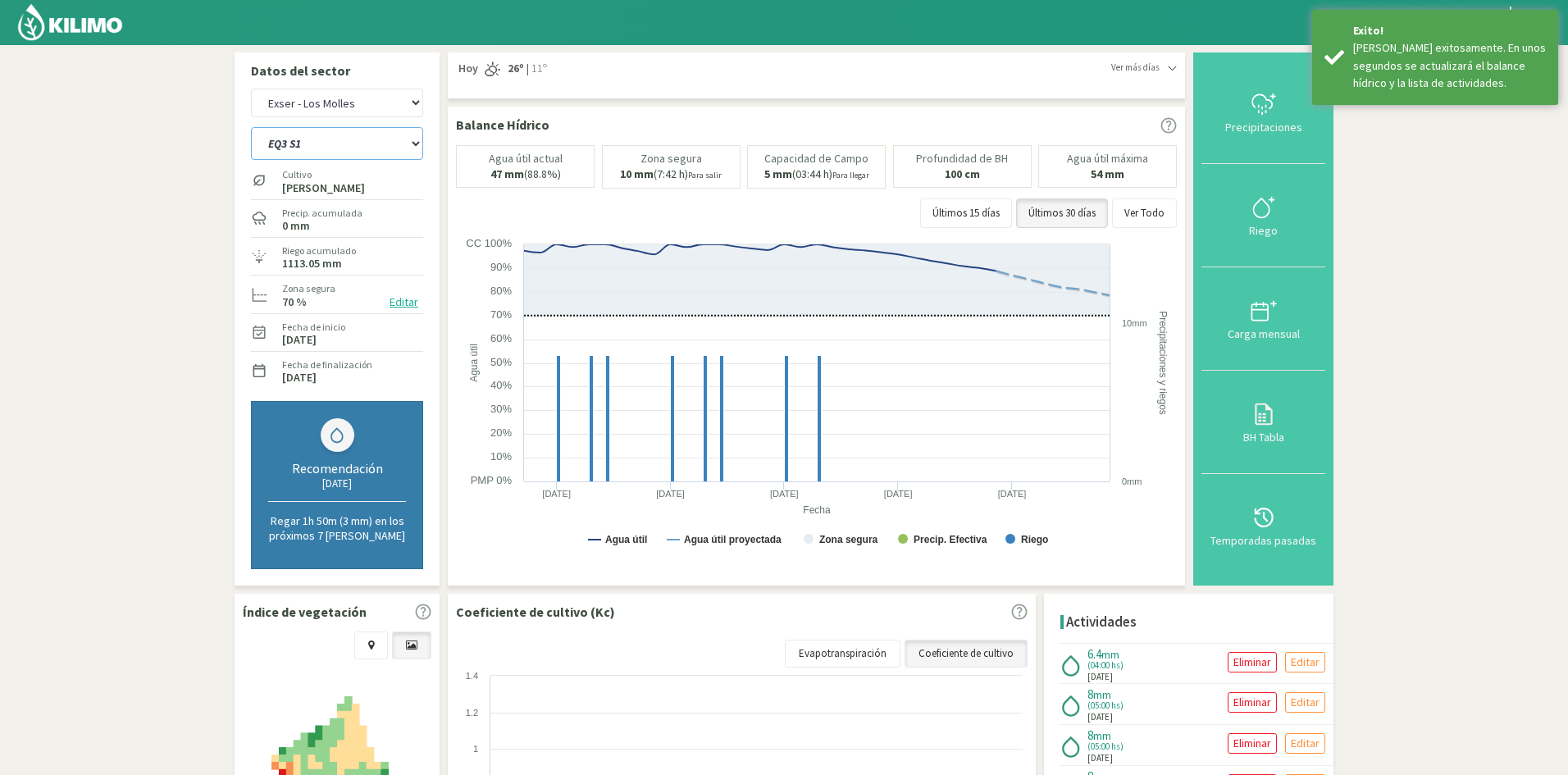
click at [344, 145] on select "EQ1A S3 EQ1A S4 EQ1A S5 EQ1B S1 EQ1B S2 EQ1B S3 EQ1B S4 EQ1B S5 EQ2 S1 EQ2 S3 E…" at bounding box center [337, 143] width 172 height 33
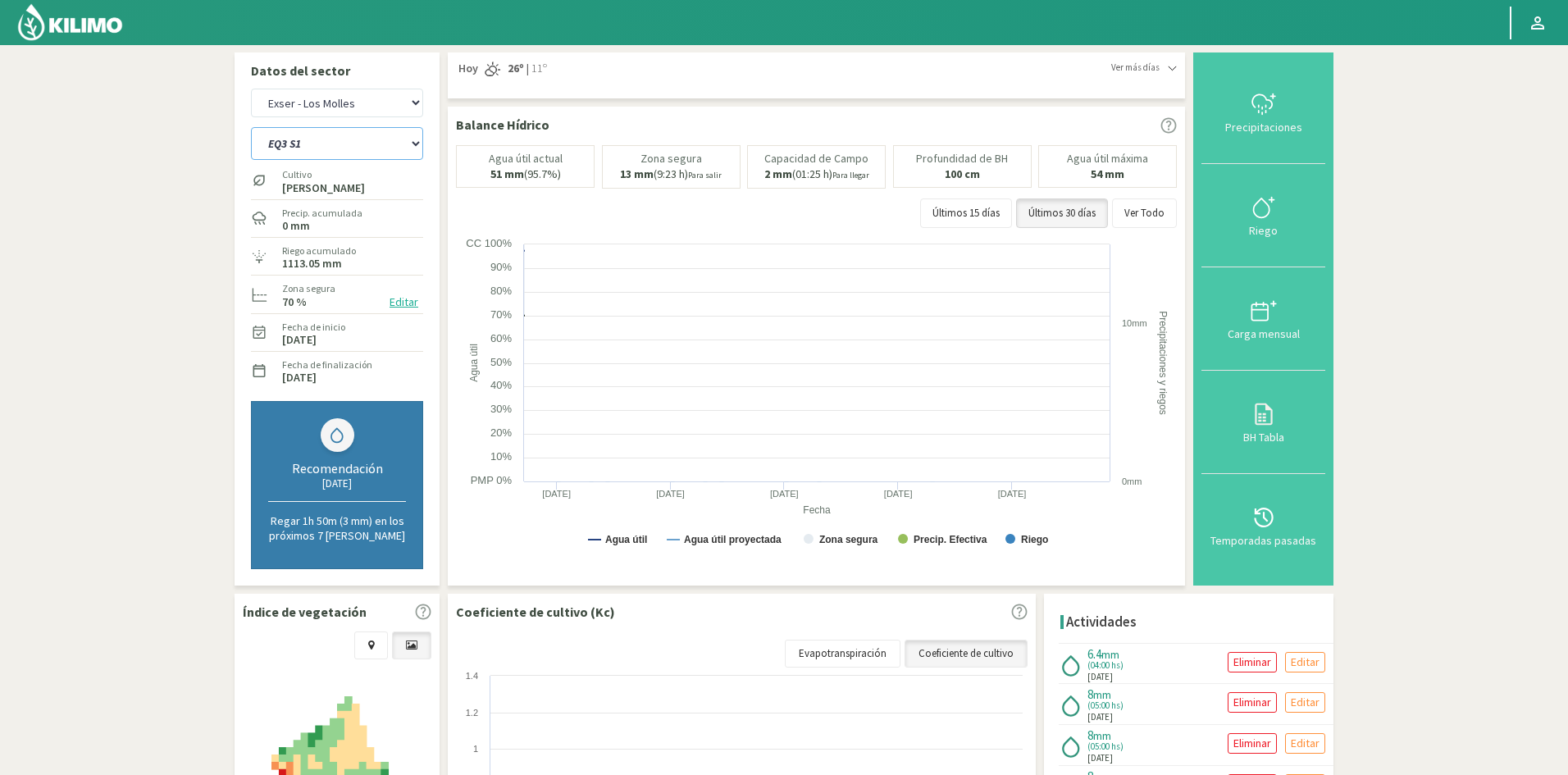
select select "190: Object"
click at [251, 127] on select "EQ1A S3 EQ1A S4 EQ1A S5 EQ1B S1 EQ1B S2 EQ1B S3 EQ1B S4 EQ1B S5 EQ2 S1 EQ2 S3 E…" at bounding box center [337, 143] width 172 height 33
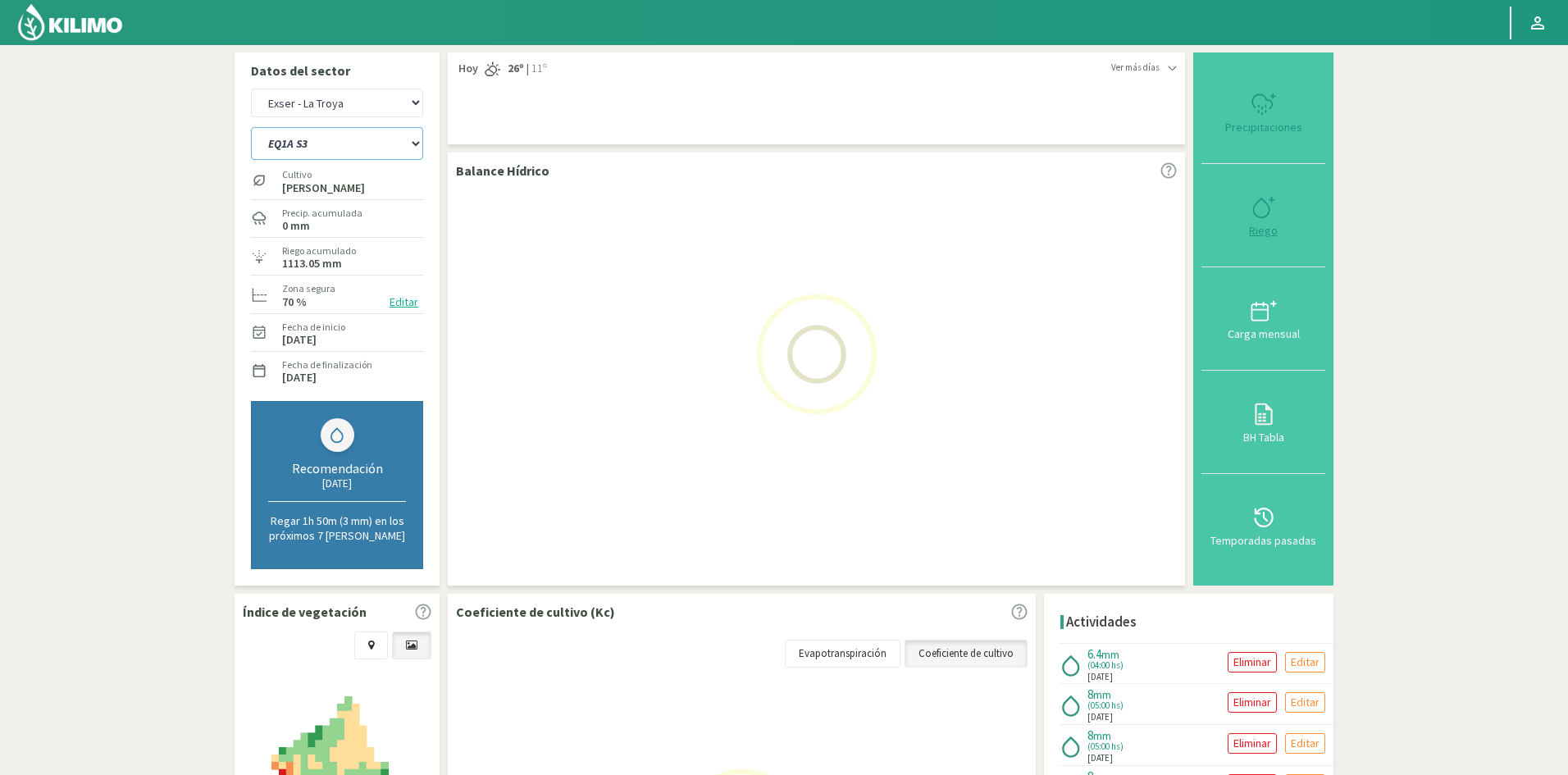
select select "19: Object"
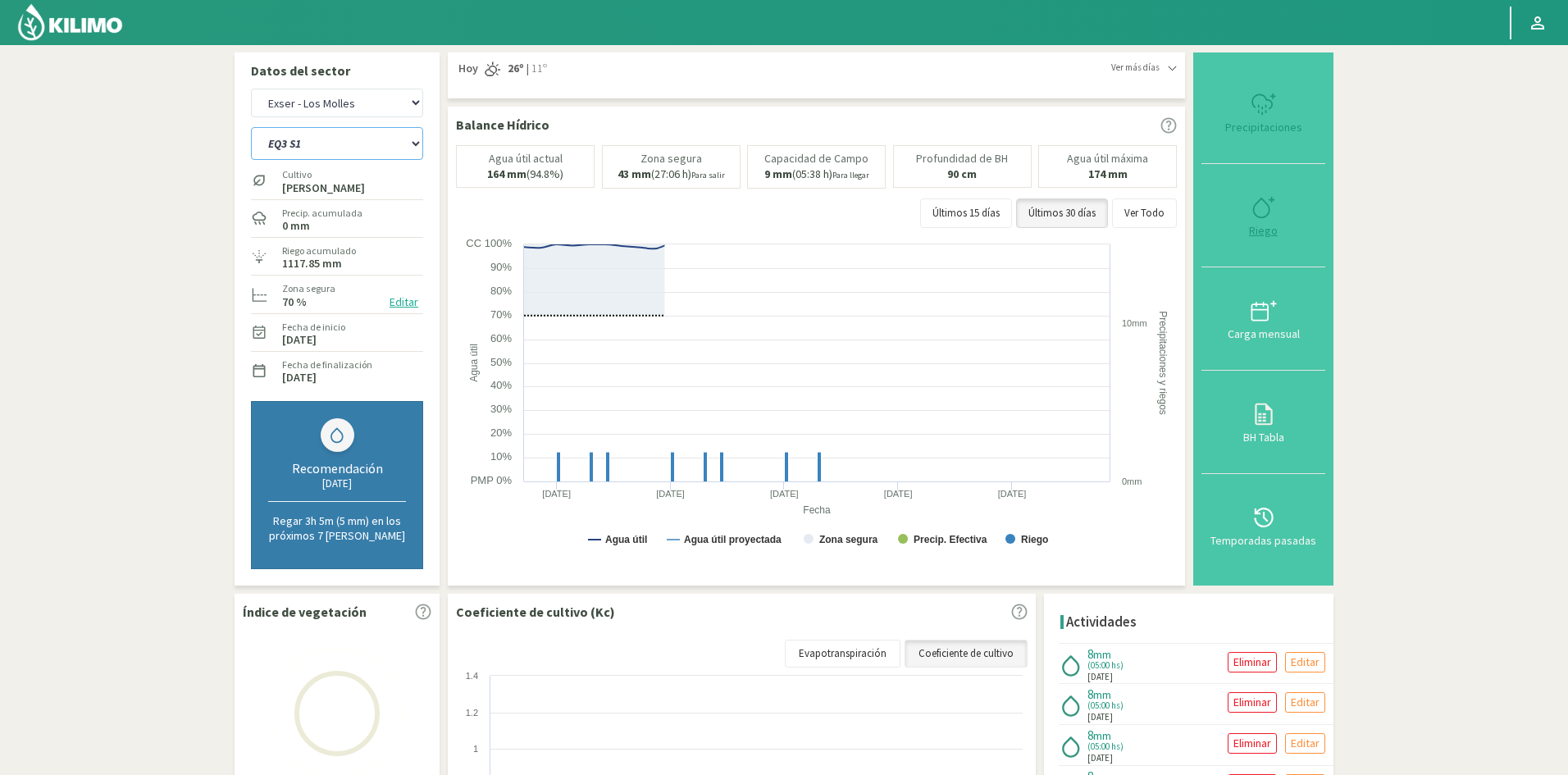
select select "213: Object"
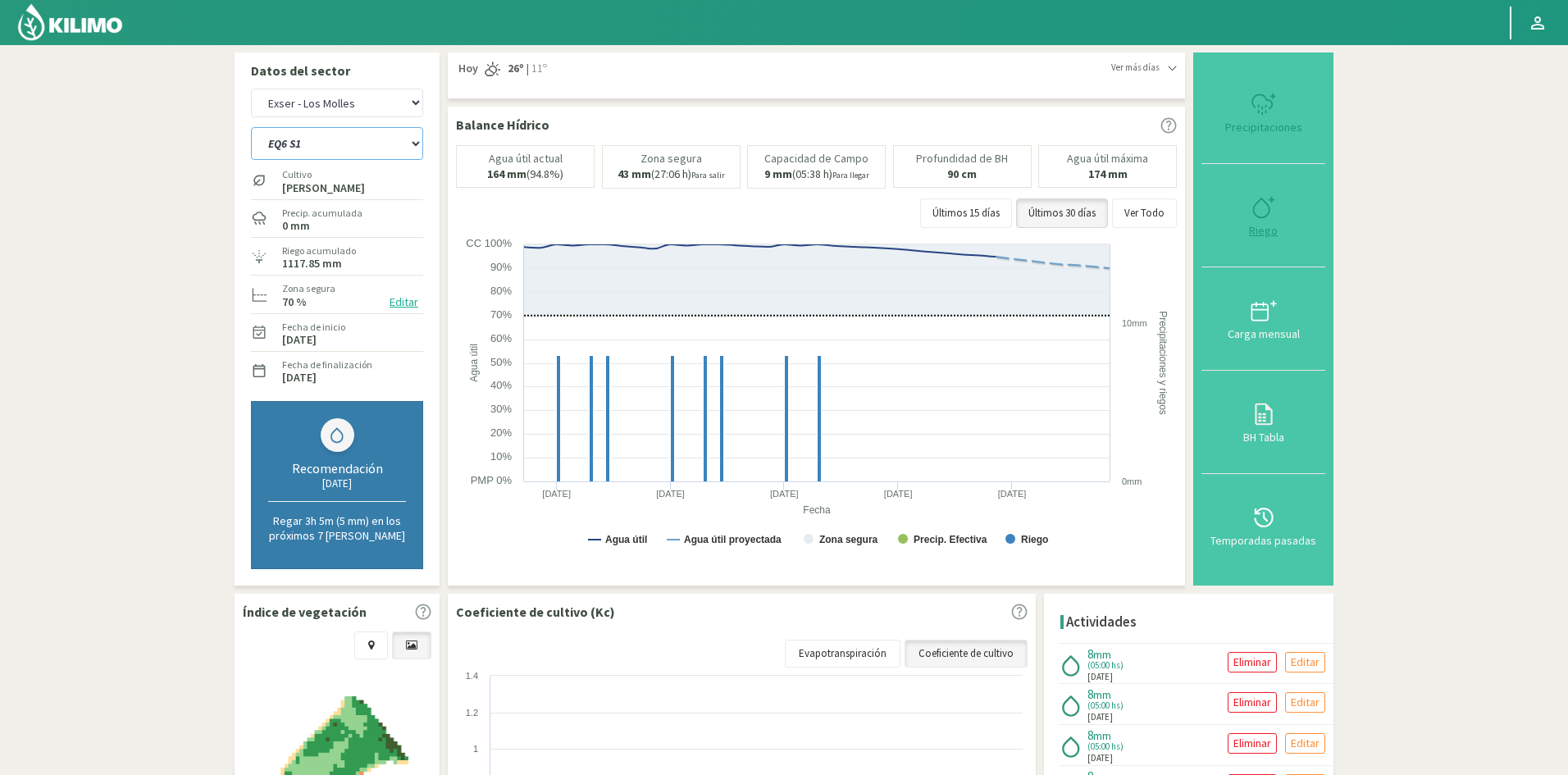
type input "5"
click at [1266, 233] on div "Riego" at bounding box center [1263, 231] width 114 height 12
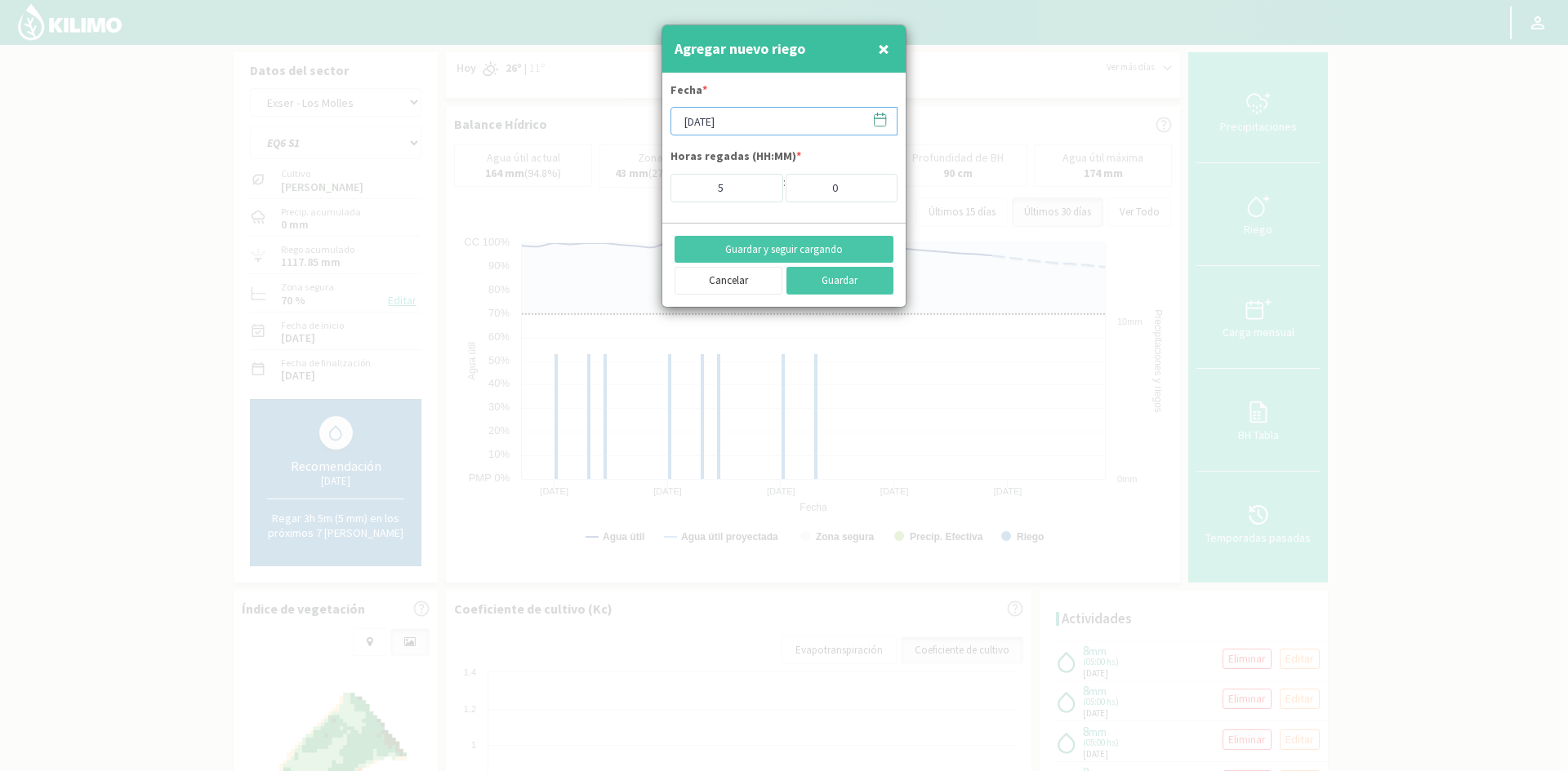
click at [704, 128] on input "[DATE]" at bounding box center [784, 121] width 227 height 29
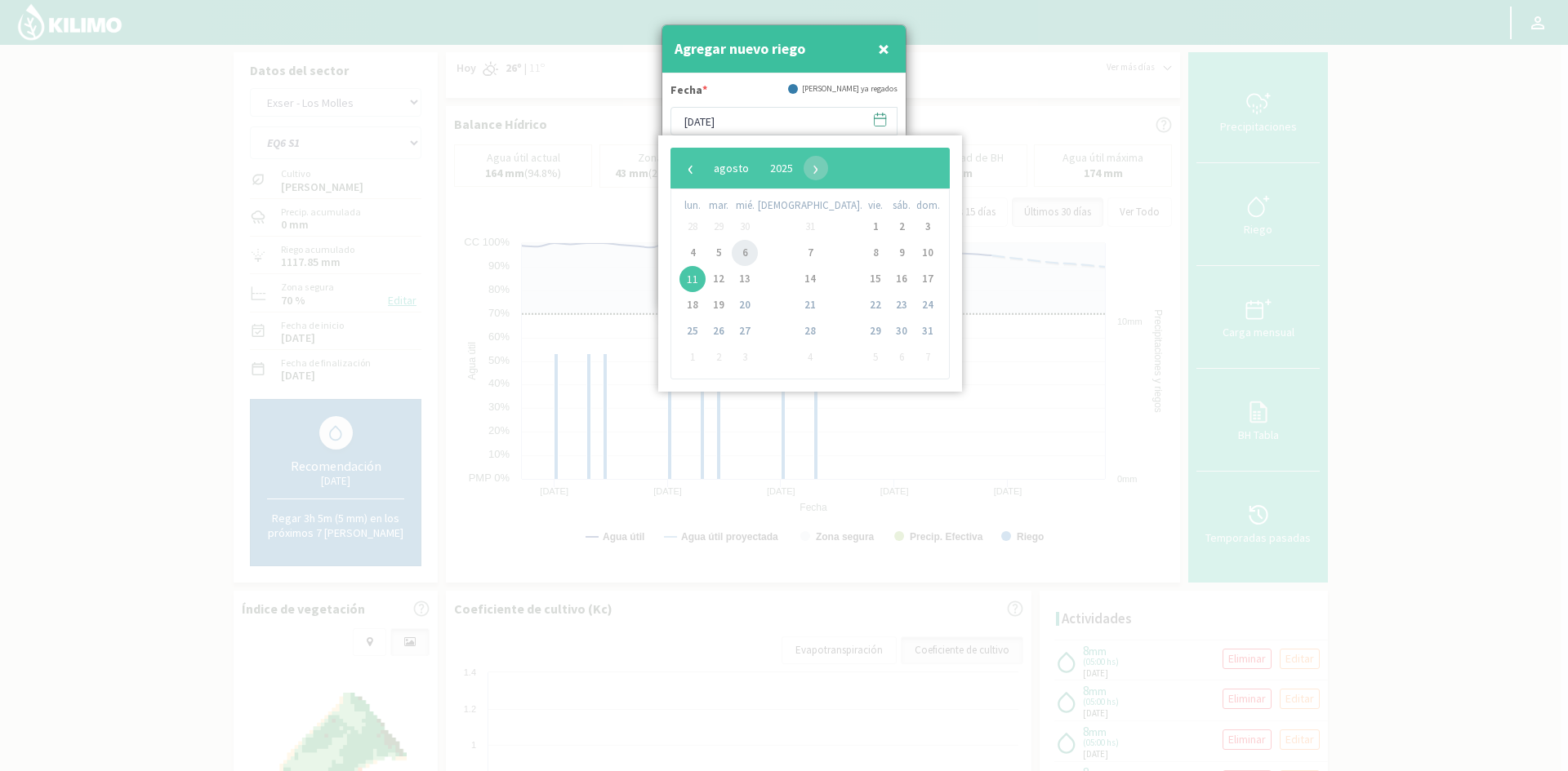
click at [750, 251] on span "6" at bounding box center [744, 252] width 26 height 26
type input "[DATE]"
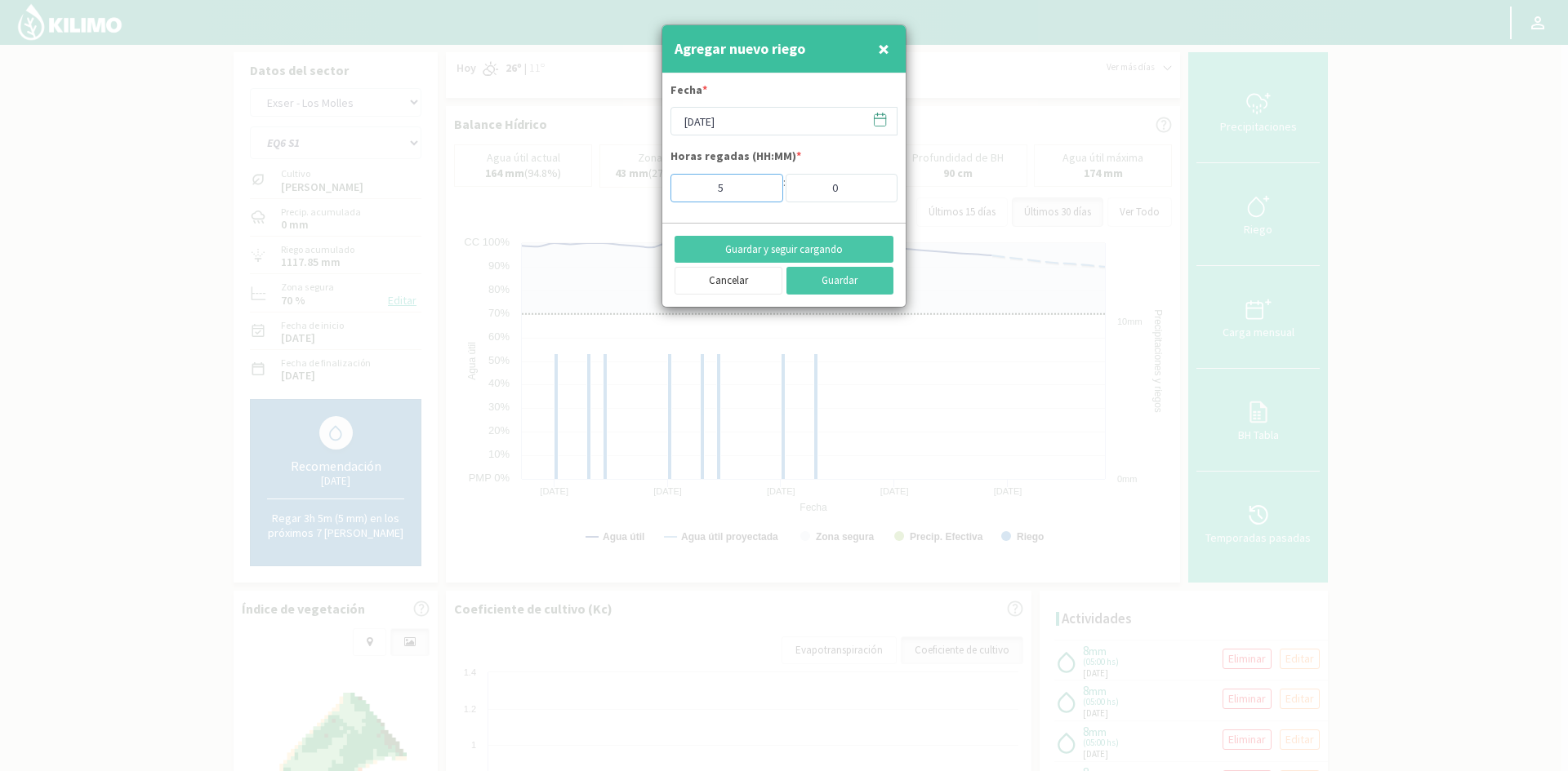
click at [760, 198] on input "5" at bounding box center [727, 188] width 113 height 29
type input "4"
click at [759, 193] on input "4" at bounding box center [727, 188] width 113 height 29
click at [767, 246] on button "Guardar y seguir cargando" at bounding box center [784, 250] width 219 height 28
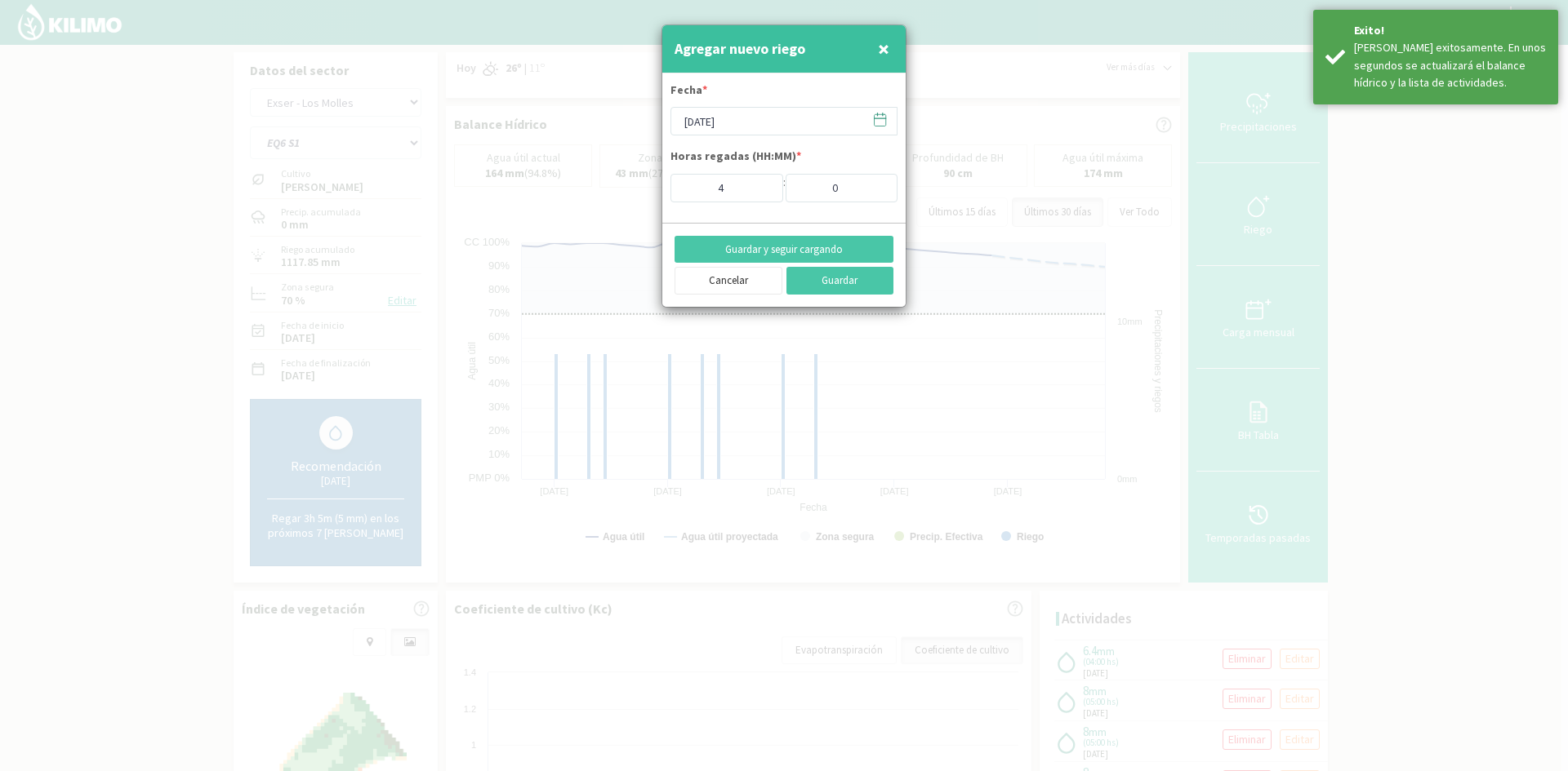
click at [888, 50] on span "×" at bounding box center [884, 49] width 12 height 27
type input "[DATE]"
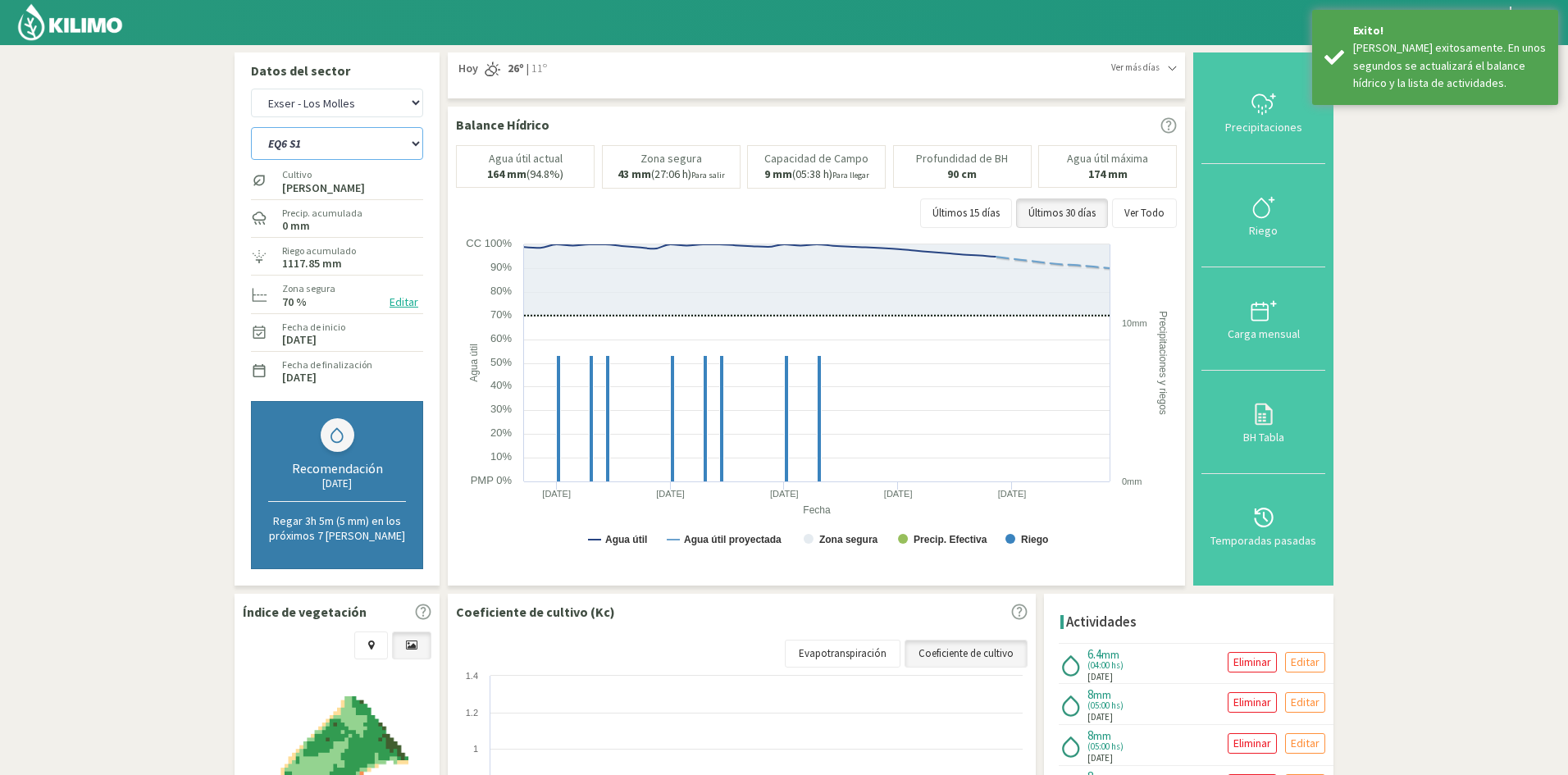
click at [340, 146] on select "EQ1A S3 EQ1A S4 EQ1A S5 EQ1B S1 EQ1B S2 EQ1B S3 EQ1B S4 EQ1B S5 EQ2 S1 EQ2 S3 E…" at bounding box center [337, 143] width 172 height 33
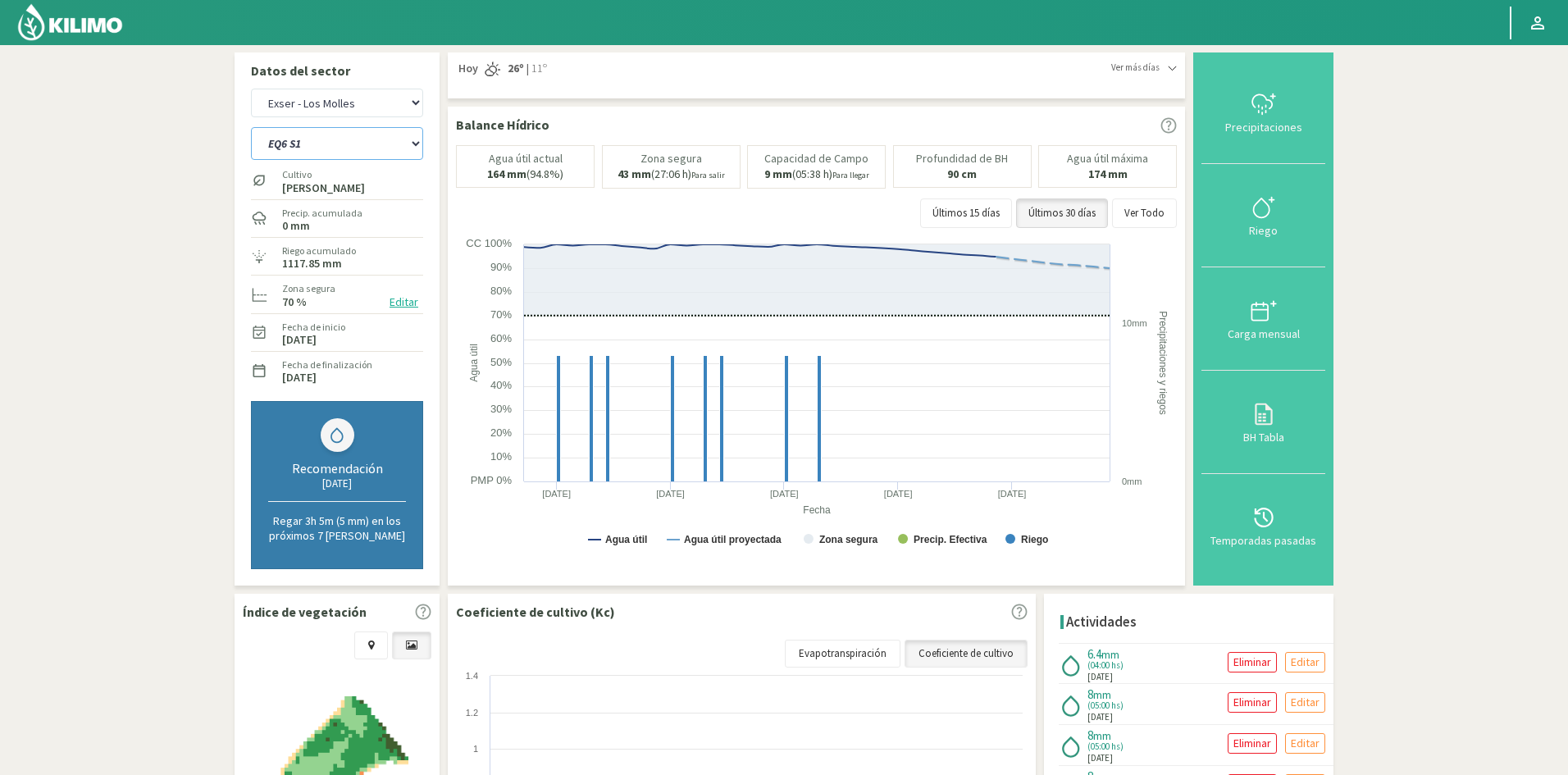
select select "207: Object"
click at [251, 127] on select "EQ1A S3 EQ1A S4 EQ1A S5 EQ1B S1 EQ1B S2 EQ1B S3 EQ1B S4 EQ1B S5 EQ2 S1 EQ2 S3 E…" at bounding box center [337, 143] width 172 height 33
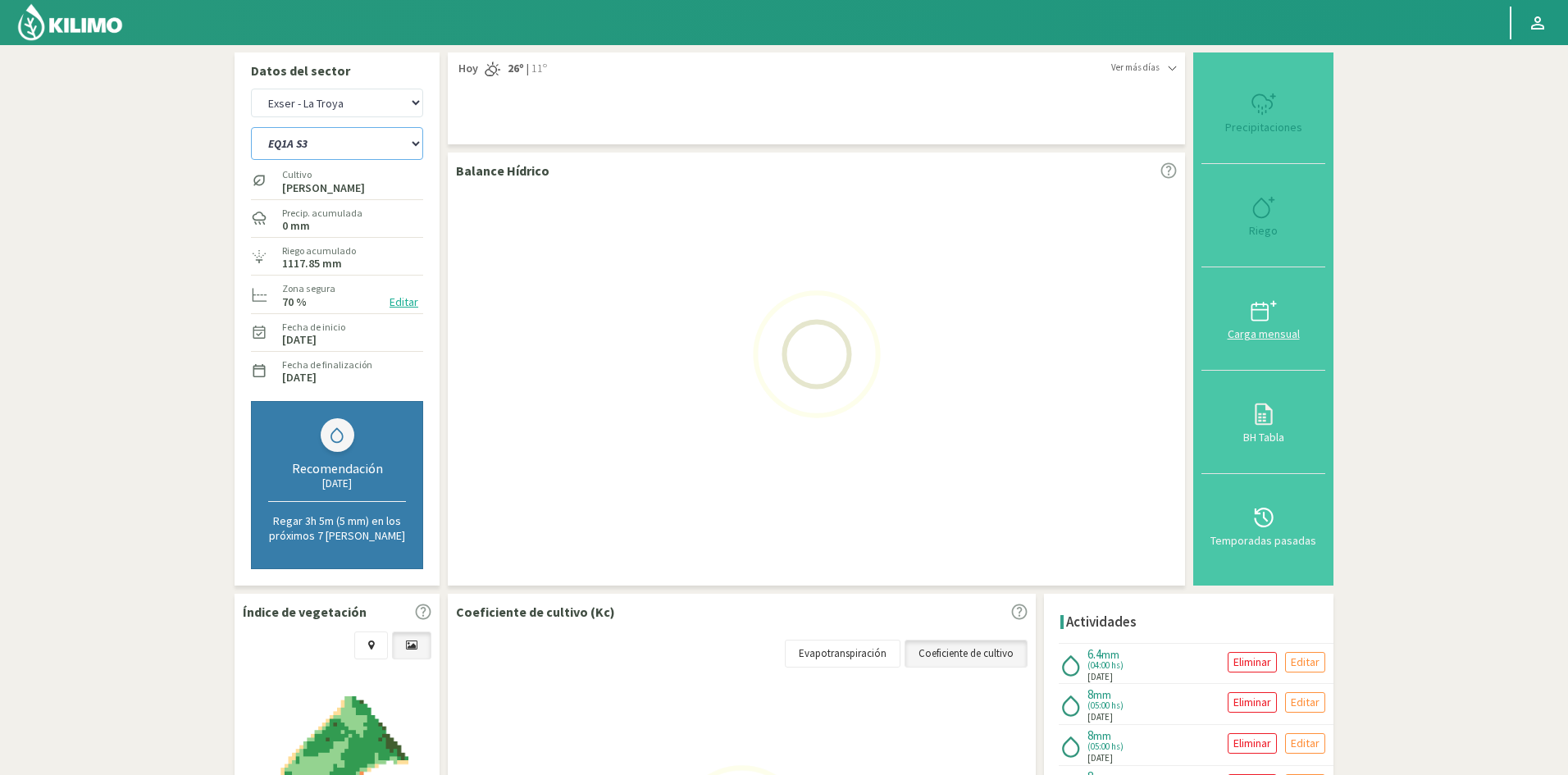
select select "21: Object"
select select "230: Object"
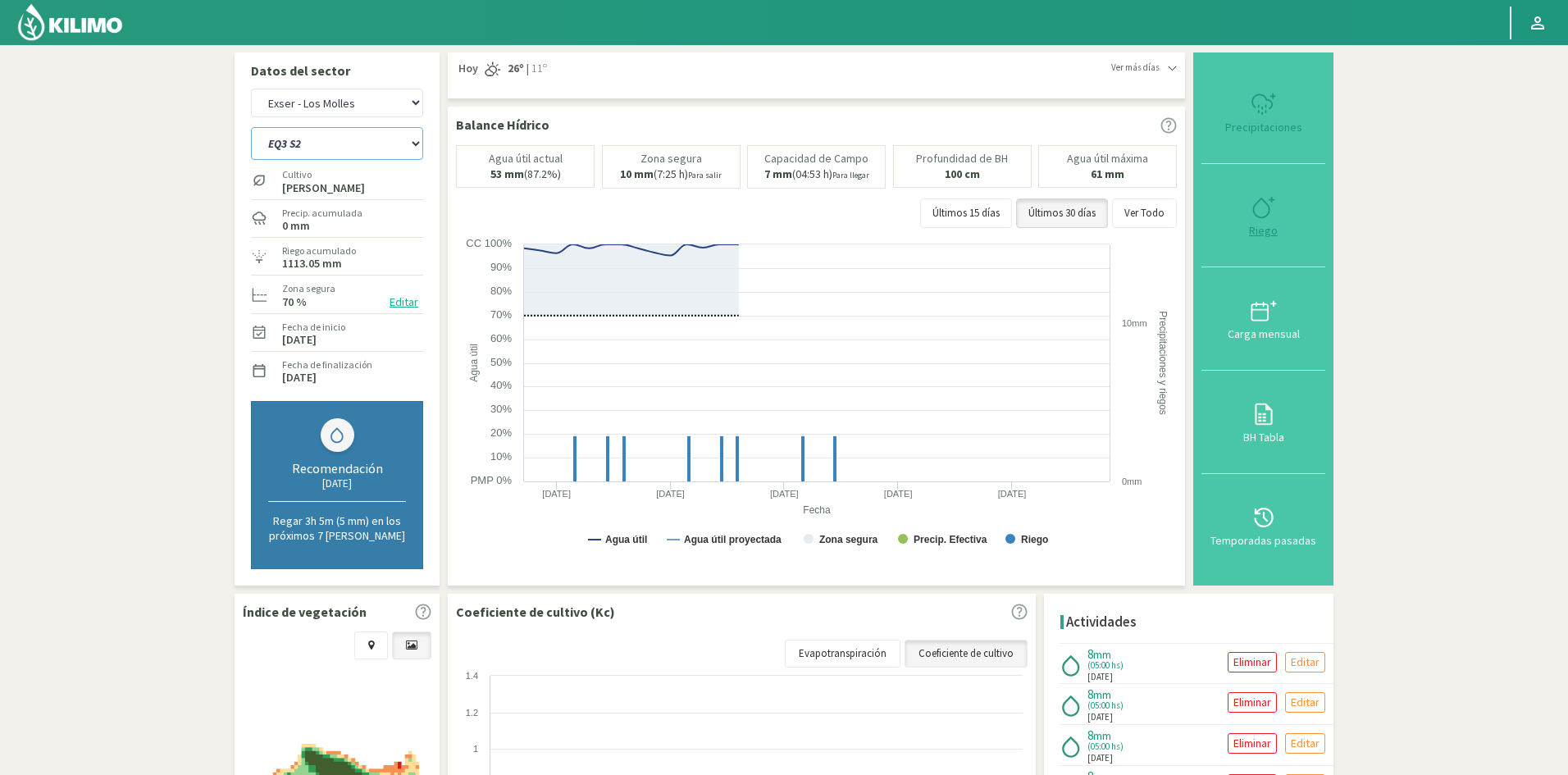
type input "5"
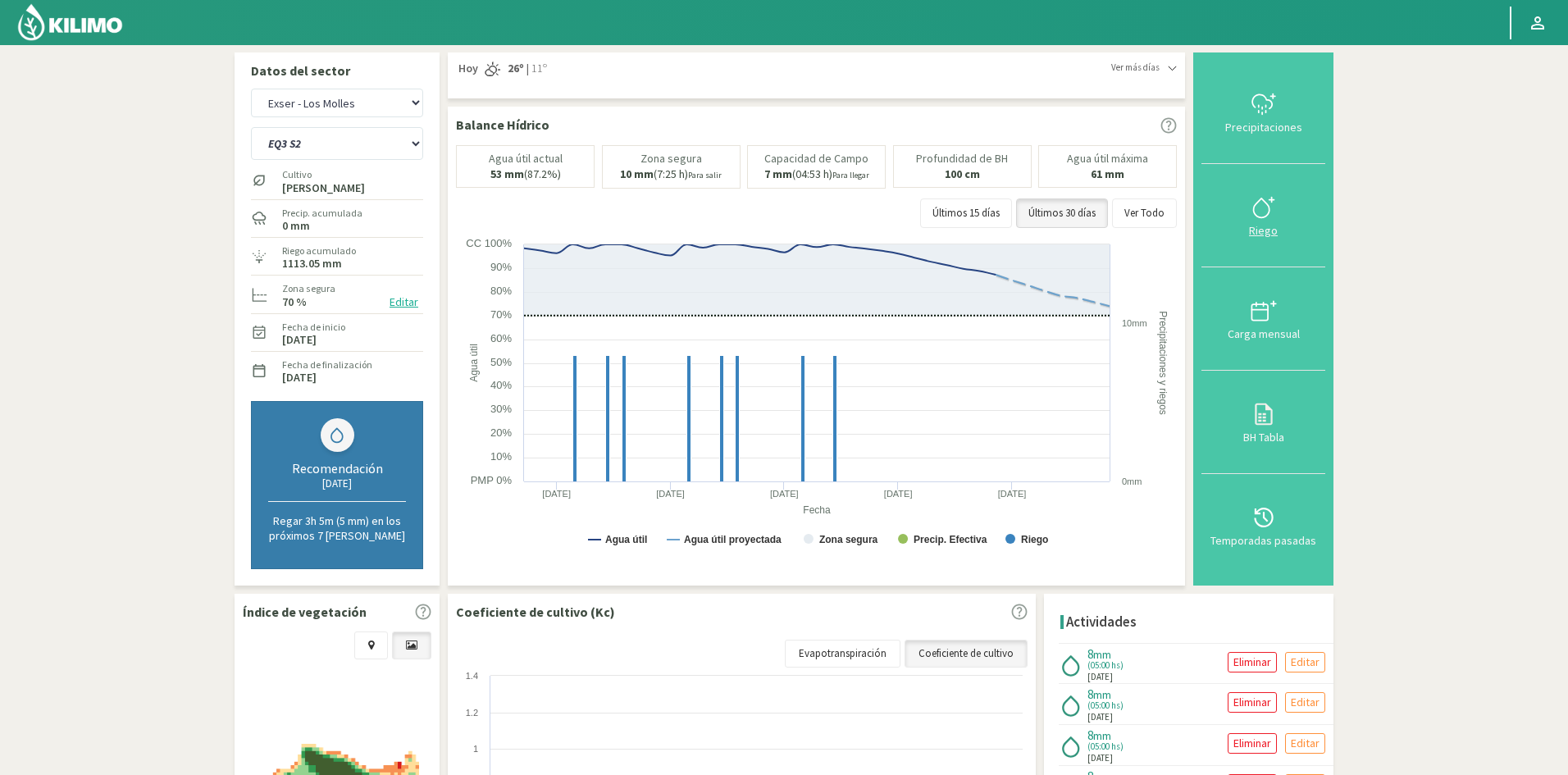
click at [1265, 234] on div "Riego" at bounding box center [1263, 231] width 114 height 12
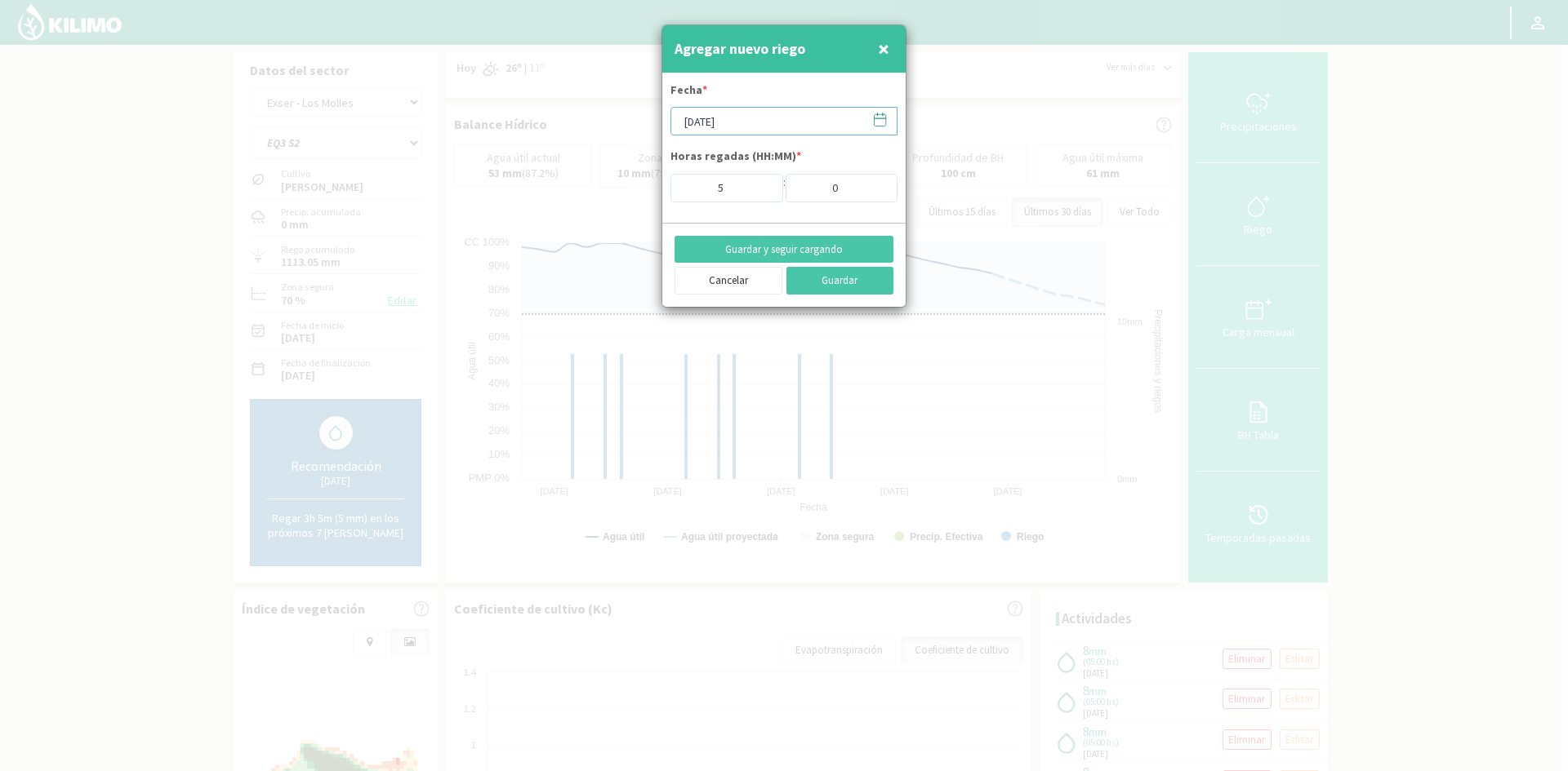
click at [707, 114] on input "[DATE]" at bounding box center [784, 121] width 227 height 29
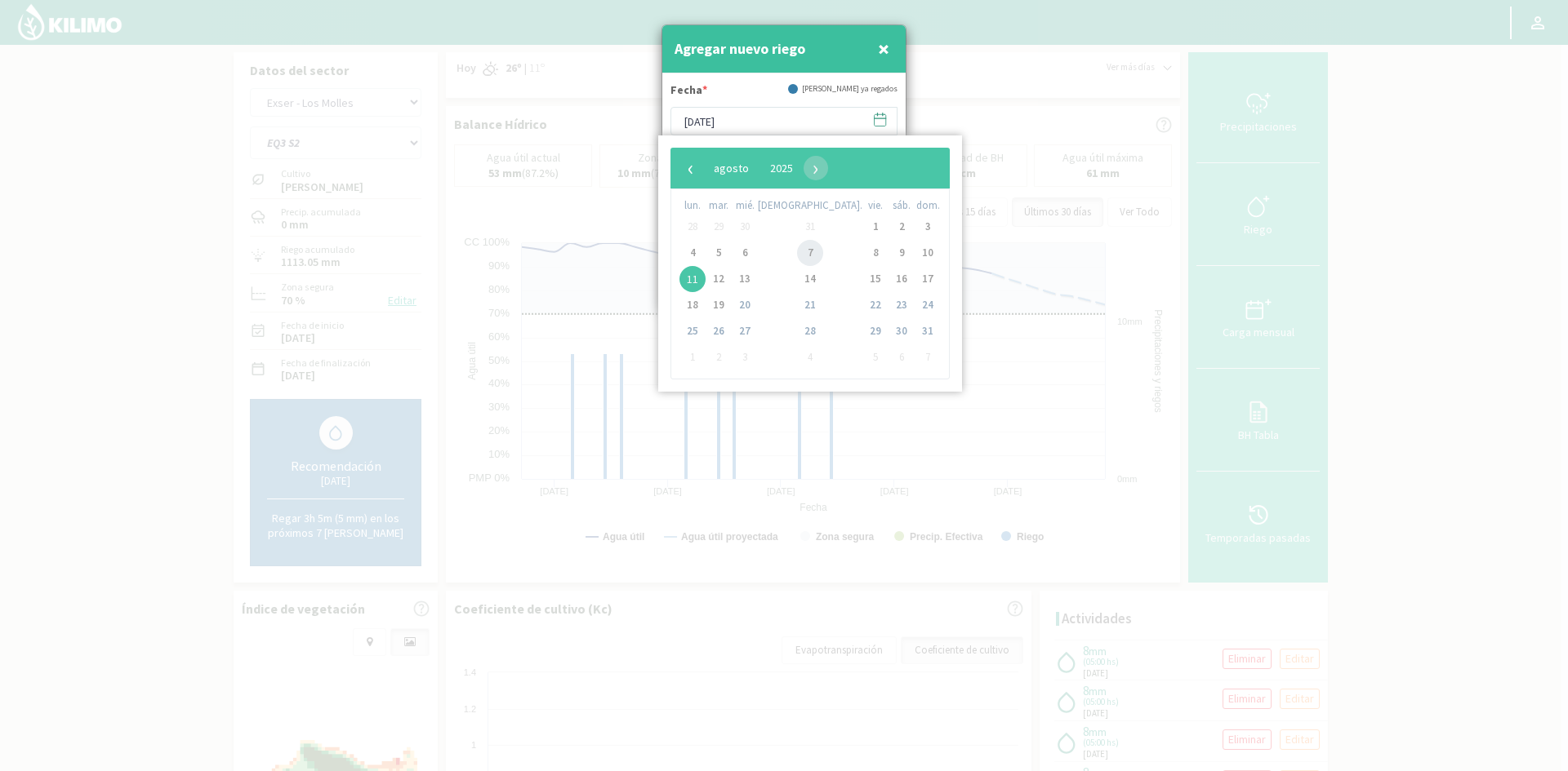
click at [797, 257] on span "7" at bounding box center [810, 252] width 26 height 26
type input "[DATE]"
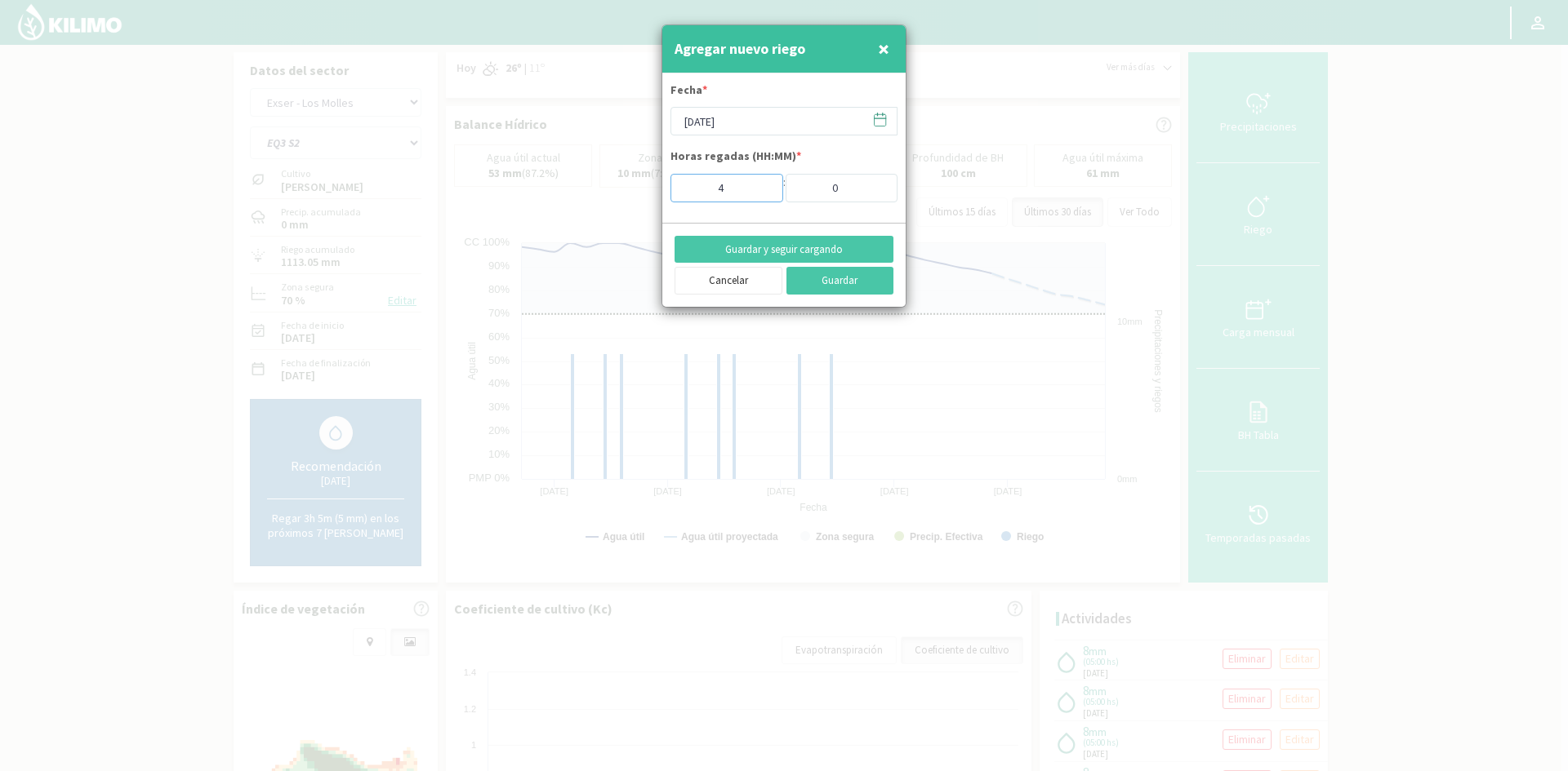
type input "4"
click at [759, 193] on input "4" at bounding box center [727, 188] width 113 height 29
click at [763, 246] on button "Guardar y seguir cargando" at bounding box center [784, 250] width 219 height 28
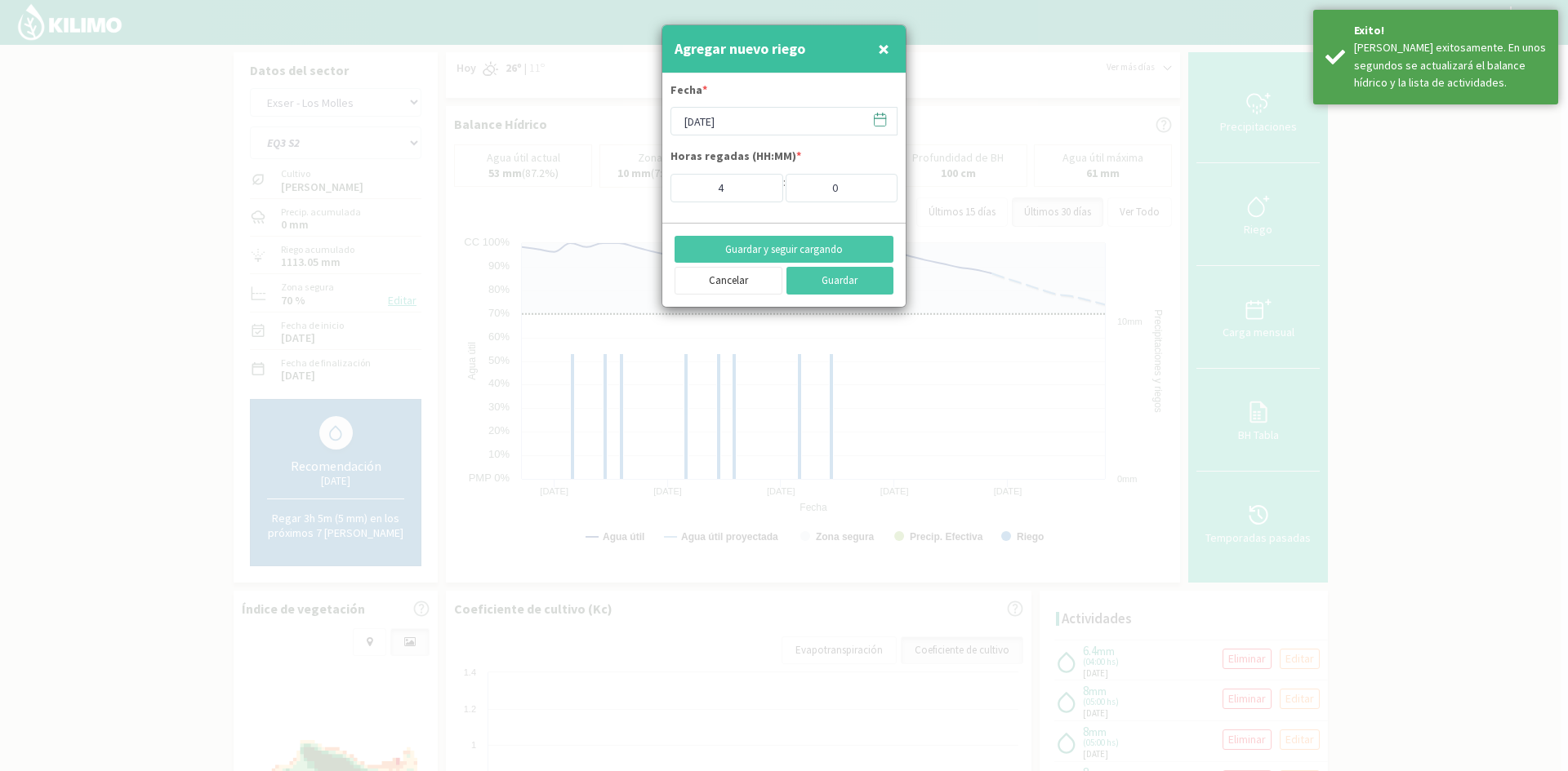
click at [887, 42] on span "×" at bounding box center [884, 49] width 12 height 27
type input "[DATE]"
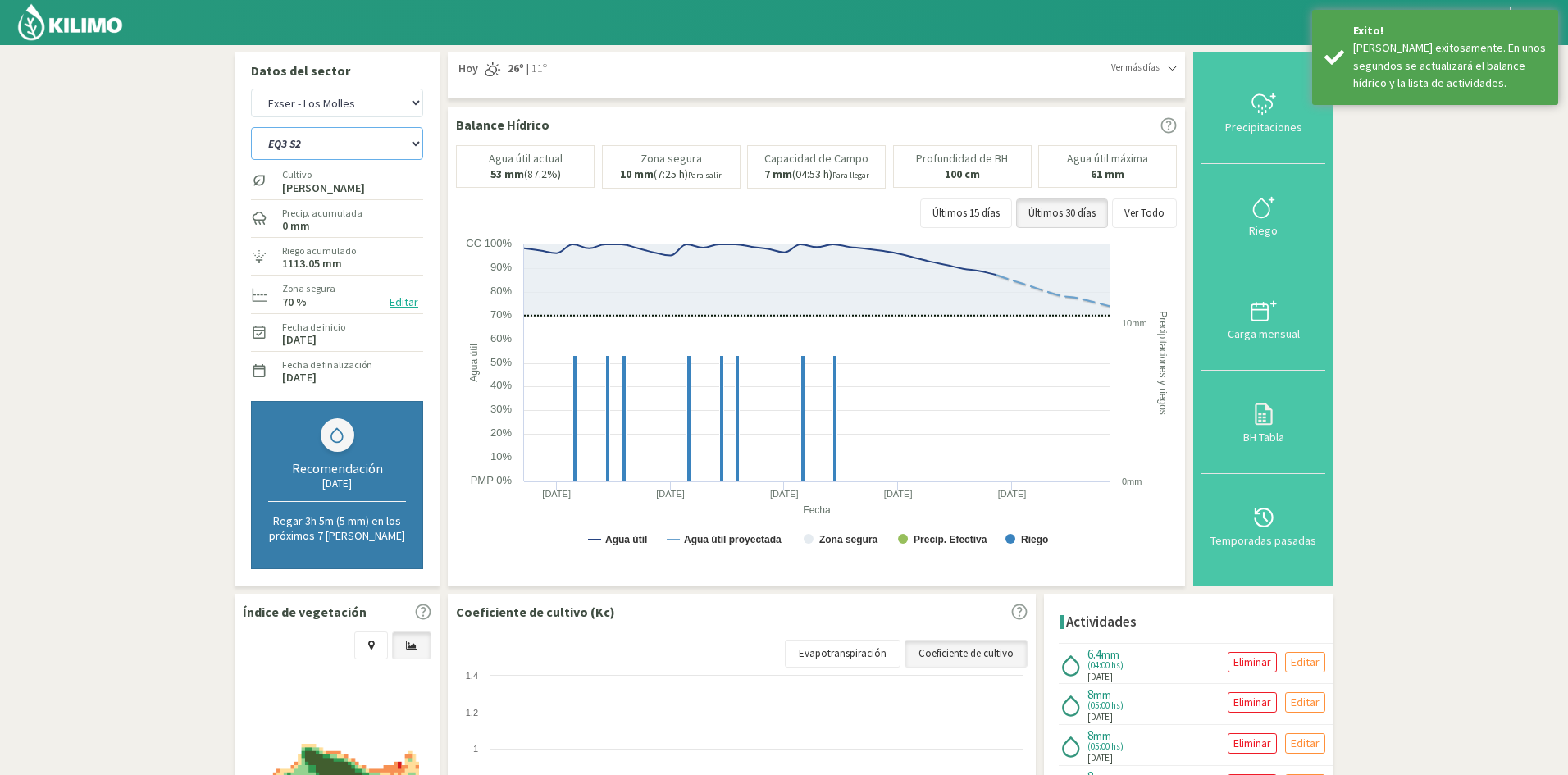
click at [315, 147] on select "EQ1A S3 EQ1A S4 EQ1A S5 EQ1B S1 EQ1B S2 EQ1B S3 EQ1B S4 EQ1B S5 EQ2 S1 EQ2 S3 E…" at bounding box center [337, 143] width 172 height 33
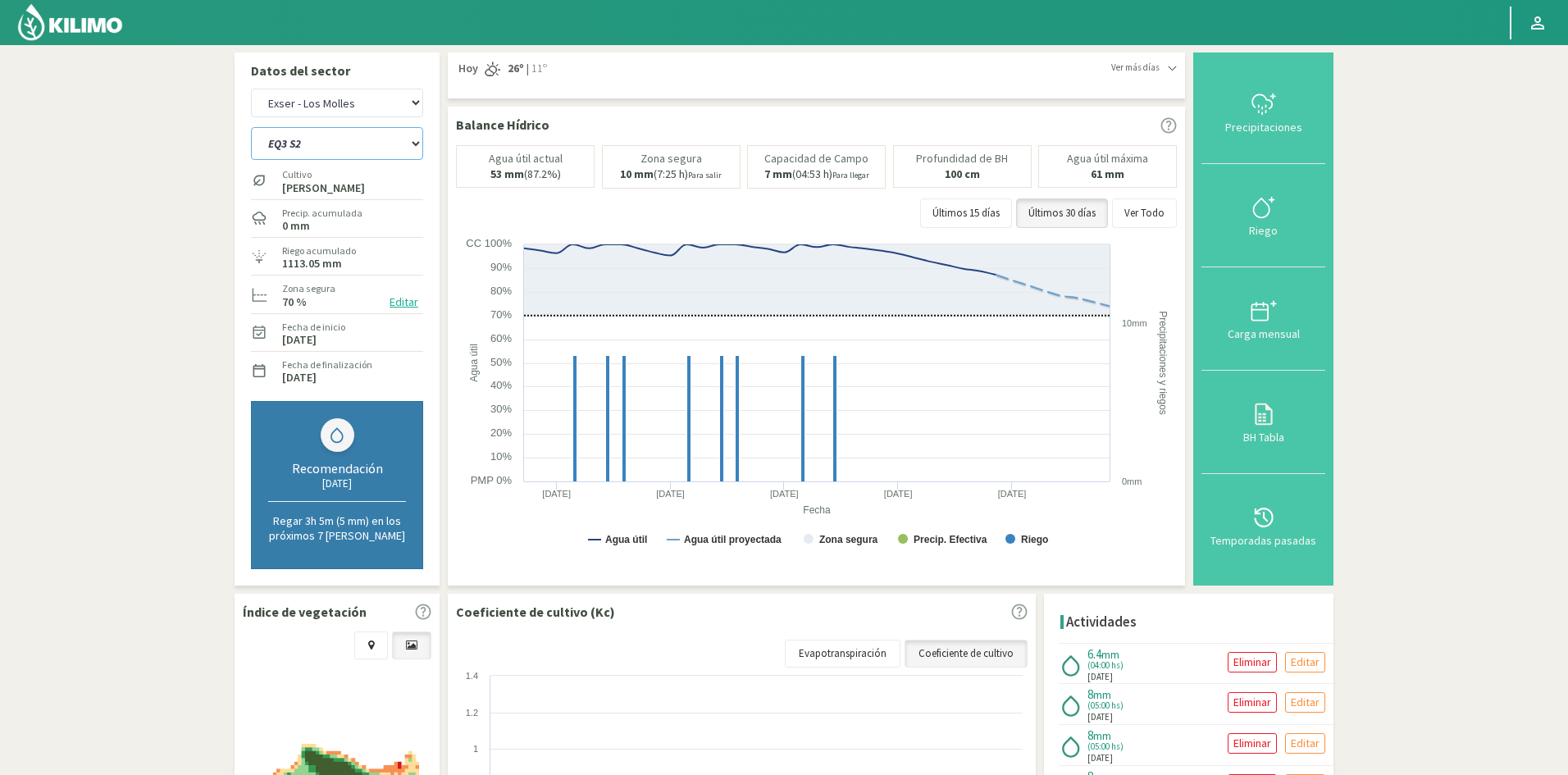
select select "231: Object"
click at [251, 127] on select "EQ1A S3 EQ1A S4 EQ1A S5 EQ1B S1 EQ1B S2 EQ1B S3 EQ1B S4 EQ1B S5 EQ2 S1 EQ2 S3 E…" at bounding box center [337, 143] width 172 height 33
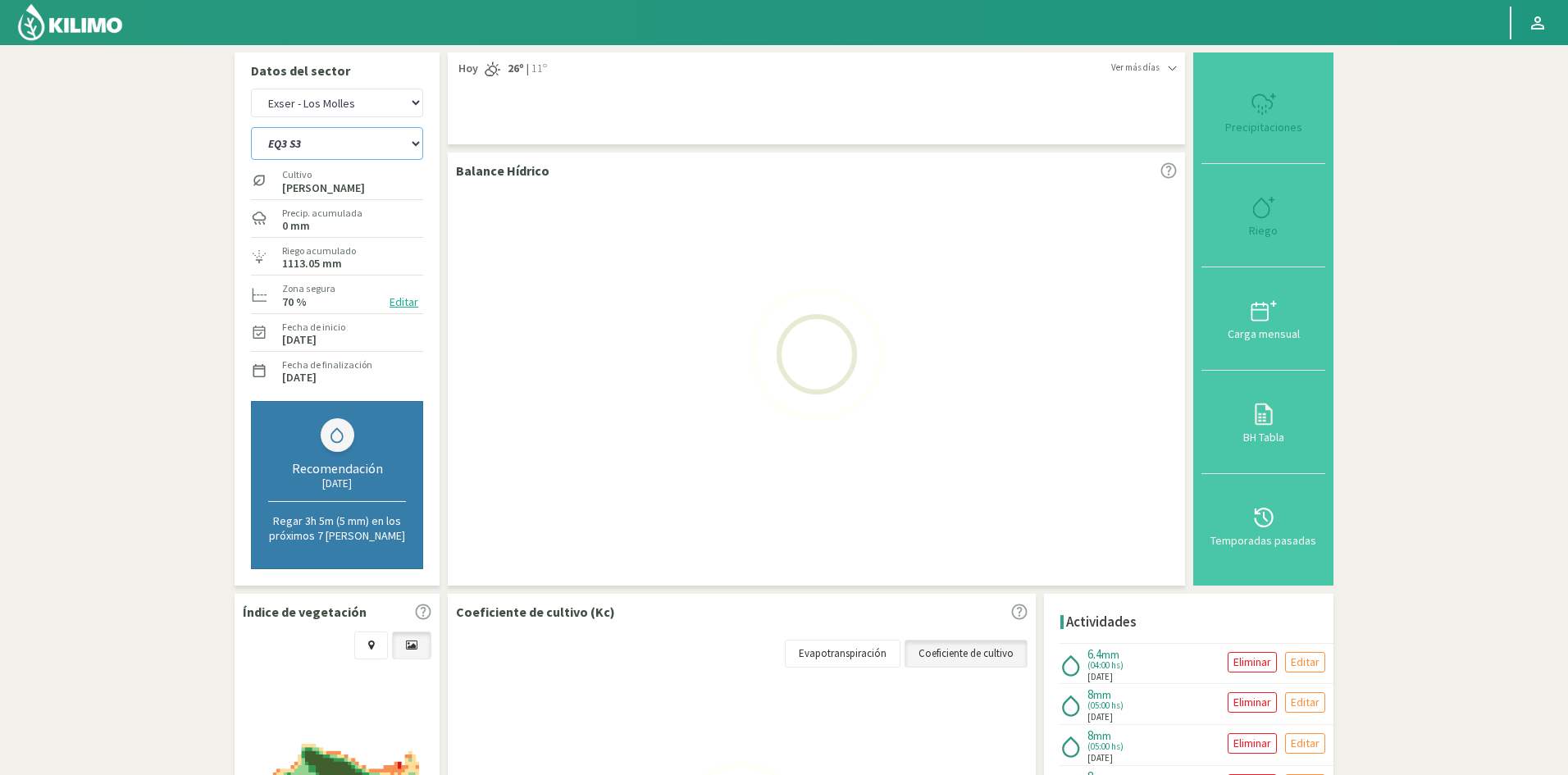
select select "23: Object"
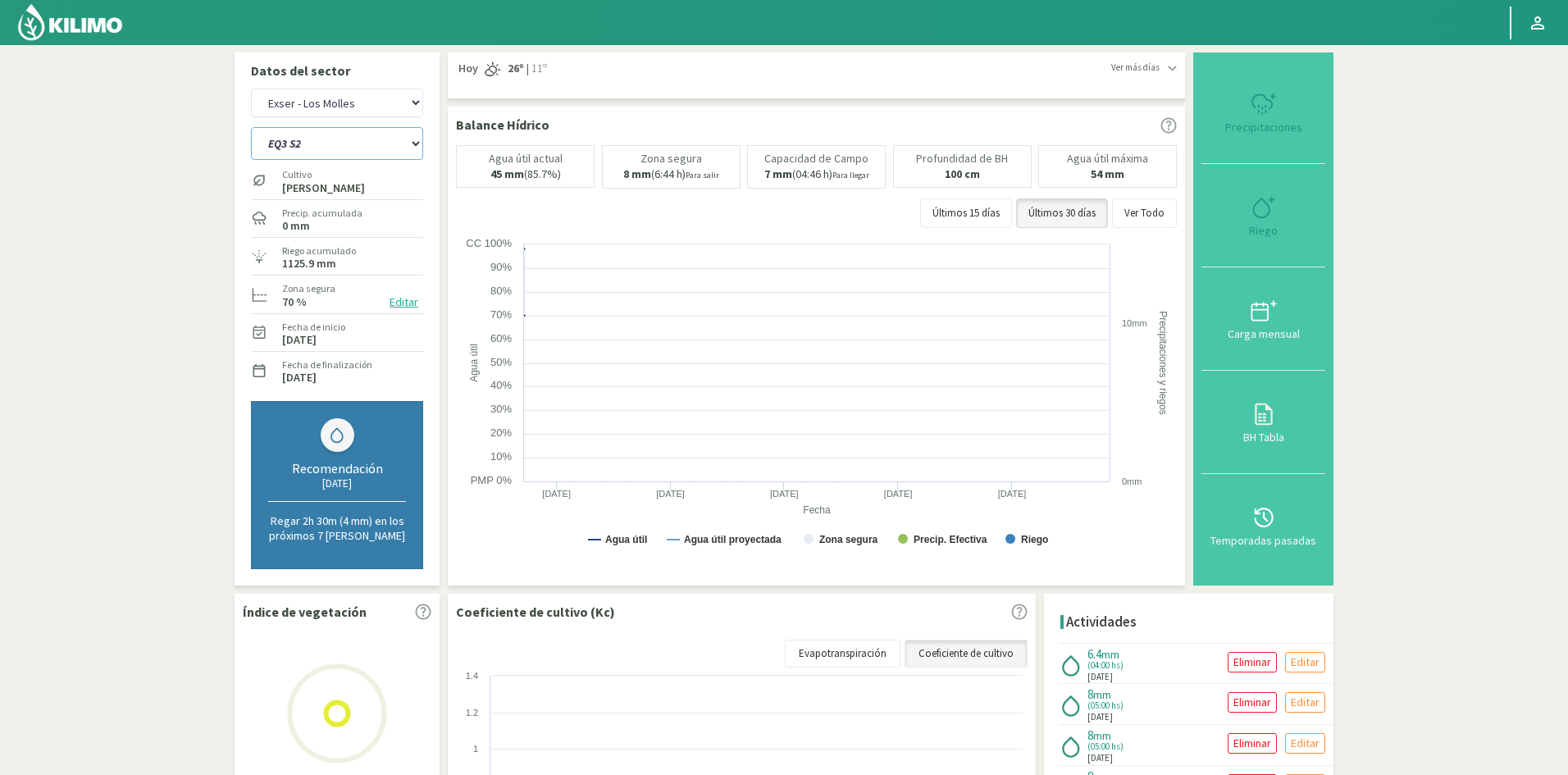
select select "254: Object"
type input "5"
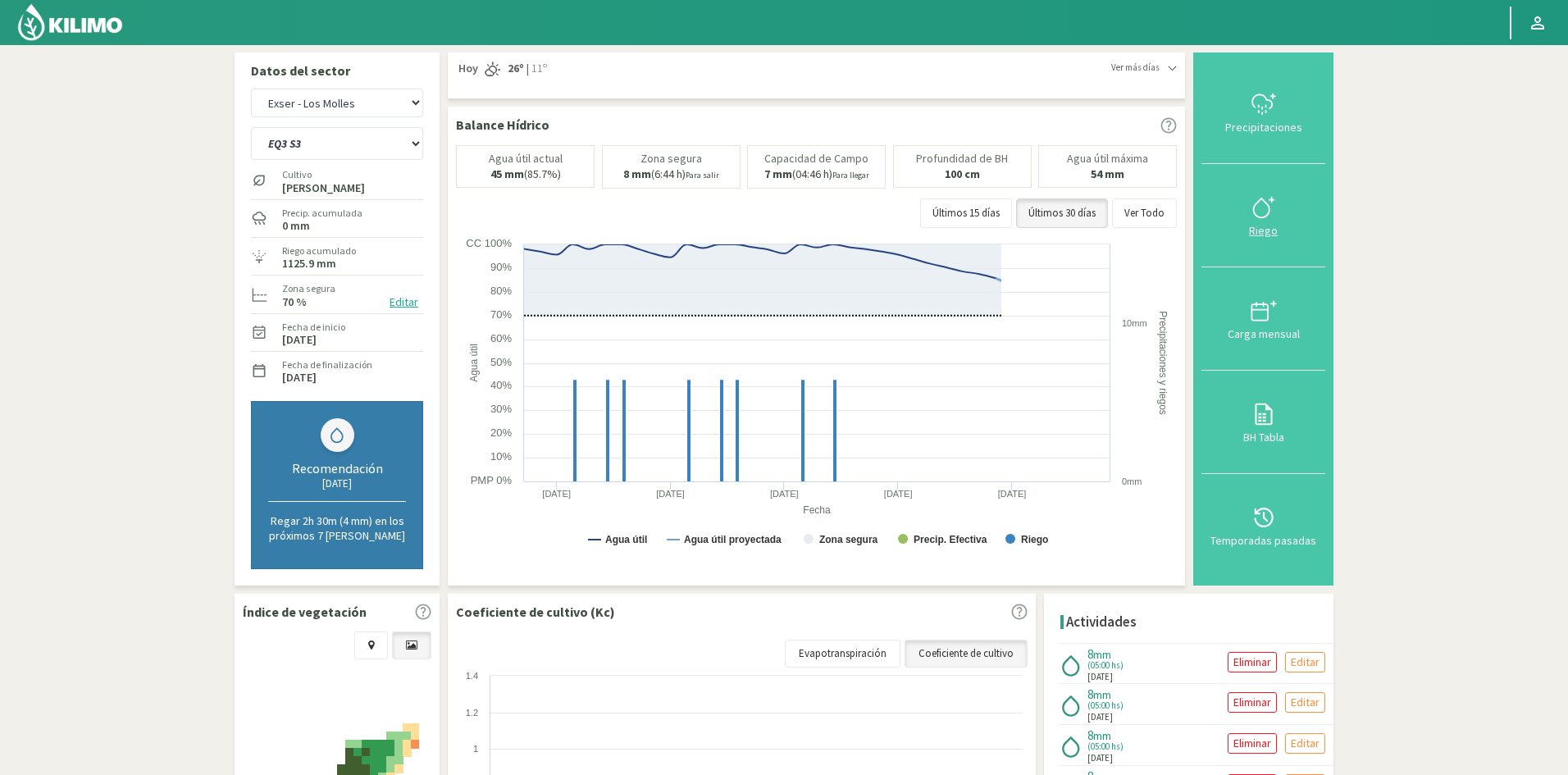
click at [1261, 232] on div "Riego" at bounding box center [1263, 231] width 114 height 12
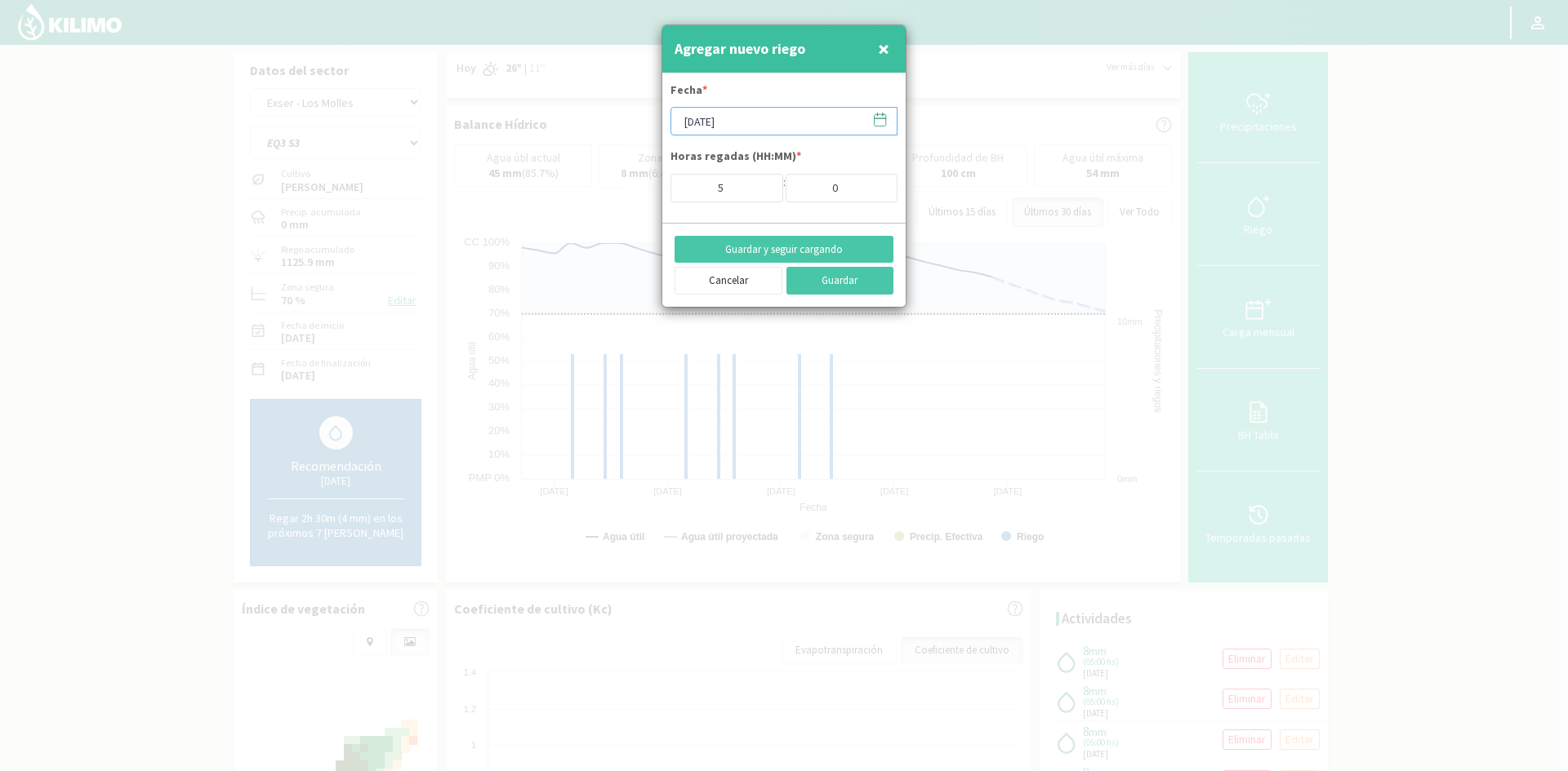
click at [713, 122] on input "[DATE]" at bounding box center [784, 121] width 227 height 29
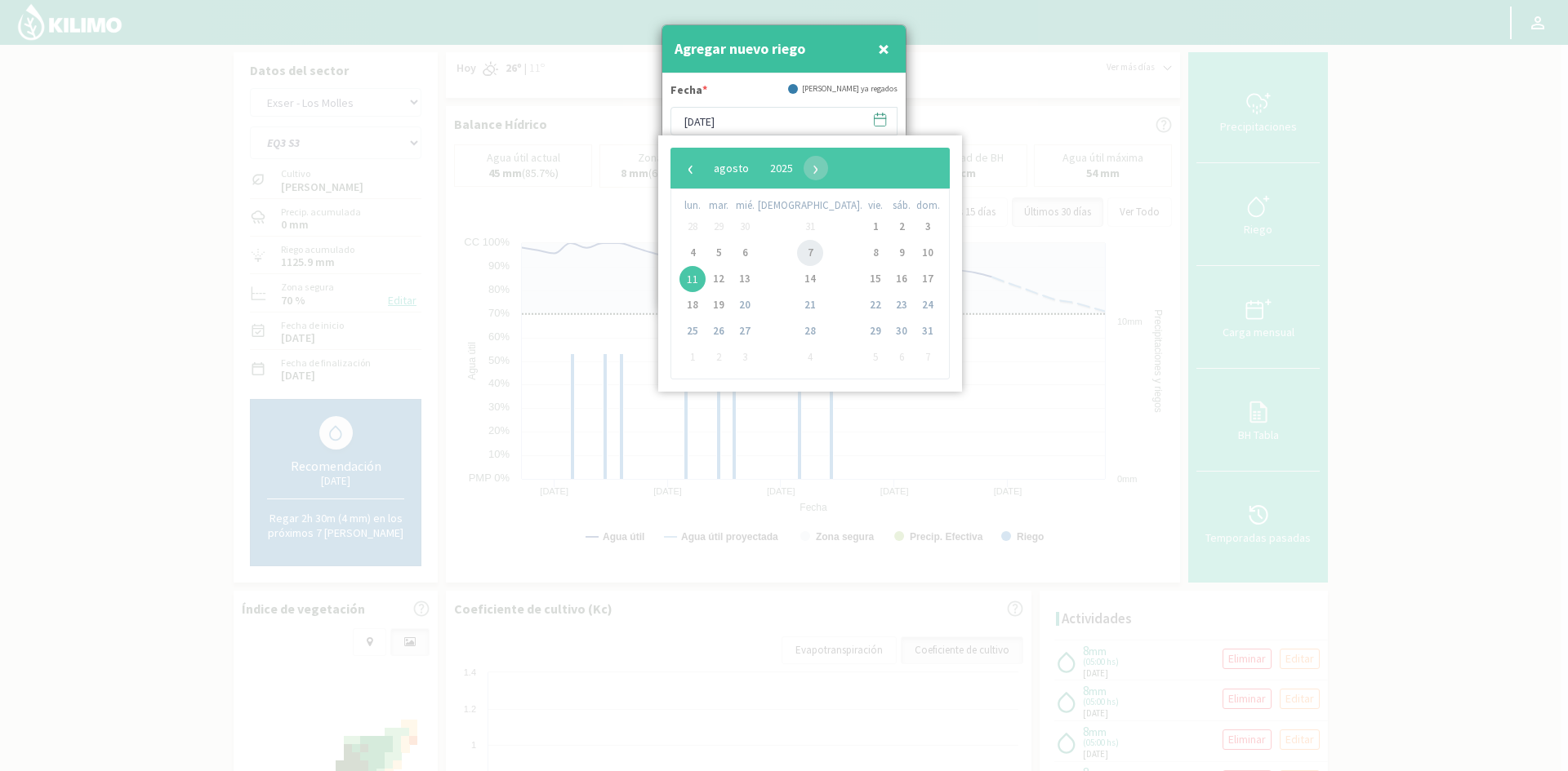
click at [797, 252] on span "7" at bounding box center [810, 252] width 26 height 26
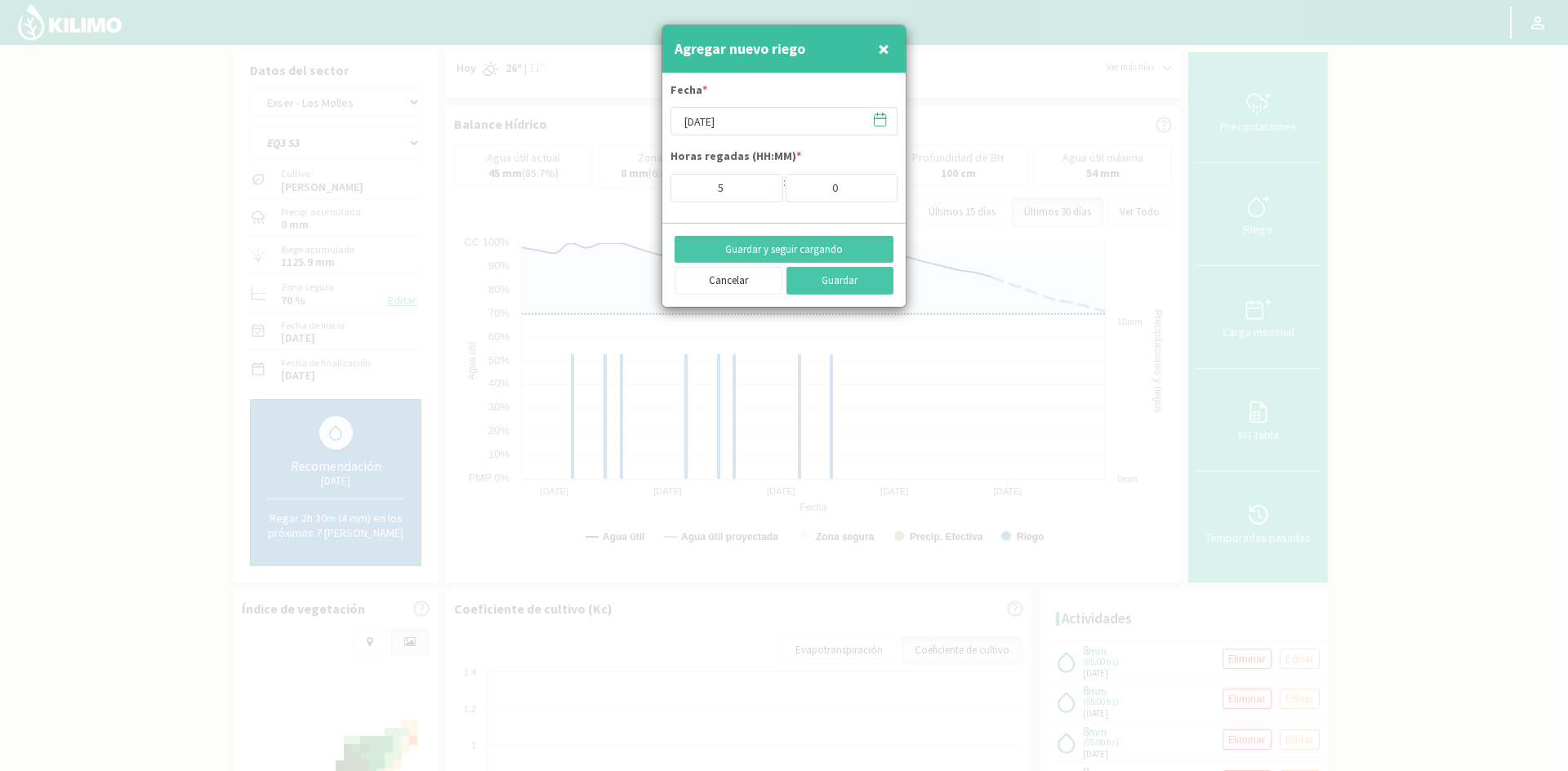
type input "[DATE]"
type input "4"
click at [760, 193] on input "4" at bounding box center [727, 188] width 113 height 29
click at [787, 251] on button "Guardar y seguir cargando" at bounding box center [784, 250] width 219 height 28
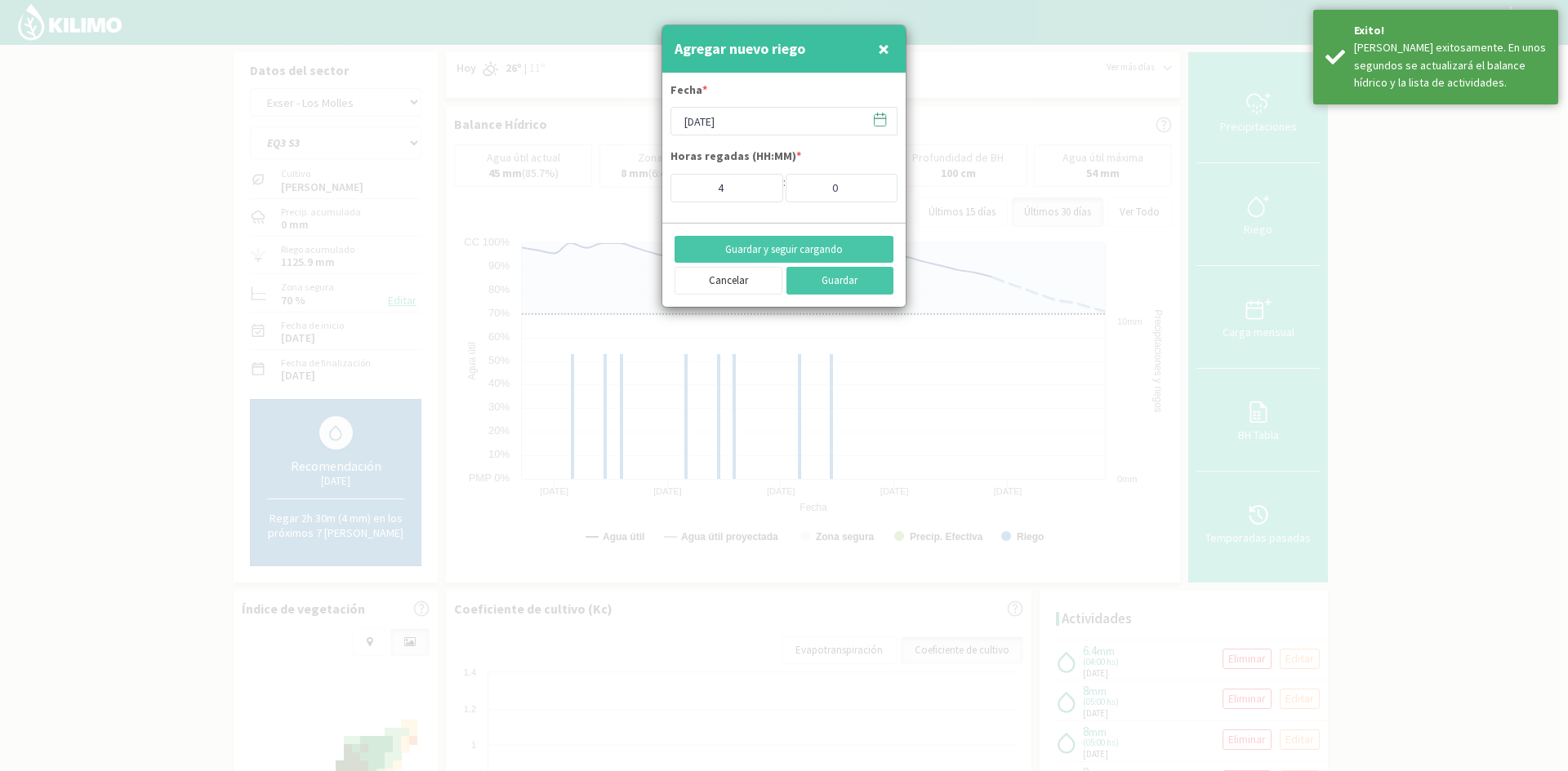
click at [885, 42] on span "×" at bounding box center [884, 49] width 12 height 27
type input "[DATE]"
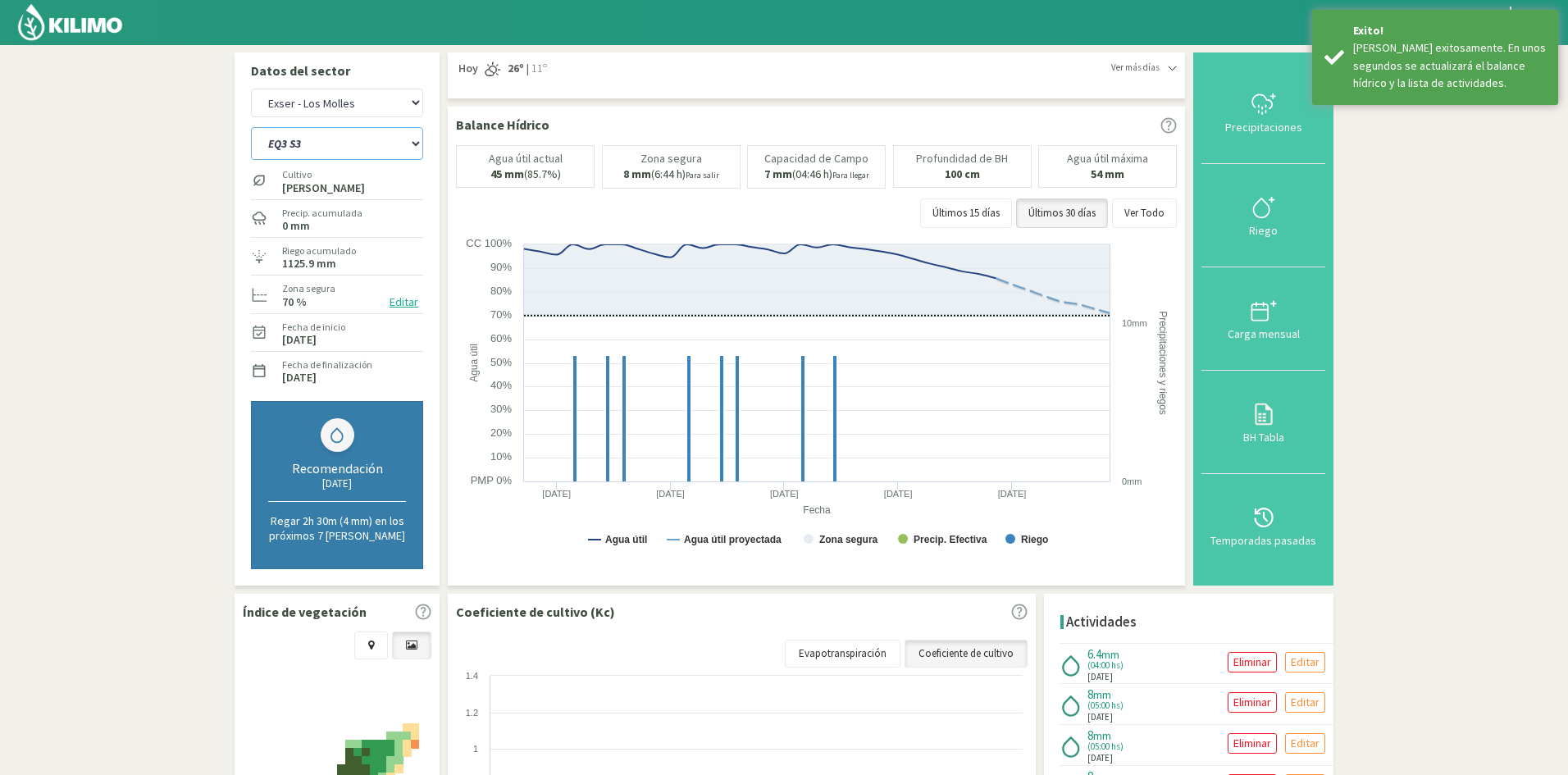
click at [356, 146] on select "EQ1A S3 EQ1A S4 EQ1A S5 EQ1B S1 EQ1B S2 EQ1B S3 EQ1B S4 EQ1B S5 EQ2 S1 EQ2 S3 E…" at bounding box center [337, 143] width 172 height 33
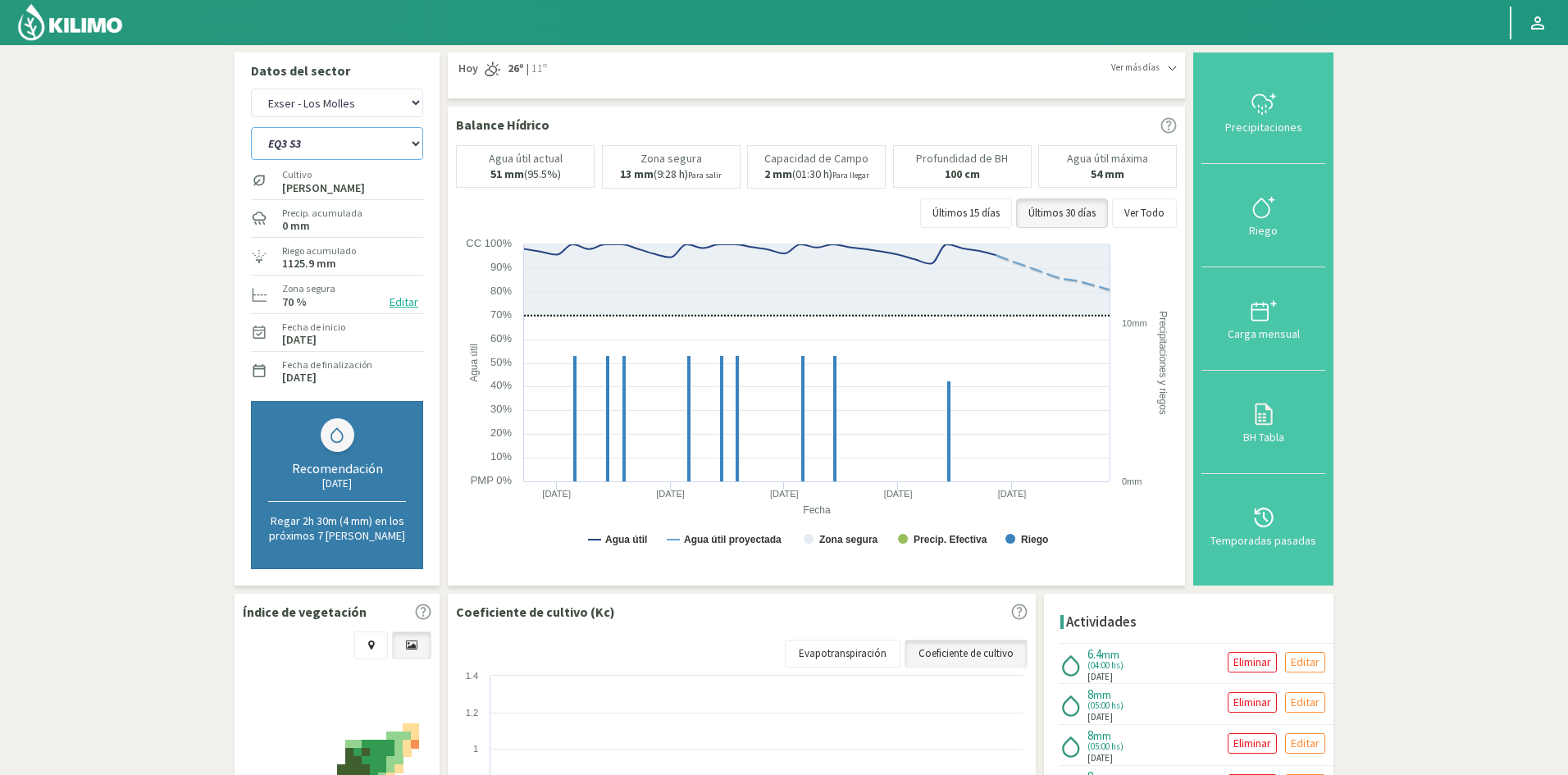
select select "257: Object"
click at [251, 127] on select "EQ1A S3 EQ1A S4 EQ1A S5 EQ1B S1 EQ1B S2 EQ1B S3 EQ1B S4 EQ1B S5 EQ2 S1 EQ2 S3 E…" at bounding box center [337, 143] width 172 height 33
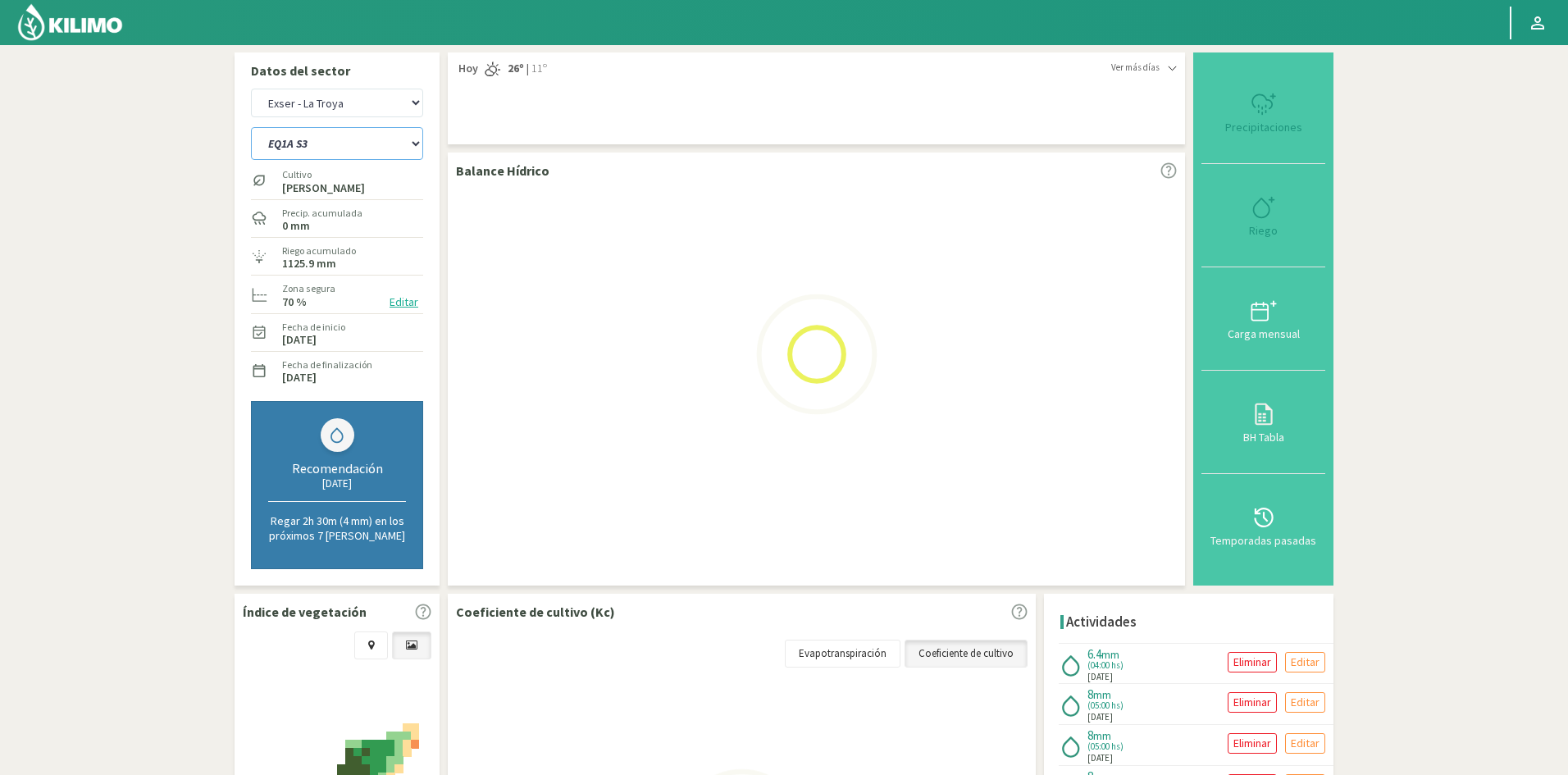
select select "25: Object"
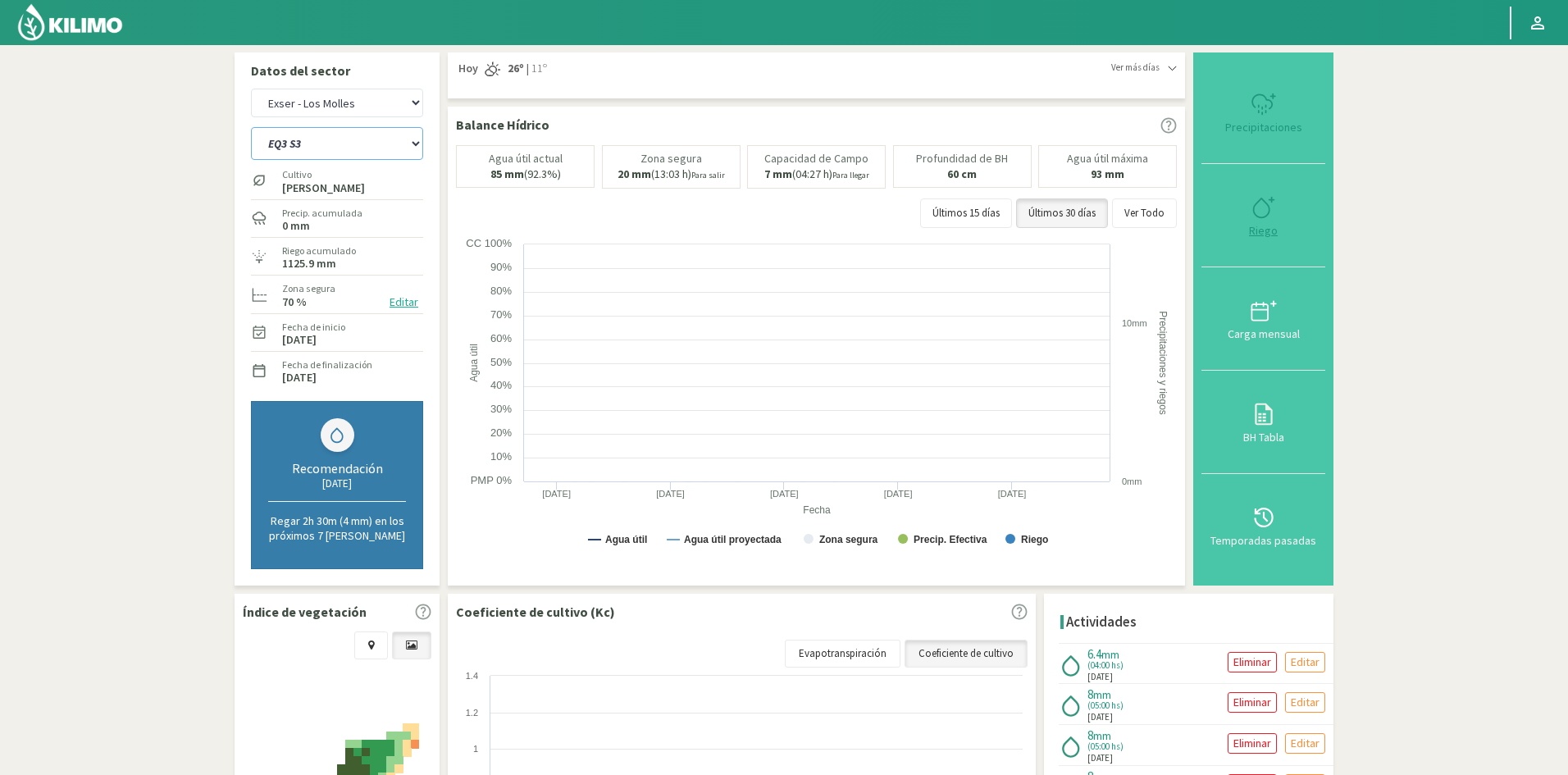
select select "280: Object"
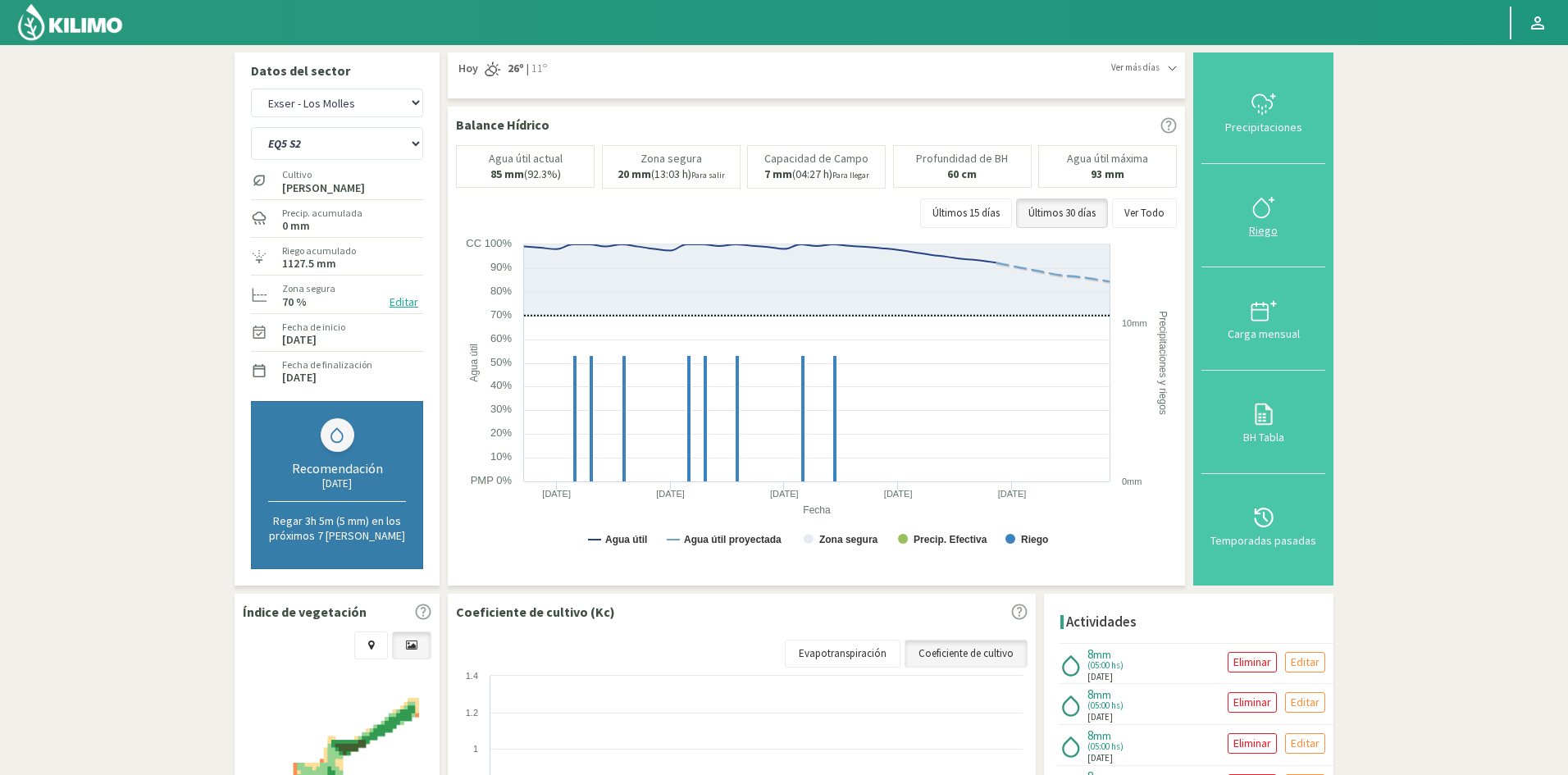
click at [1268, 232] on div "Riego" at bounding box center [1263, 231] width 114 height 12
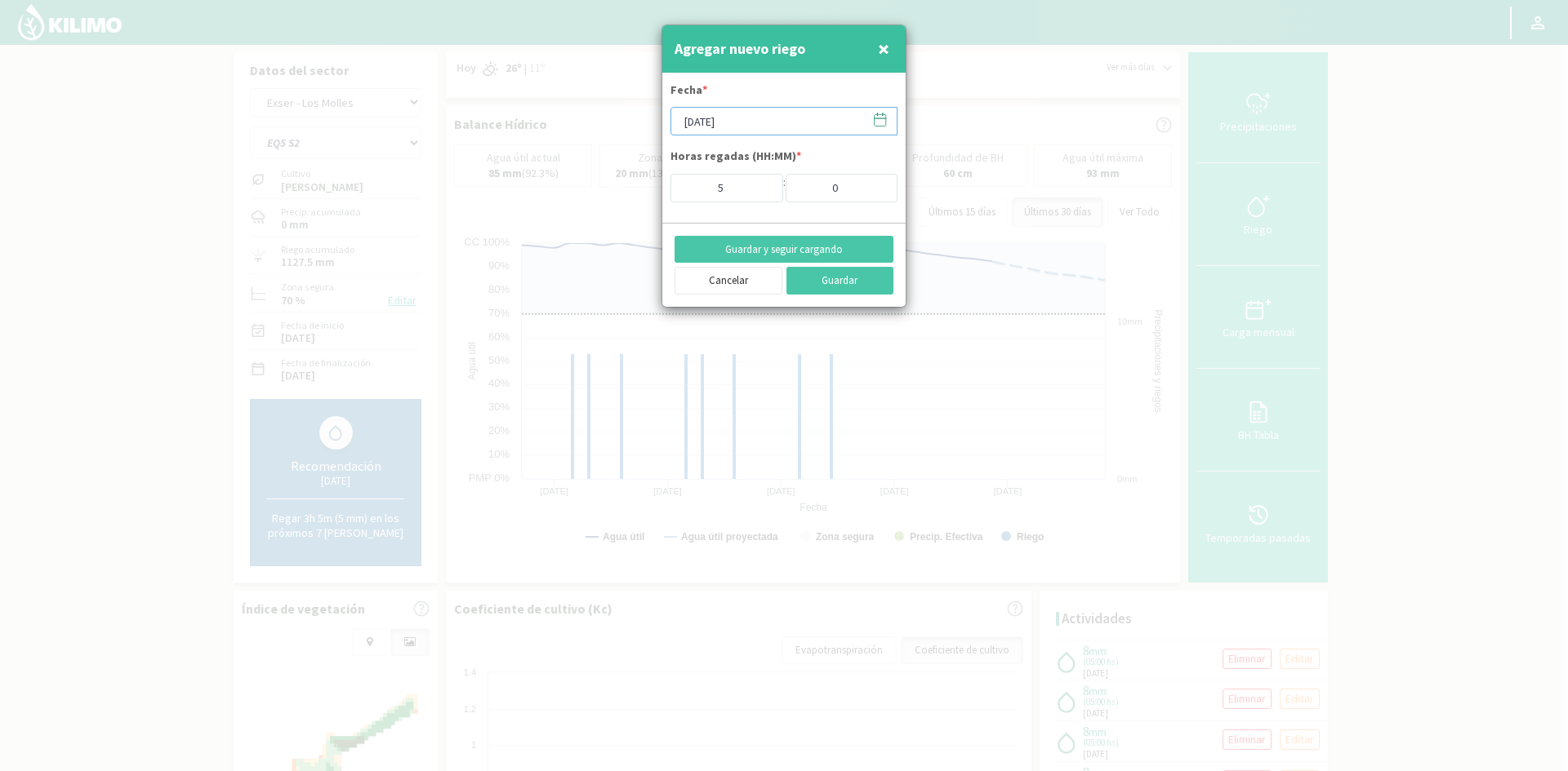
click at [708, 116] on input "[DATE]" at bounding box center [784, 121] width 227 height 29
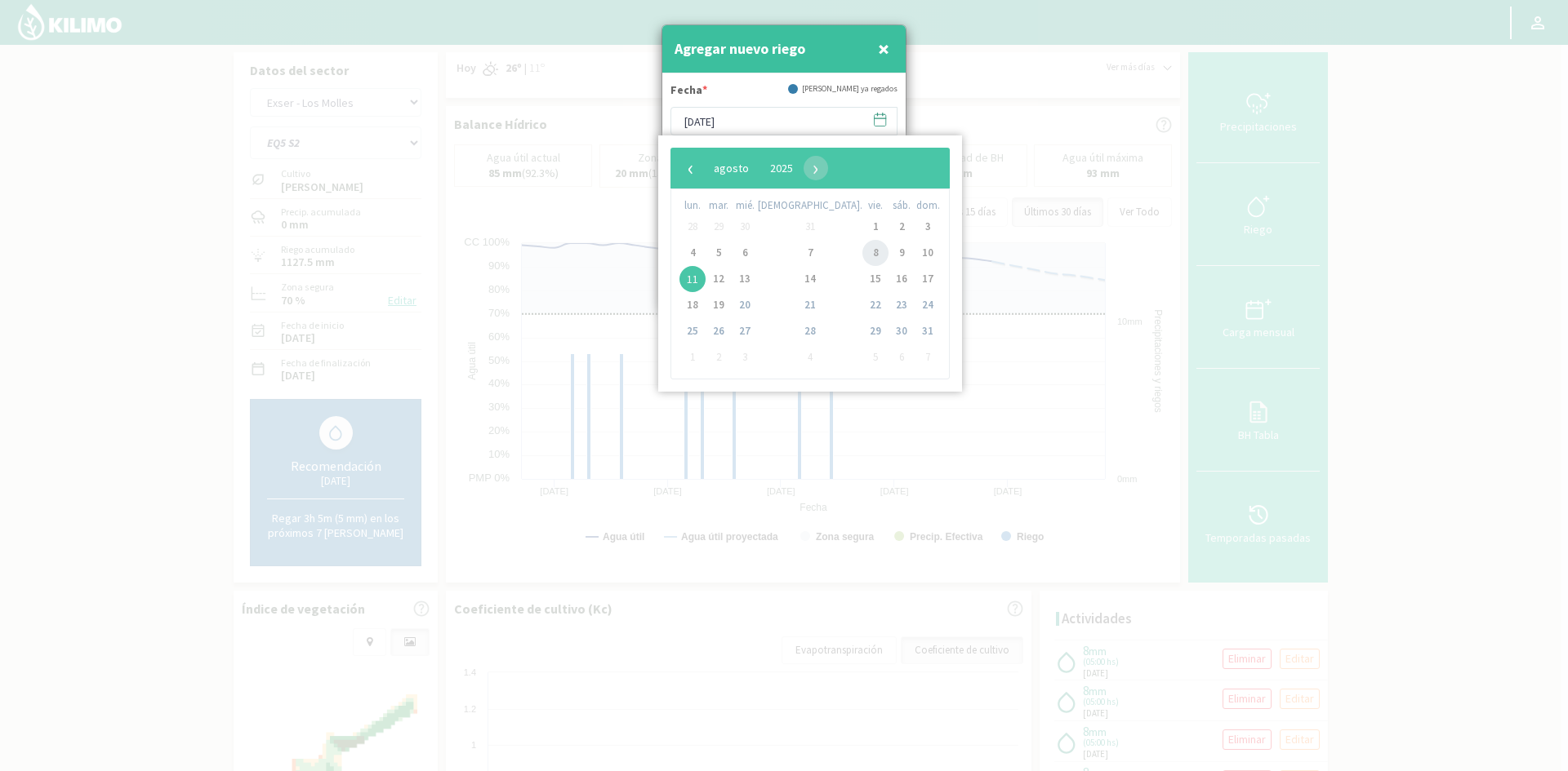
click at [862, 251] on span "8" at bounding box center [875, 252] width 26 height 26
type input "[DATE]"
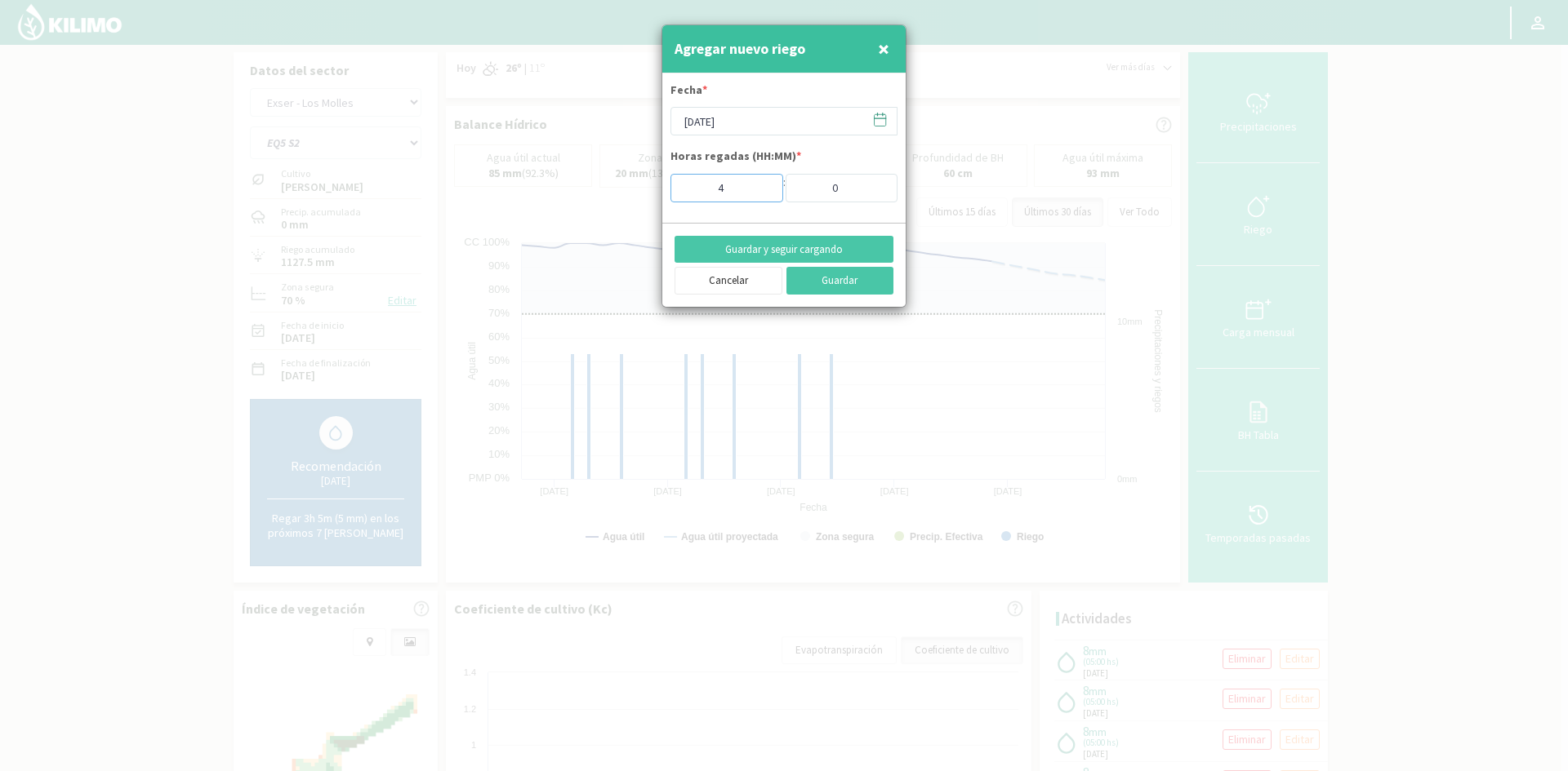
type input "4"
click at [759, 193] on input "4" at bounding box center [727, 188] width 113 height 29
click at [765, 251] on button "Guardar y seguir cargando" at bounding box center [784, 250] width 219 height 28
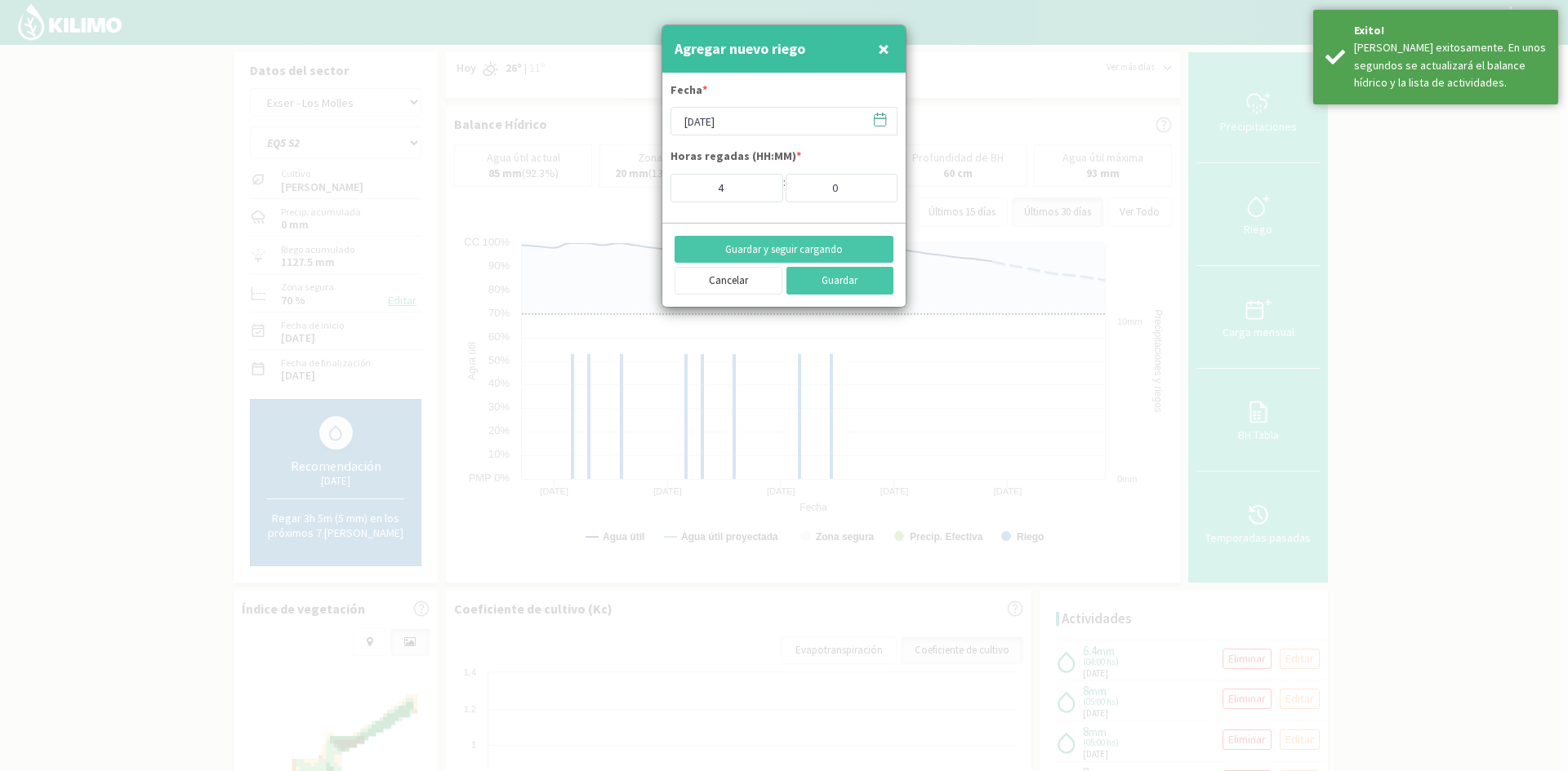
click at [880, 47] on span "×" at bounding box center [884, 49] width 12 height 27
type input "[DATE]"
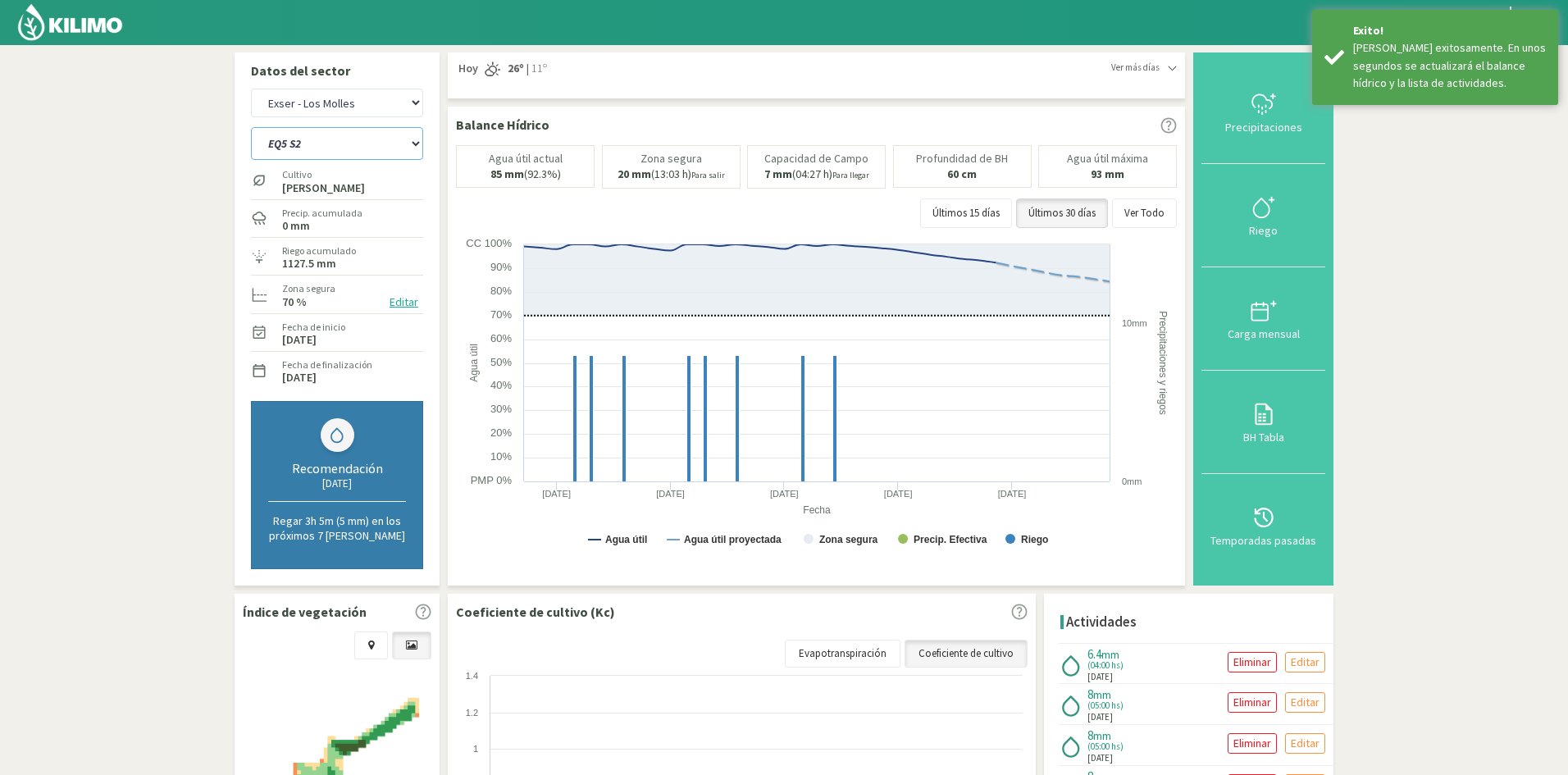
drag, startPoint x: 320, startPoint y: 146, endPoint x: 319, endPoint y: 155, distance: 9.1
click at [320, 146] on select "EQ1A S3 EQ1A S4 EQ1A S5 EQ1B S1 EQ1B S2 EQ1B S3 EQ1B S4 EQ1B S5 EQ2 S1 EQ2 S3 E…" at bounding box center [337, 143] width 172 height 33
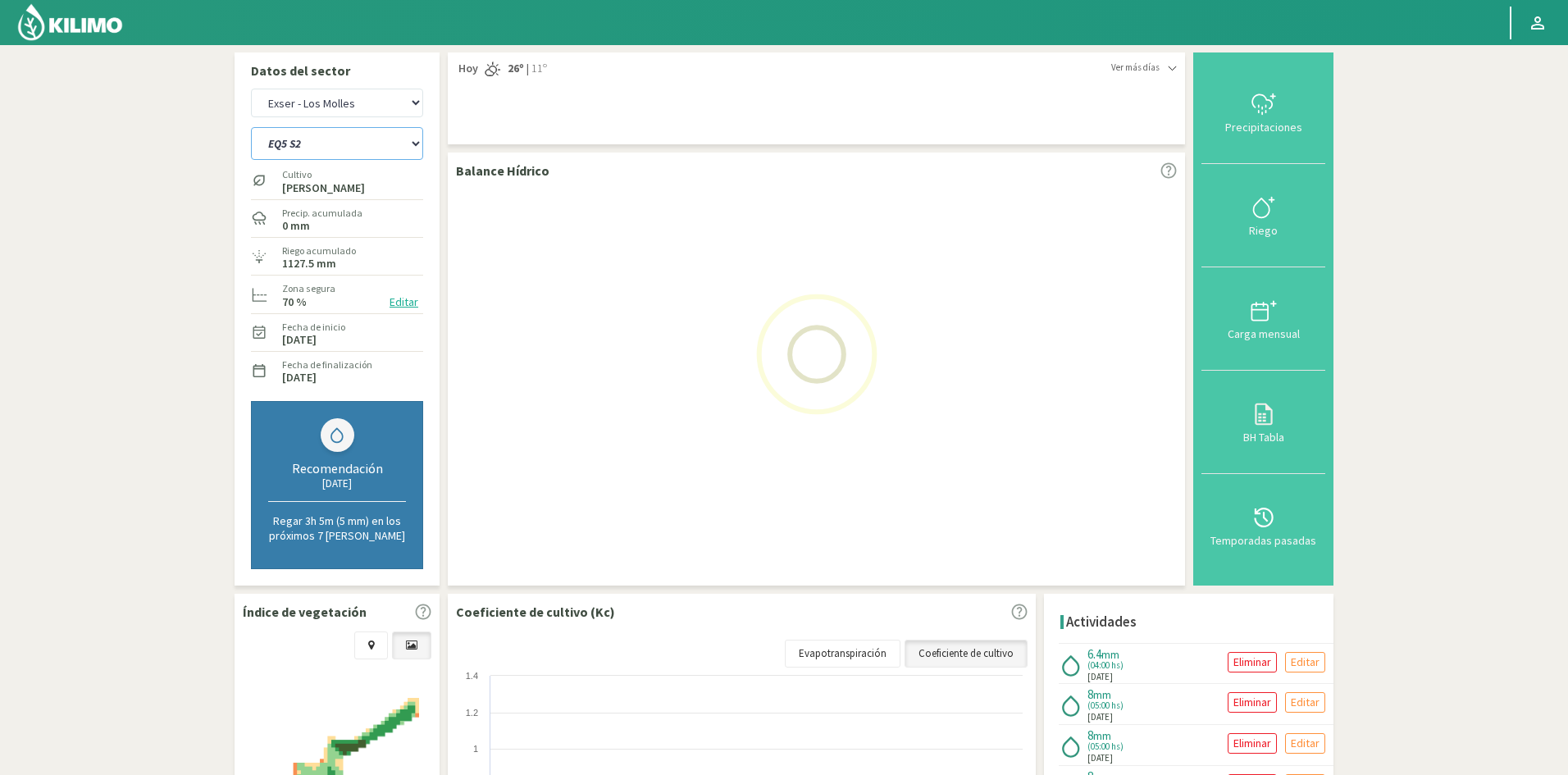
select select "283: Object"
click at [251, 127] on select "EQ1A S3 EQ1A S4 EQ1A S5 EQ1B S1 EQ1B S2 EQ1B S3 EQ1B S4 EQ1B S5 EQ2 S1 EQ2 S3 E…" at bounding box center [337, 143] width 172 height 33
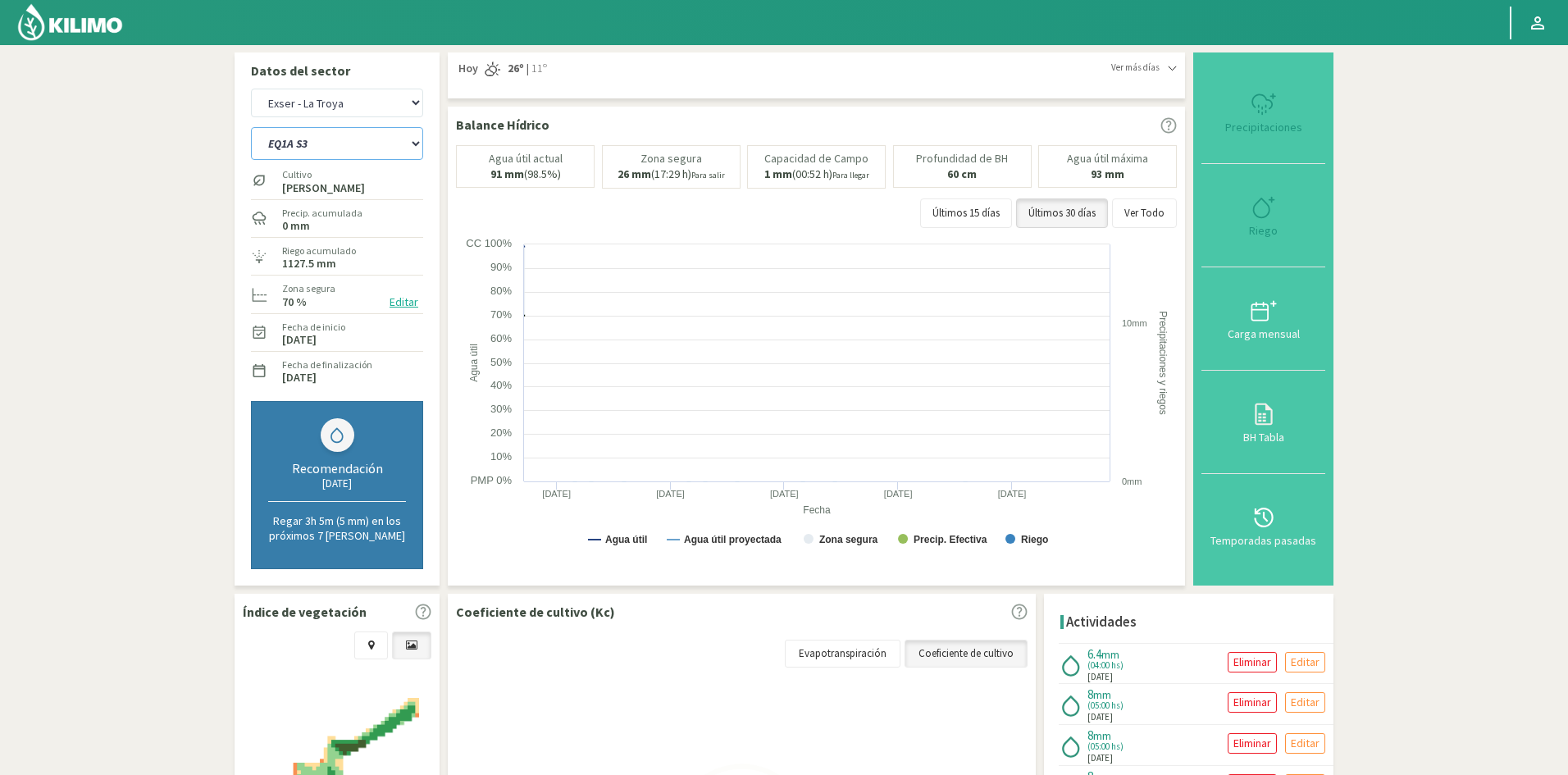
select select "27: Object"
select select "306: Object"
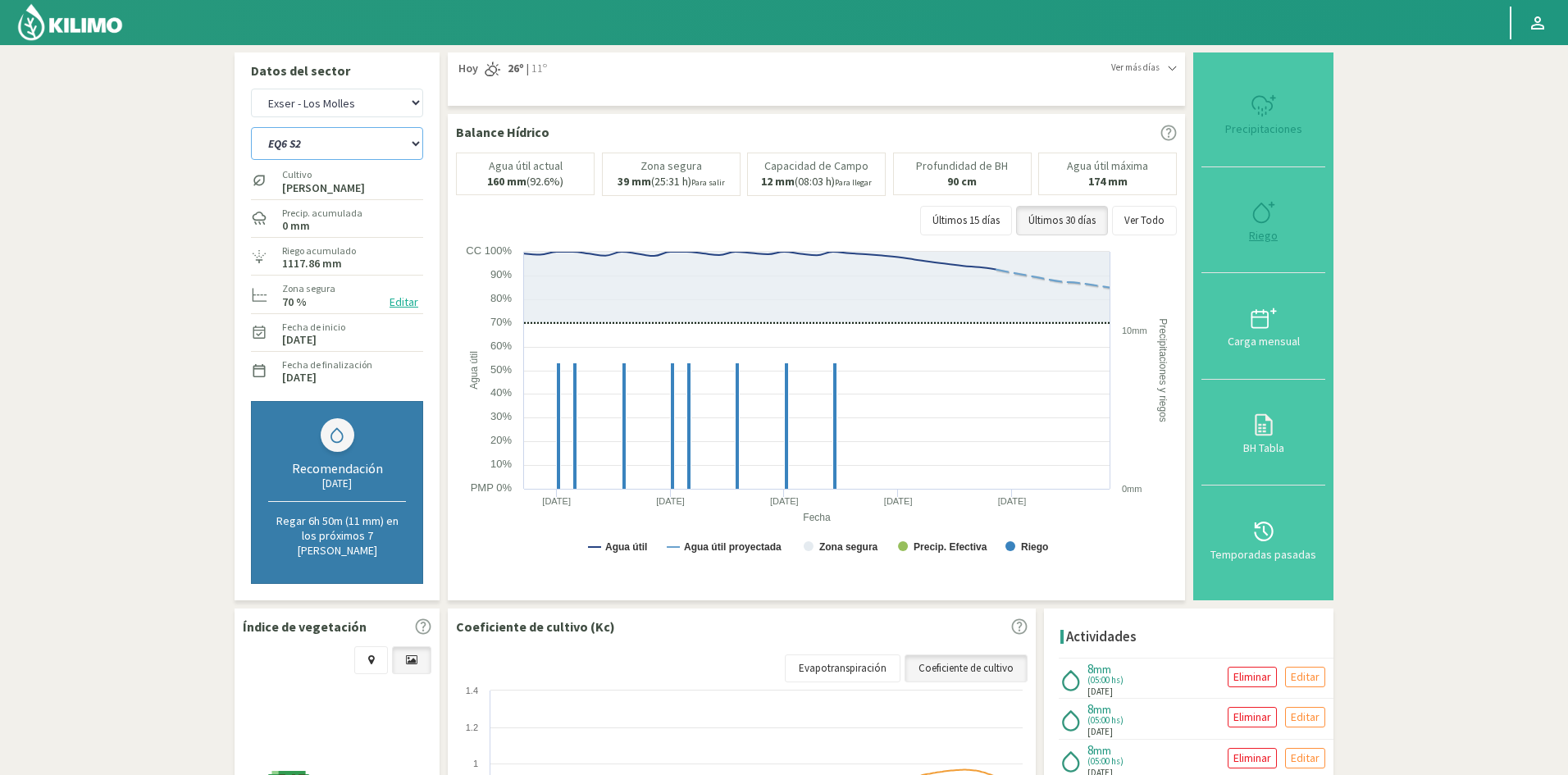
type input "5"
click at [1263, 233] on div "Riego" at bounding box center [1263, 236] width 114 height 12
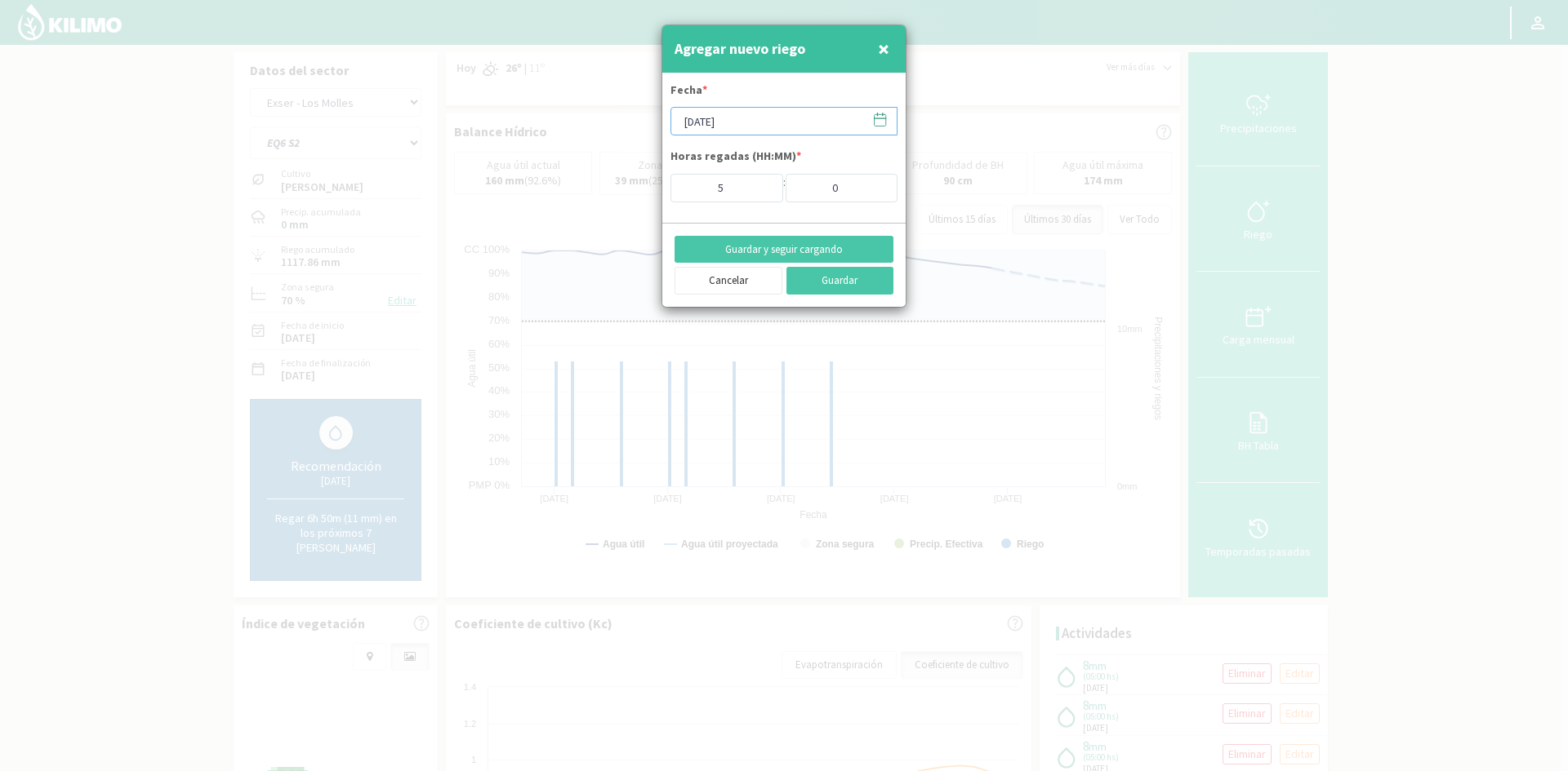
click at [750, 127] on input "[DATE]" at bounding box center [784, 121] width 227 height 29
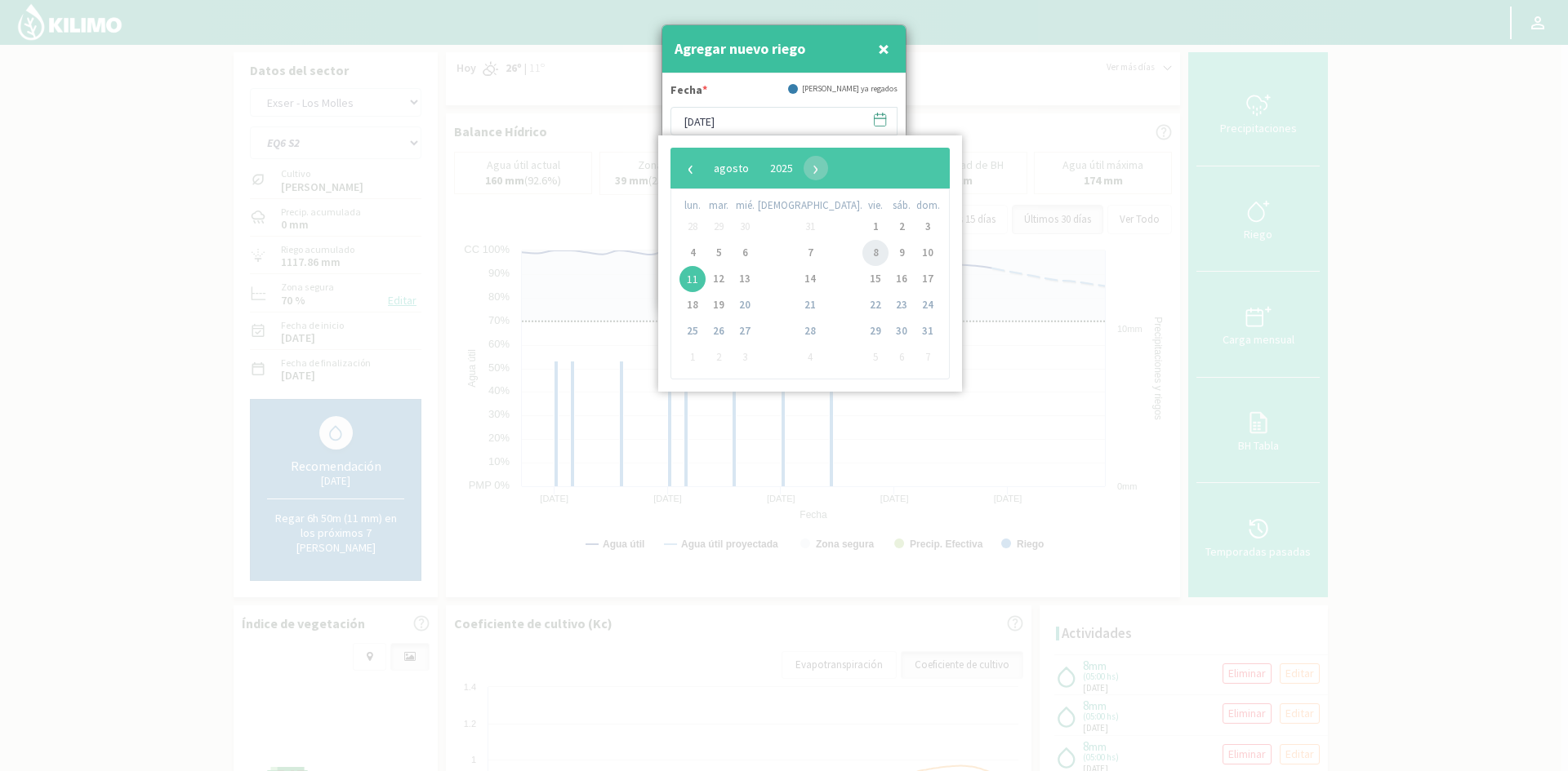
click at [862, 255] on span "8" at bounding box center [875, 252] width 26 height 26
type input "[DATE]"
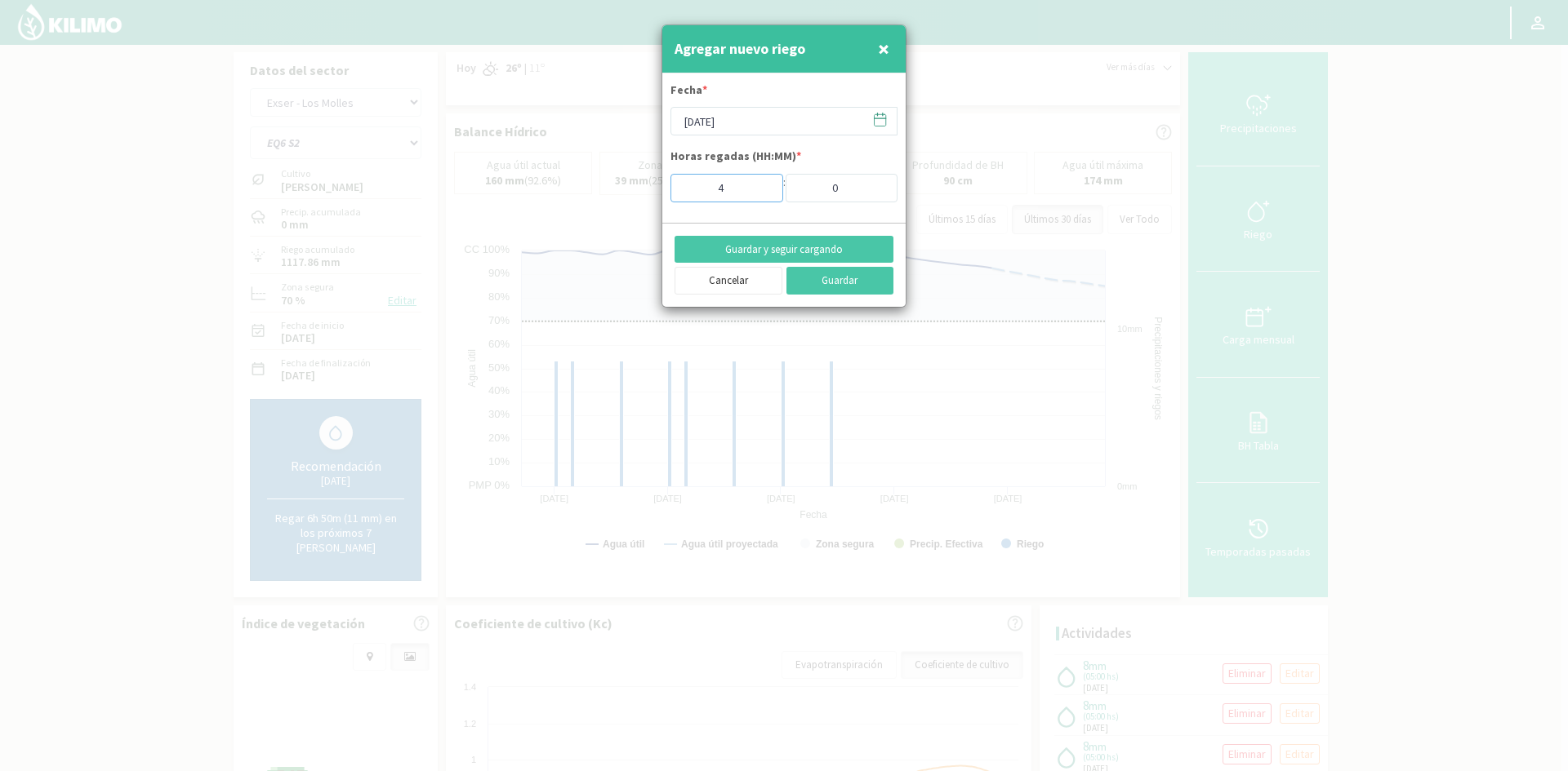
type input "4"
click at [759, 191] on input "4" at bounding box center [727, 188] width 113 height 29
click at [761, 245] on button "Guardar y seguir cargando" at bounding box center [784, 250] width 219 height 28
click at [881, 48] on span "×" at bounding box center [884, 49] width 12 height 27
type input "[DATE]"
